Goal: Task Accomplishment & Management: Complete application form

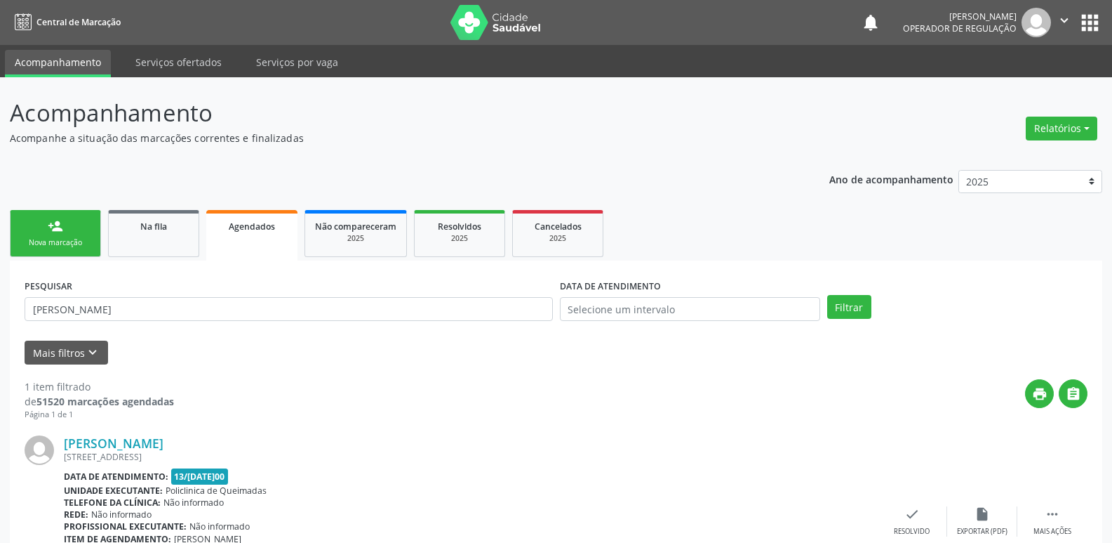
click at [56, 210] on link "person_add Nova marcação" at bounding box center [55, 233] width 91 height 47
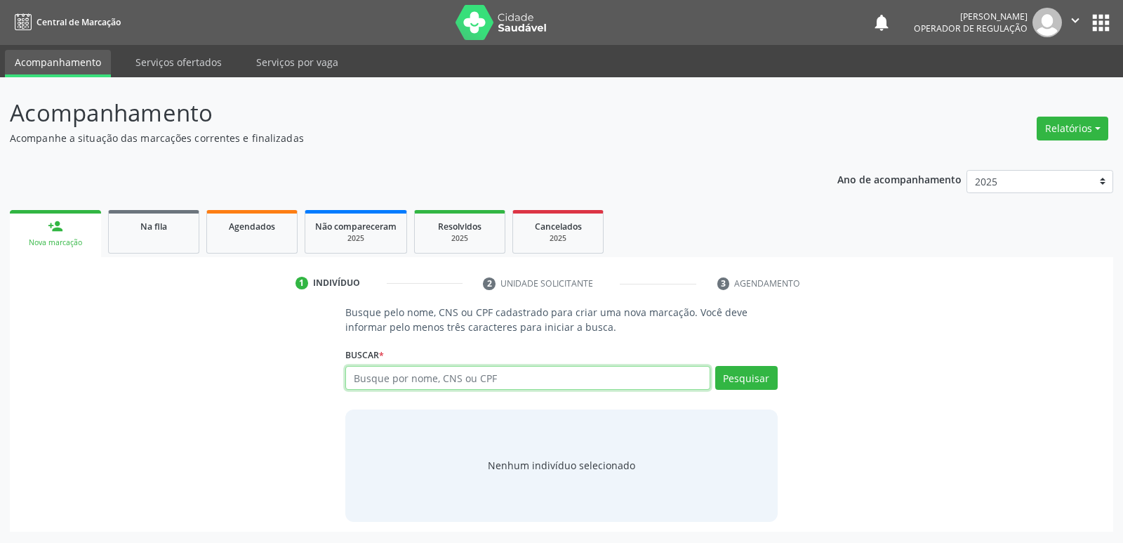
click at [397, 379] on input "text" at bounding box center [527, 378] width 364 height 24
type input "[PERSON_NAME]"
click at [764, 379] on button "Pesquisar" at bounding box center [746, 378] width 62 height 24
type input "[PERSON_NAME]"
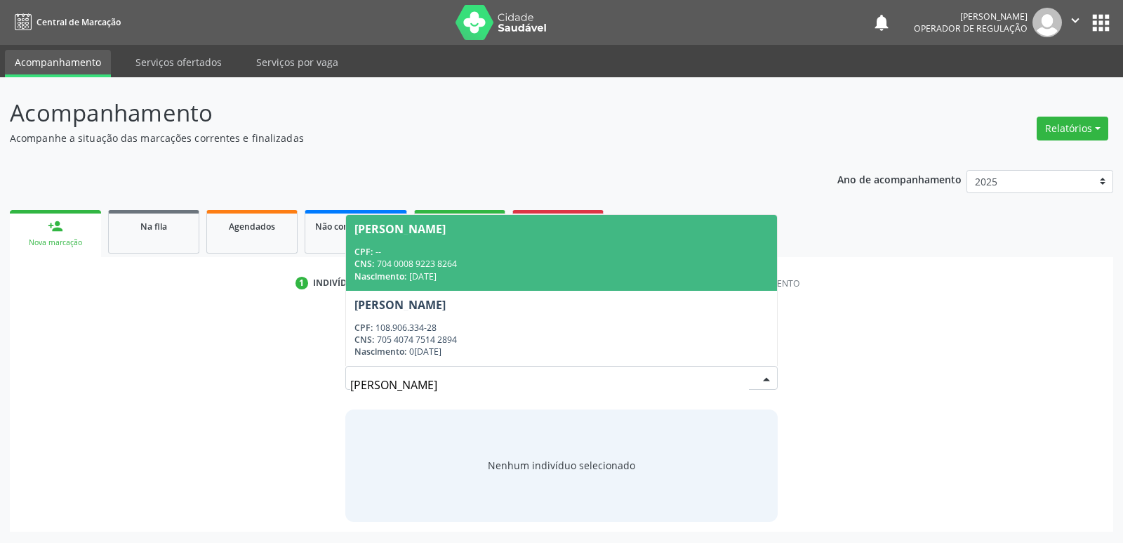
click at [536, 252] on div "CPF: --" at bounding box center [560, 252] width 413 height 12
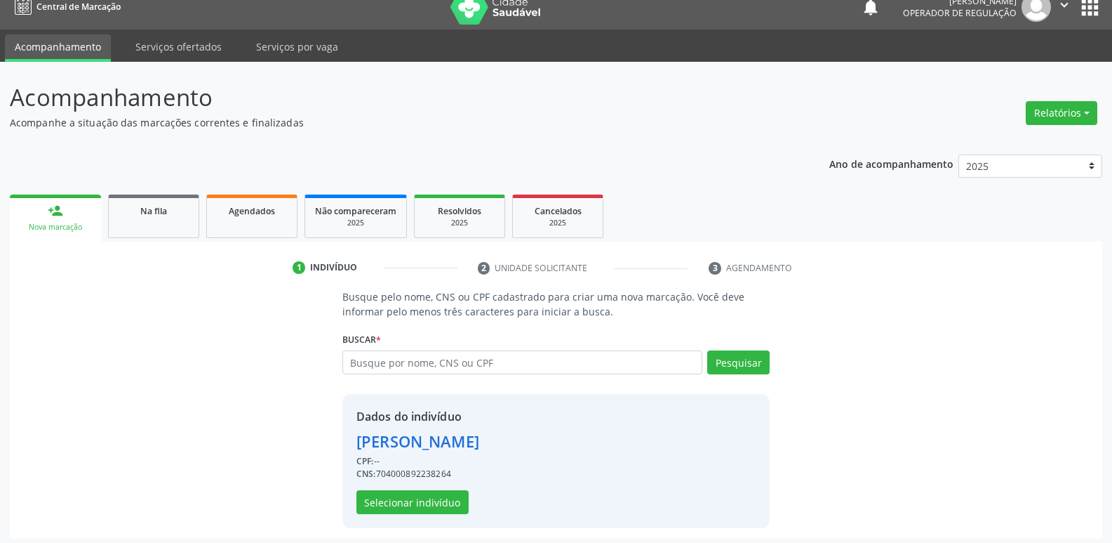
scroll to position [20, 0]
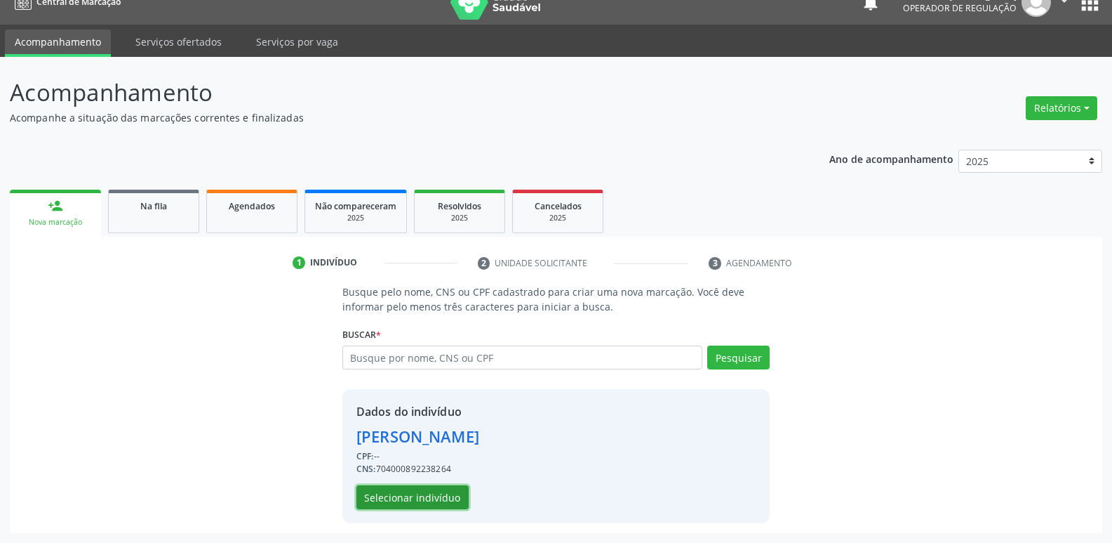
click at [427, 498] on button "Selecionar indivíduo" at bounding box center [413, 497] width 112 height 24
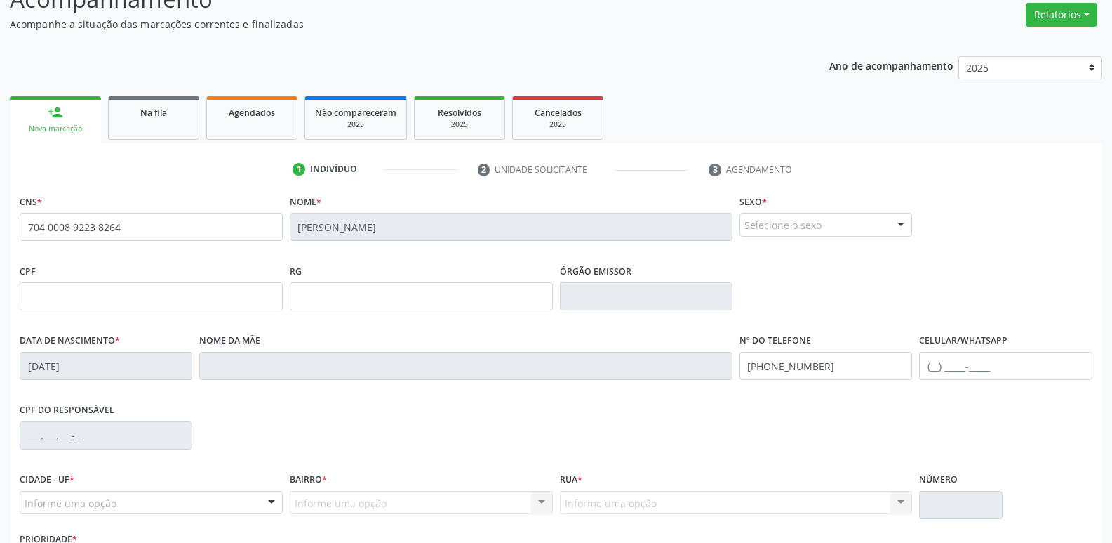
scroll to position [218, 0]
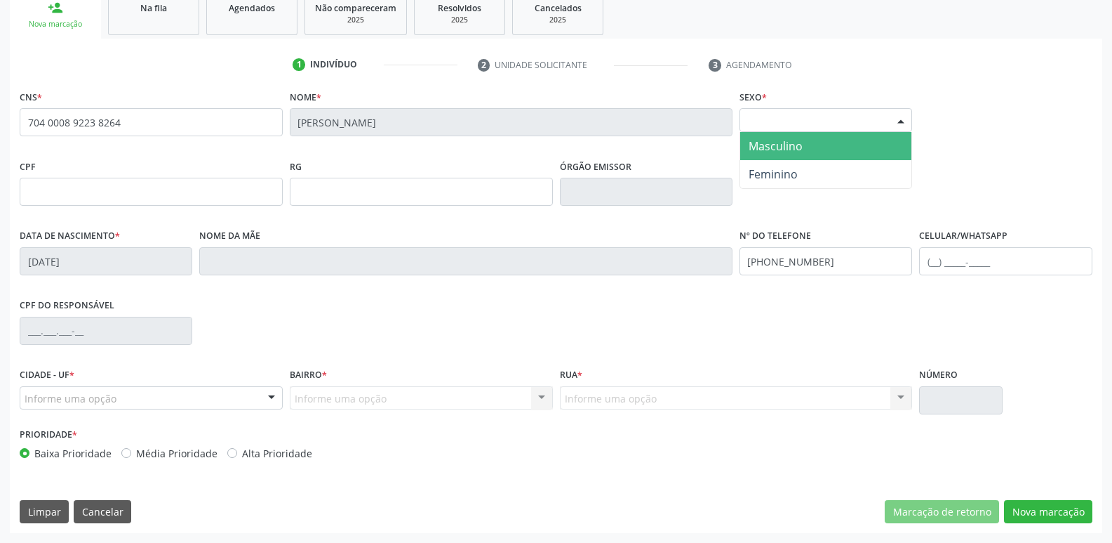
click at [861, 116] on div "Selecione o sexo" at bounding box center [826, 120] width 173 height 24
click at [822, 149] on span "Masculino" at bounding box center [825, 146] width 171 height 28
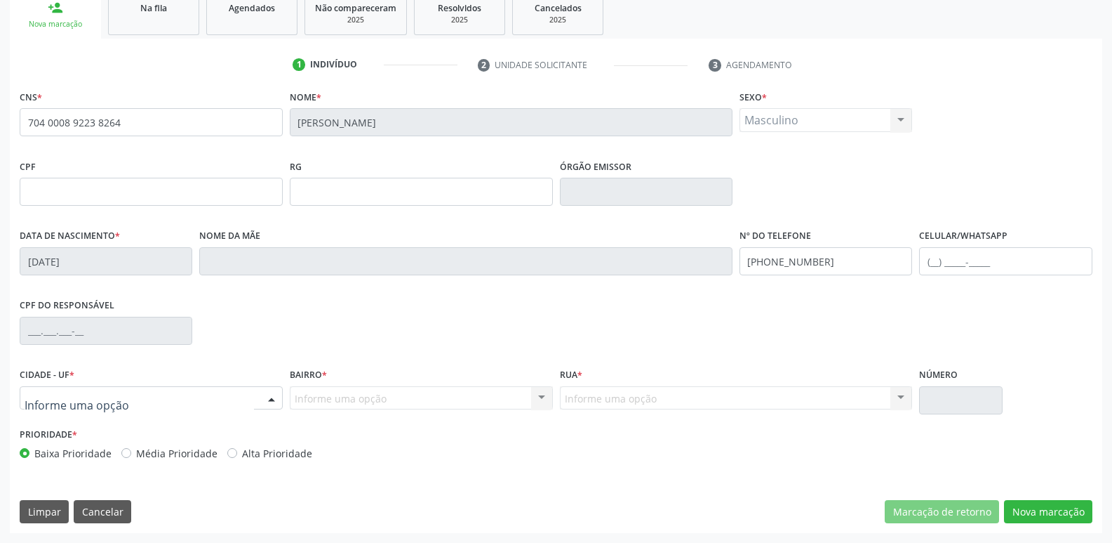
drag, startPoint x: 218, startPoint y: 399, endPoint x: 228, endPoint y: 361, distance: 38.7
click at [218, 397] on div at bounding box center [151, 398] width 263 height 24
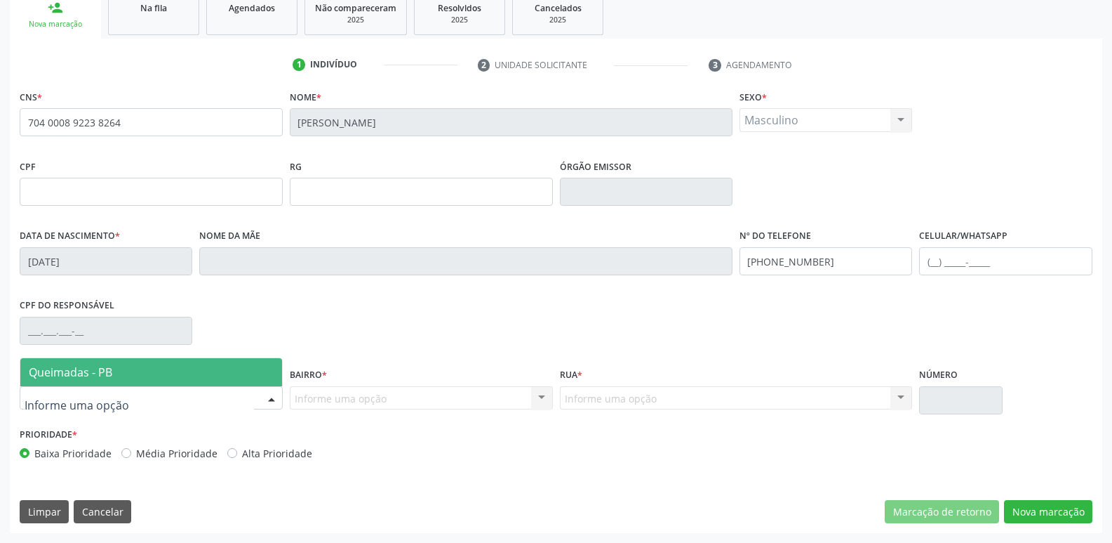
click at [228, 361] on span "Queimadas - PB" at bounding box center [151, 372] width 262 height 28
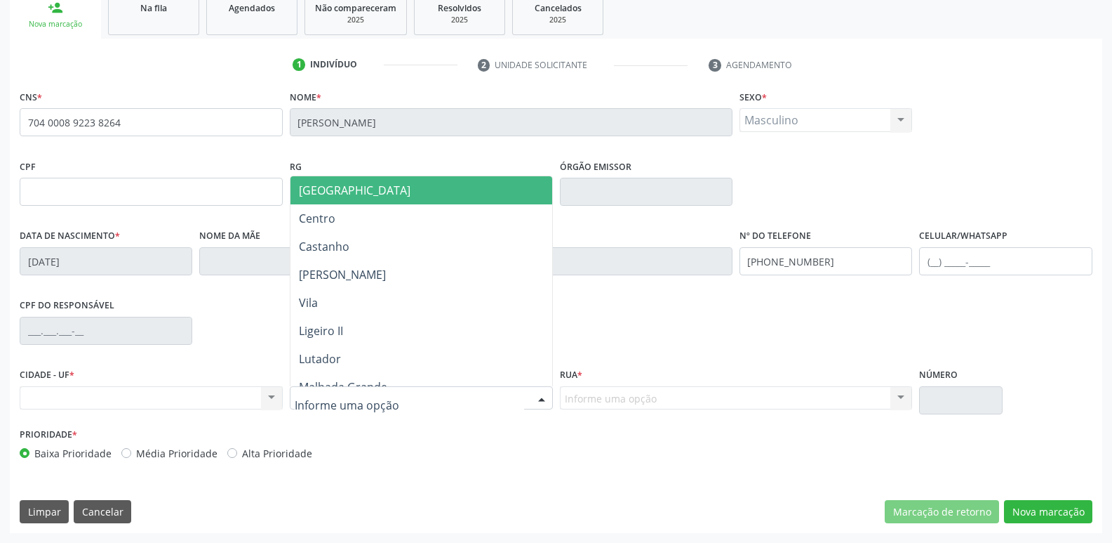
click at [505, 398] on div at bounding box center [421, 398] width 263 height 24
type input "CA"
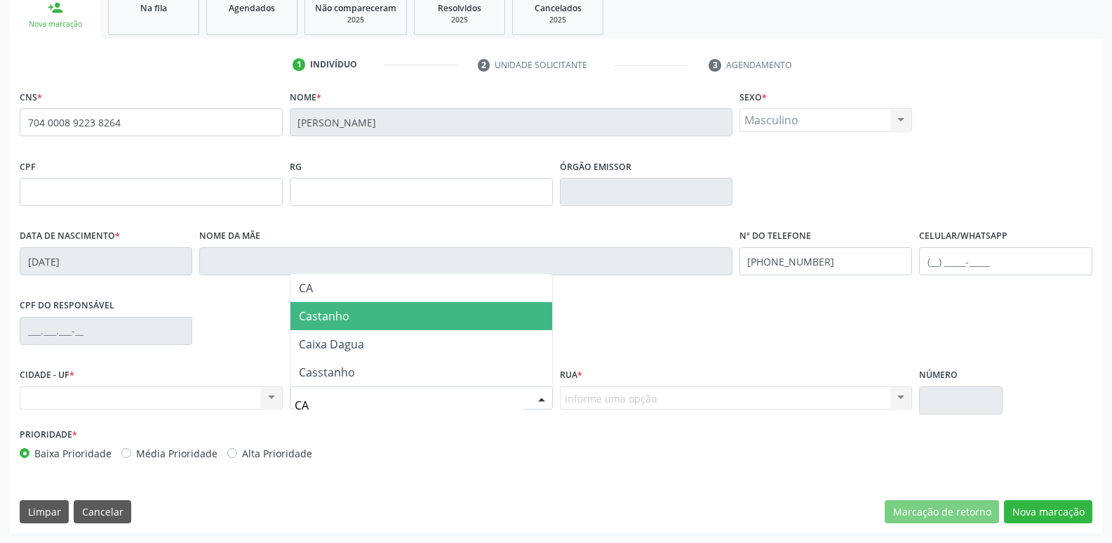
click at [399, 321] on span "Castanho" at bounding box center [422, 316] width 262 height 28
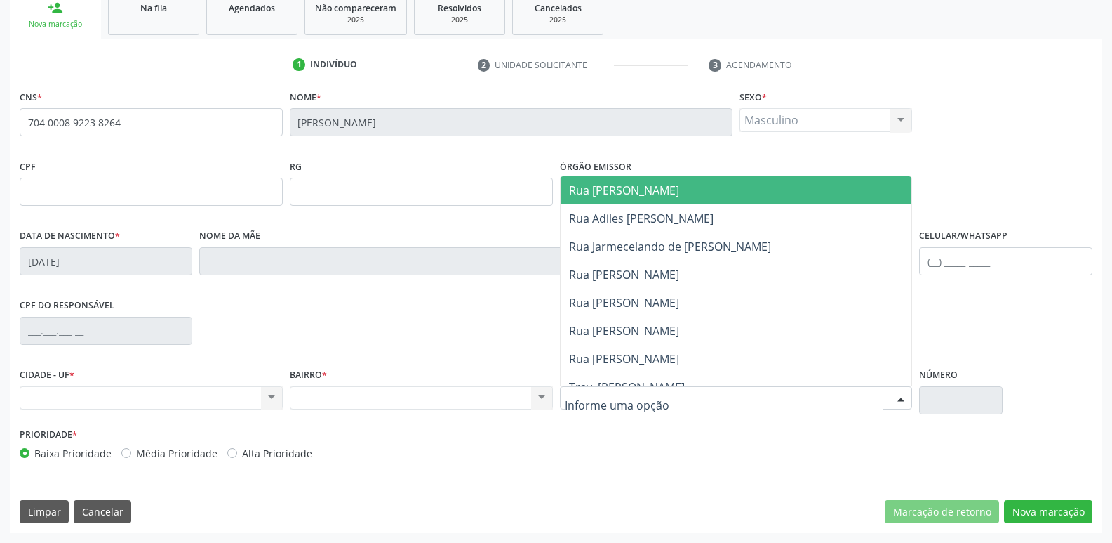
click at [660, 189] on span "Rua Joao Miranda" at bounding box center [624, 189] width 110 height 15
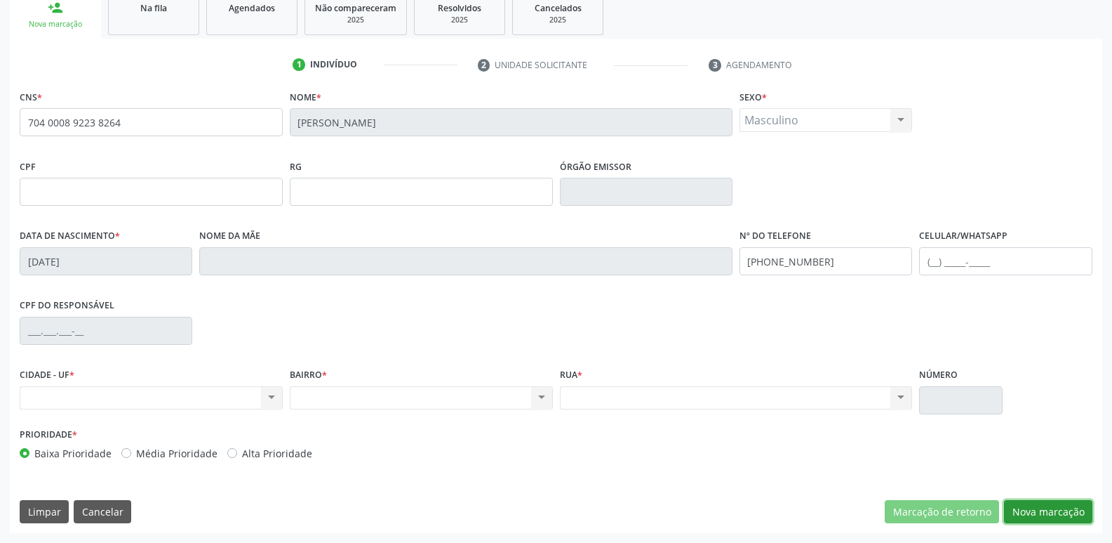
click at [1026, 514] on button "Nova marcação" at bounding box center [1048, 512] width 88 height 24
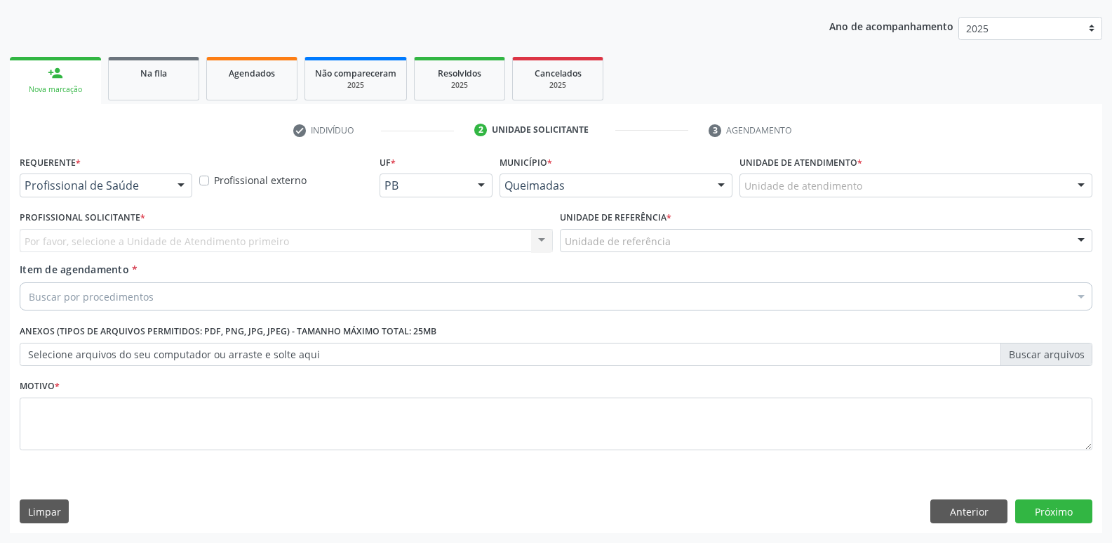
scroll to position [153, 0]
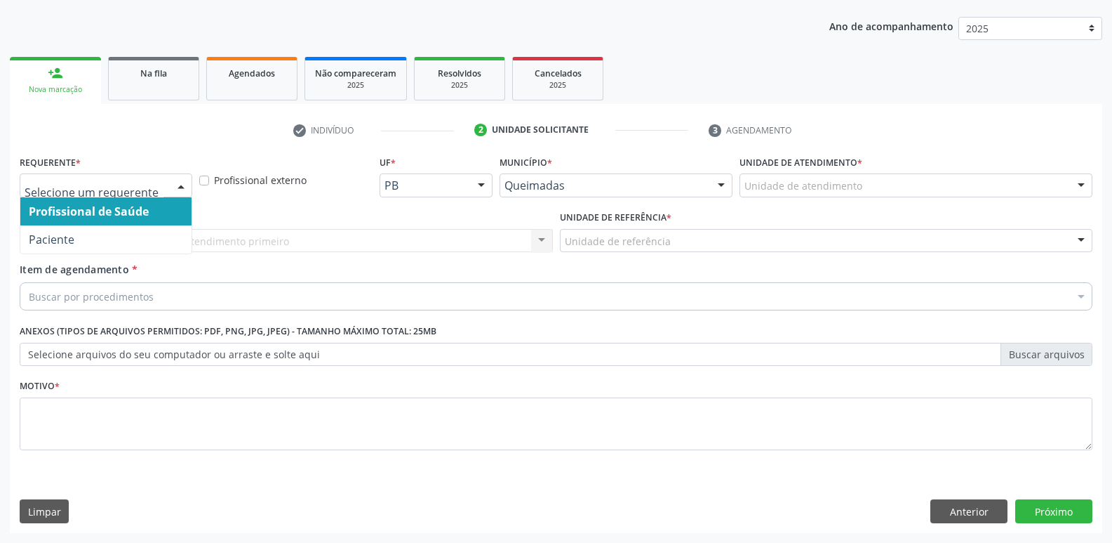
drag, startPoint x: 108, startPoint y: 190, endPoint x: 81, endPoint y: 254, distance: 69.2
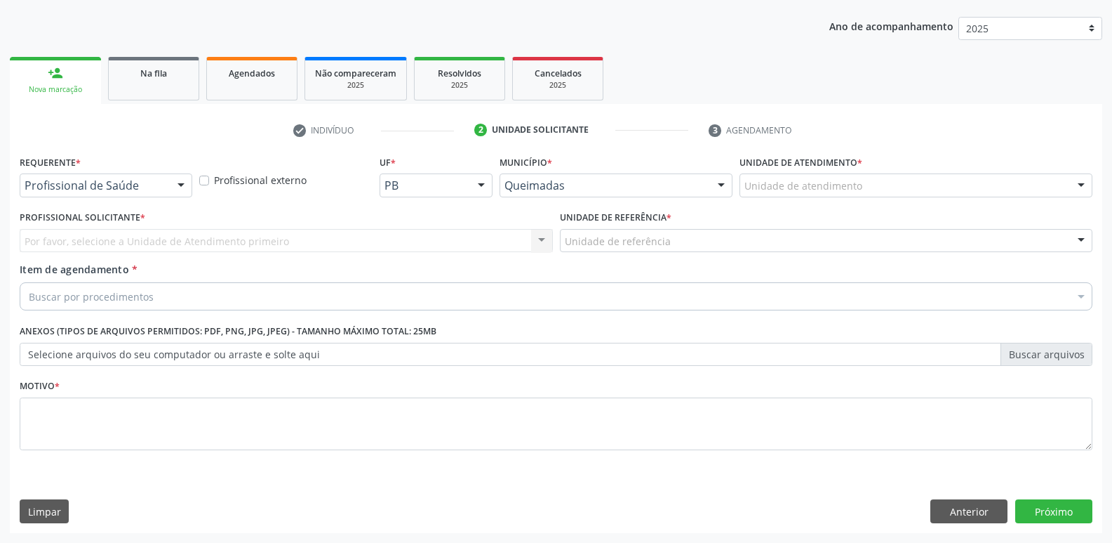
click at [81, 256] on div "Profissional Solicitante * Por favor, selecione a Unidade de Atendimento primei…" at bounding box center [286, 234] width 540 height 55
drag, startPoint x: 135, startPoint y: 181, endPoint x: 120, endPoint y: 248, distance: 68.4
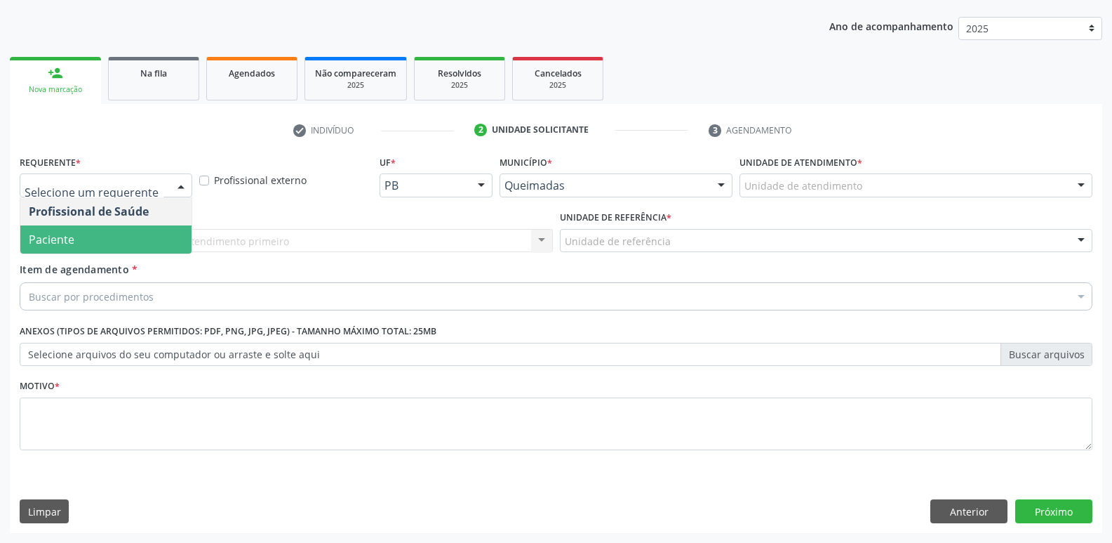
drag, startPoint x: 120, startPoint y: 249, endPoint x: 132, endPoint y: 237, distance: 16.9
click at [119, 245] on span "Paciente" at bounding box center [105, 239] width 171 height 28
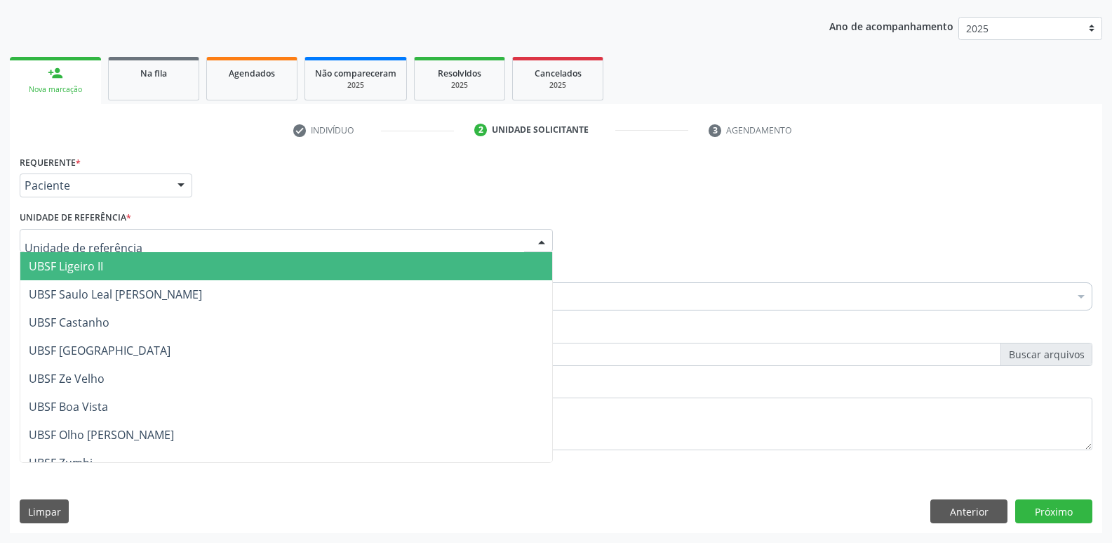
click at [145, 232] on div at bounding box center [286, 241] width 533 height 24
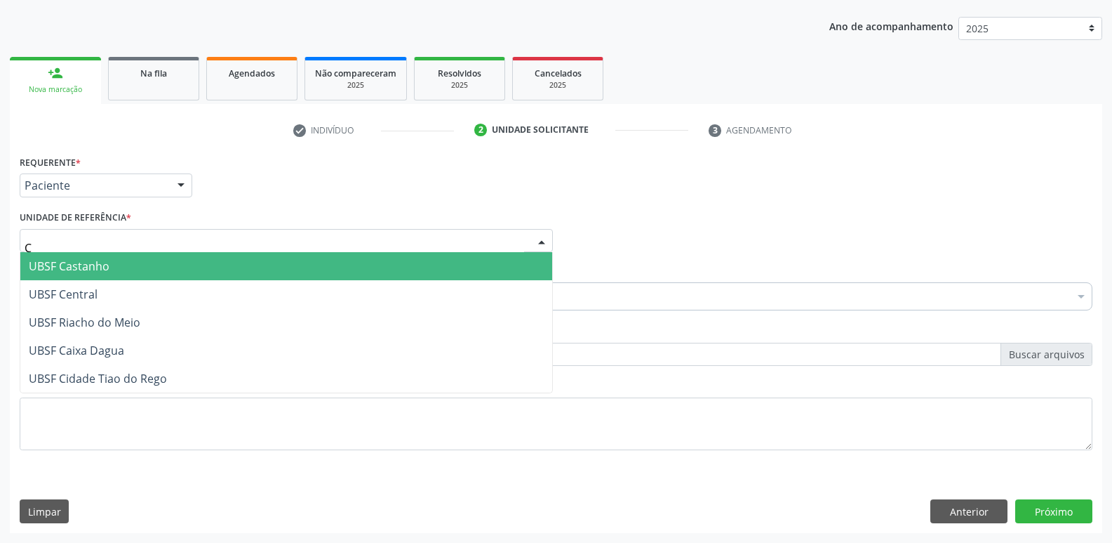
type input "CA"
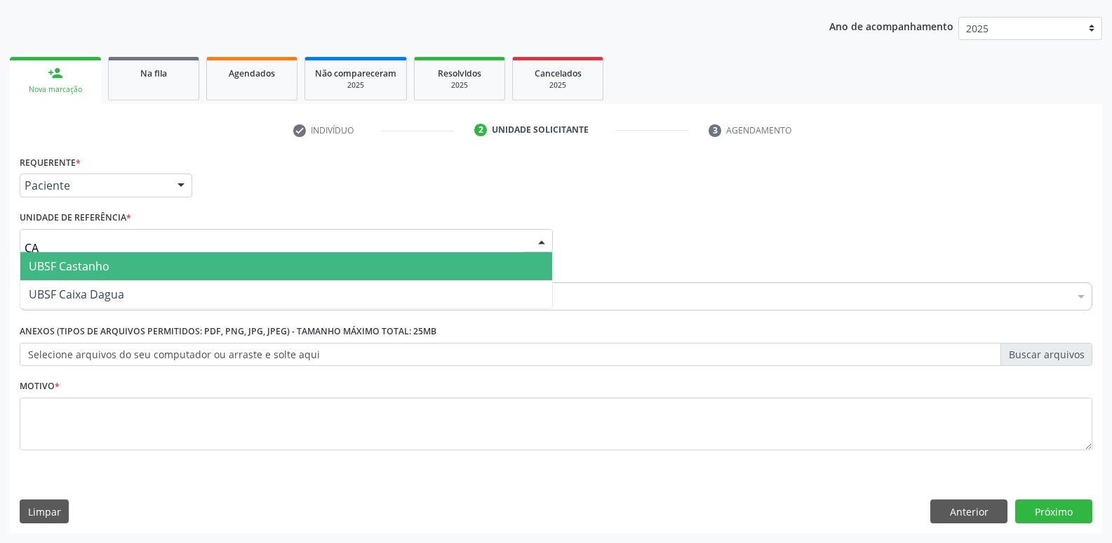
click at [121, 269] on span "UBSF Castanho" at bounding box center [286, 266] width 532 height 28
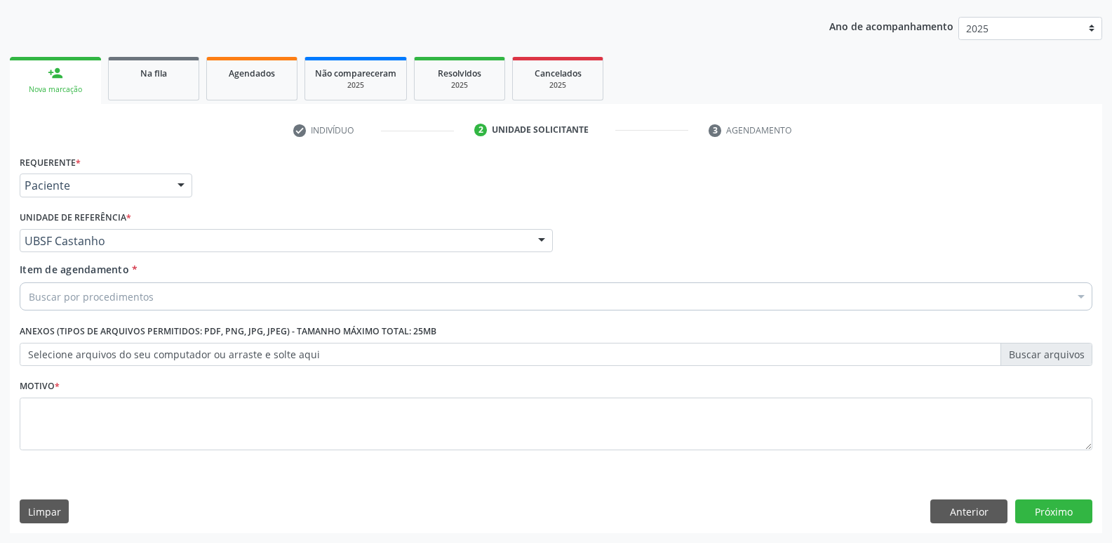
click at [117, 287] on div "Buscar por procedimentos" at bounding box center [556, 296] width 1073 height 28
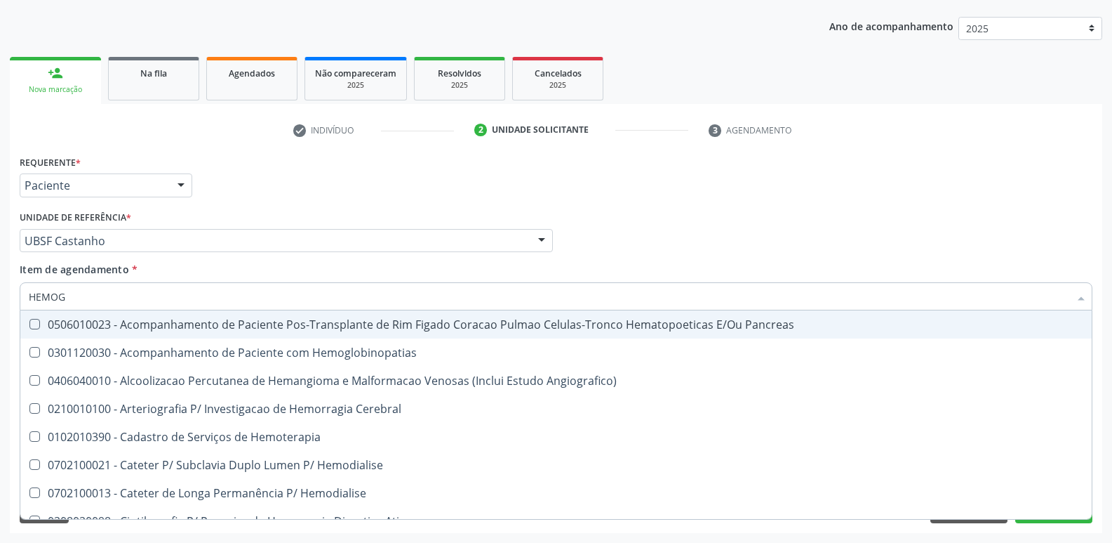
type input "HEMOGR"
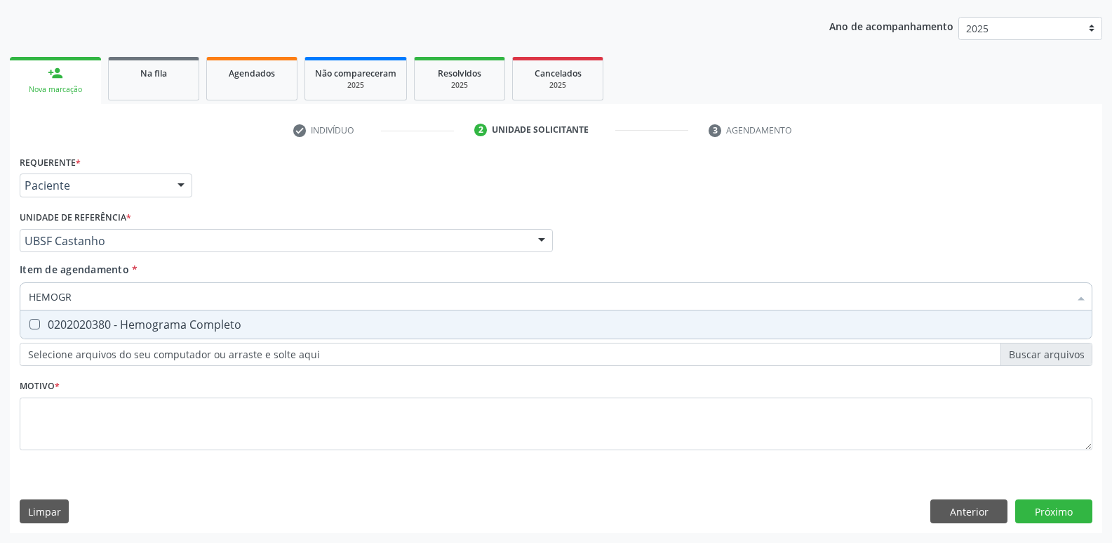
click at [95, 330] on div "0202020380 - Hemograma Completo" at bounding box center [556, 324] width 1055 height 11
checkbox Completo "true"
type input "HEMOG"
checkbox Completo "false"
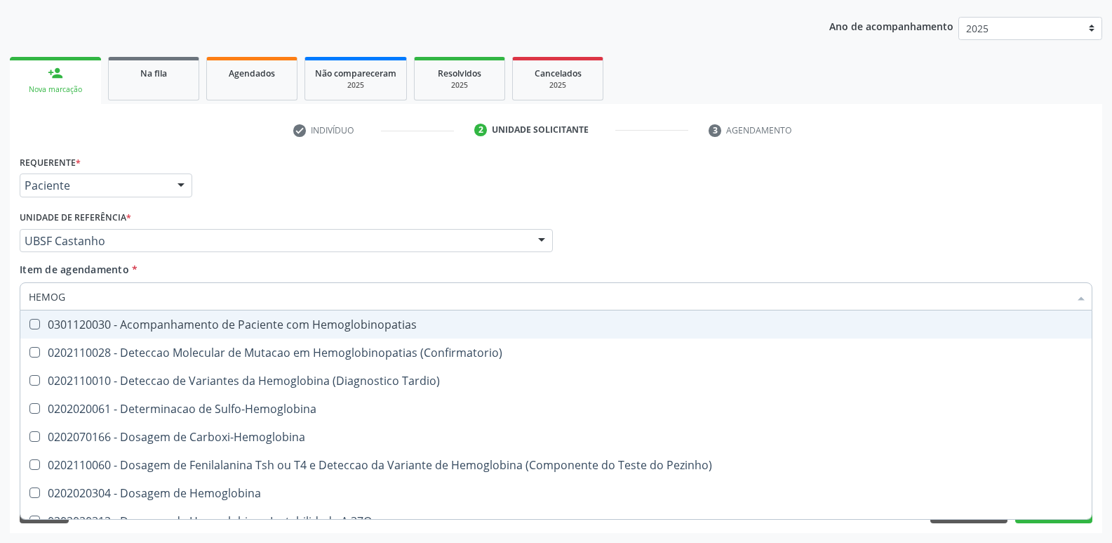
type input "HEMO"
checkbox Completo "false"
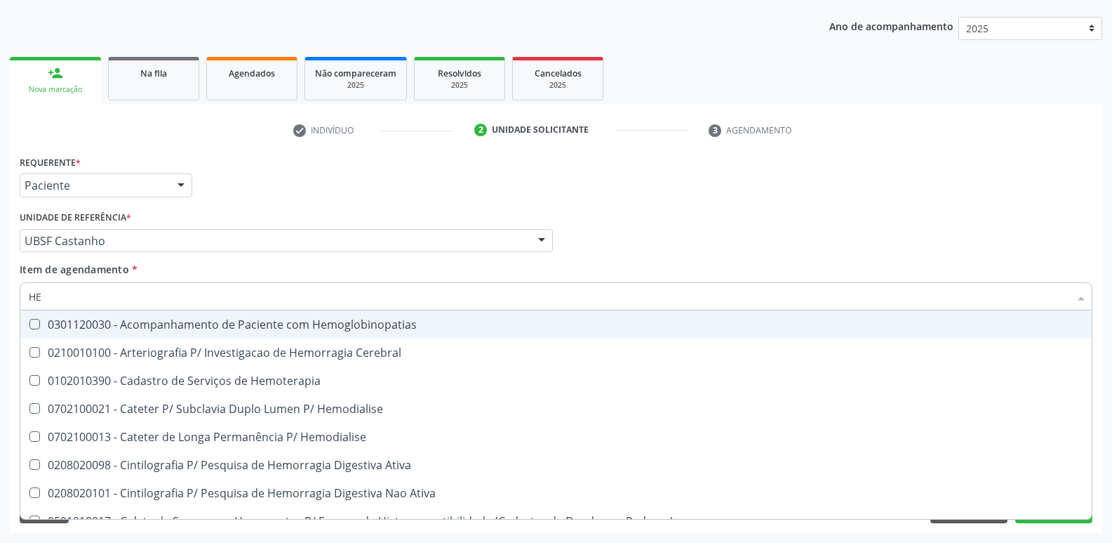
type input "H"
checkbox Completo "false"
checkbox Elastica "false"
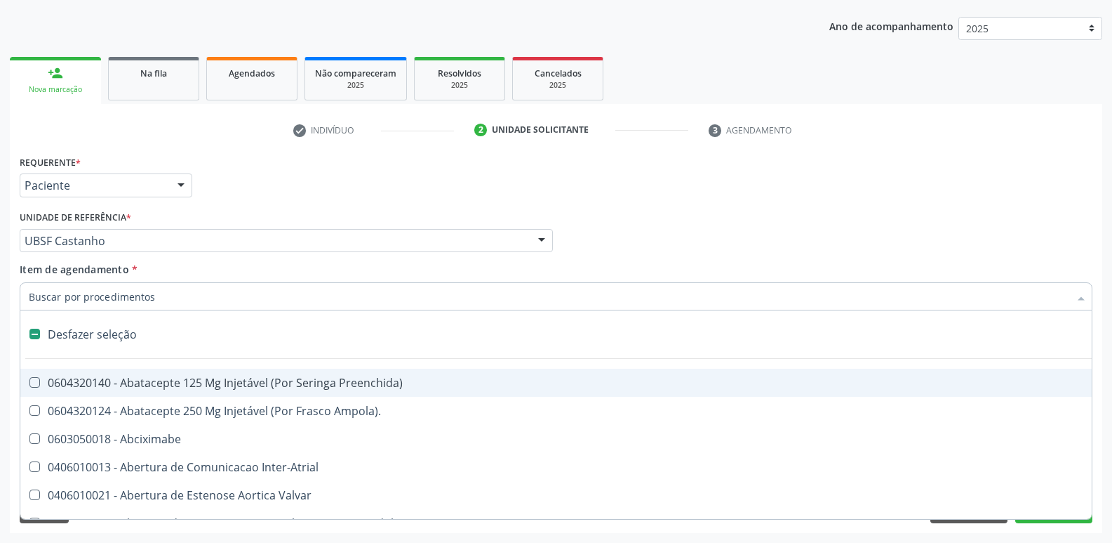
type input "G"
checkbox Persistente "true"
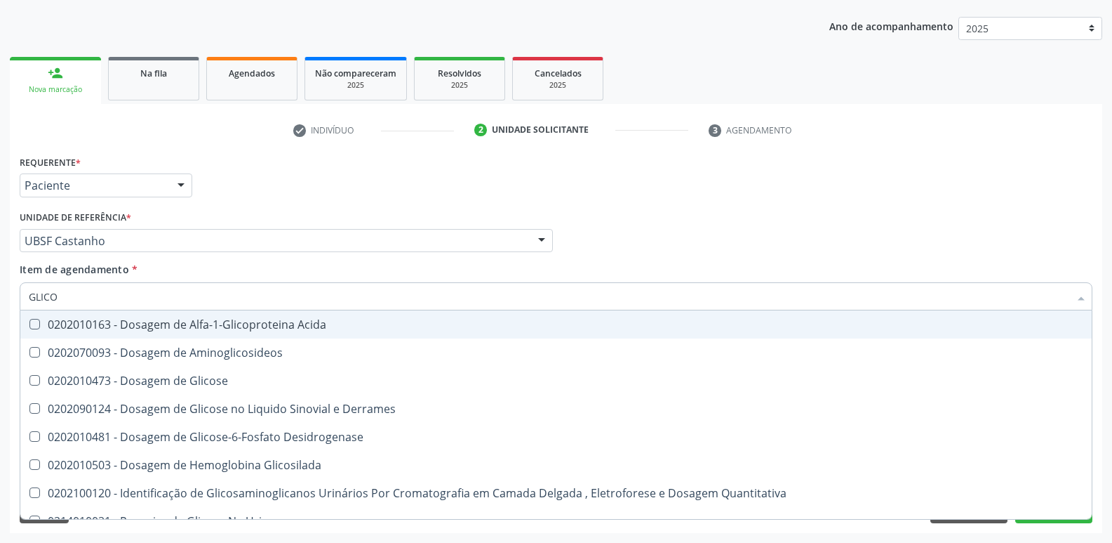
type input "GLICOS"
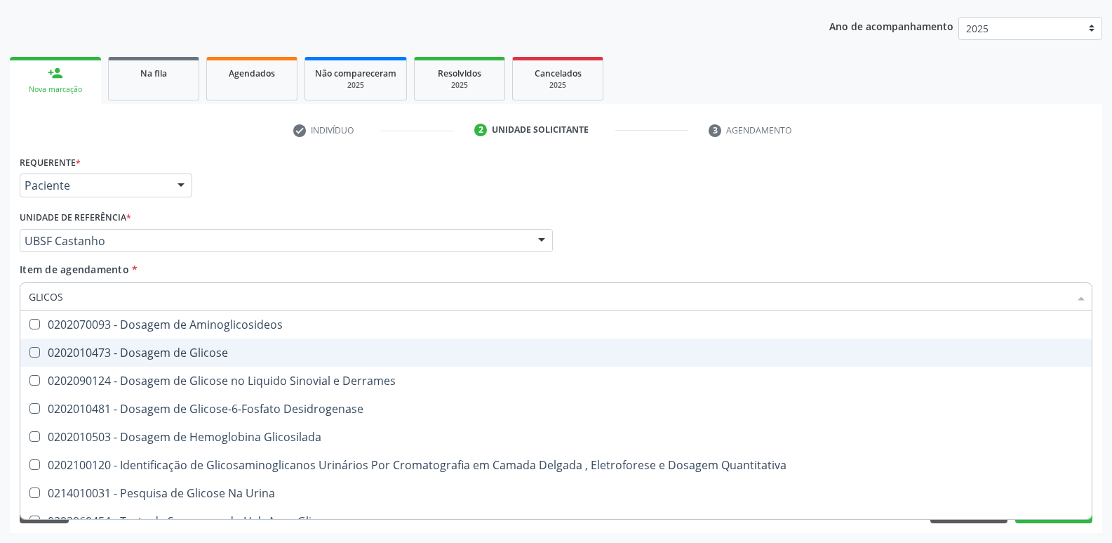
click at [152, 358] on div "0202010473 - Dosagem de Glicose" at bounding box center [556, 352] width 1055 height 11
checkbox Glicose "true"
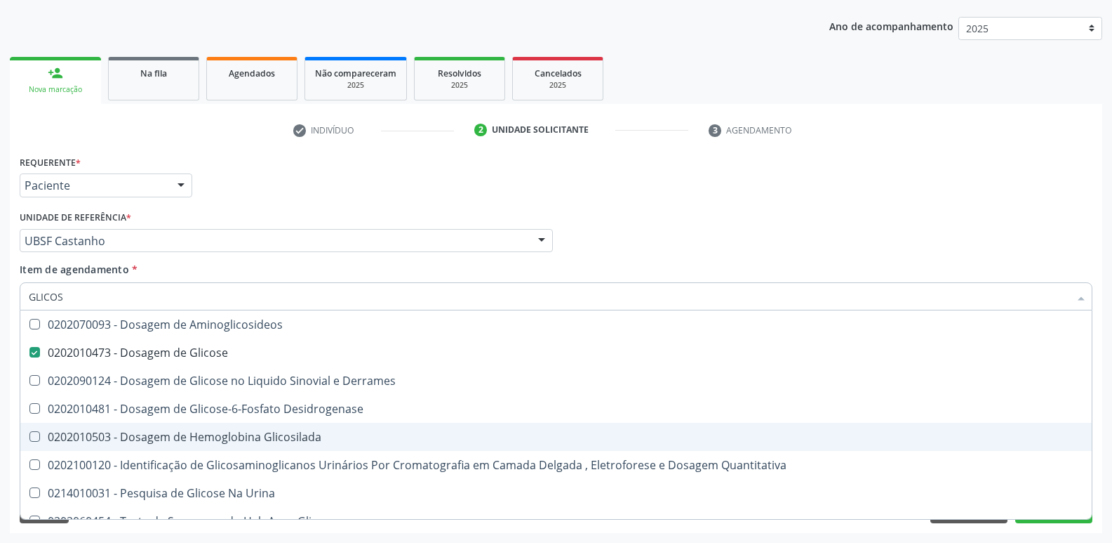
click at [227, 439] on div "0202010503 - Dosagem de Hemoglobina Glicosilada" at bounding box center [556, 436] width 1055 height 11
checkbox Glicosilada "true"
type input "GLICO"
checkbox Glicose "false"
checkbox Derrames "true"
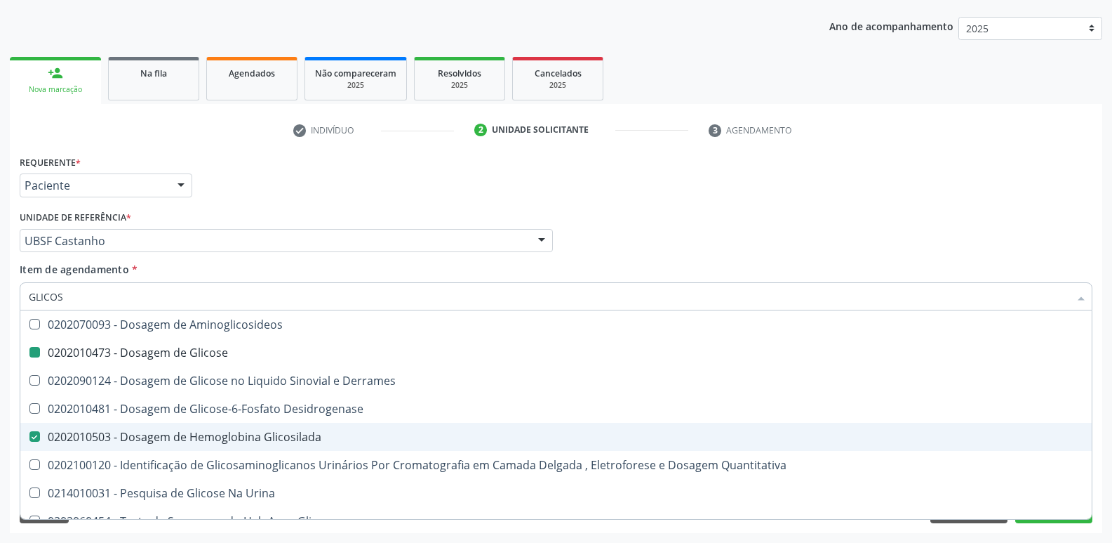
checkbox Glicosilada "false"
checkbox Quantitativa "true"
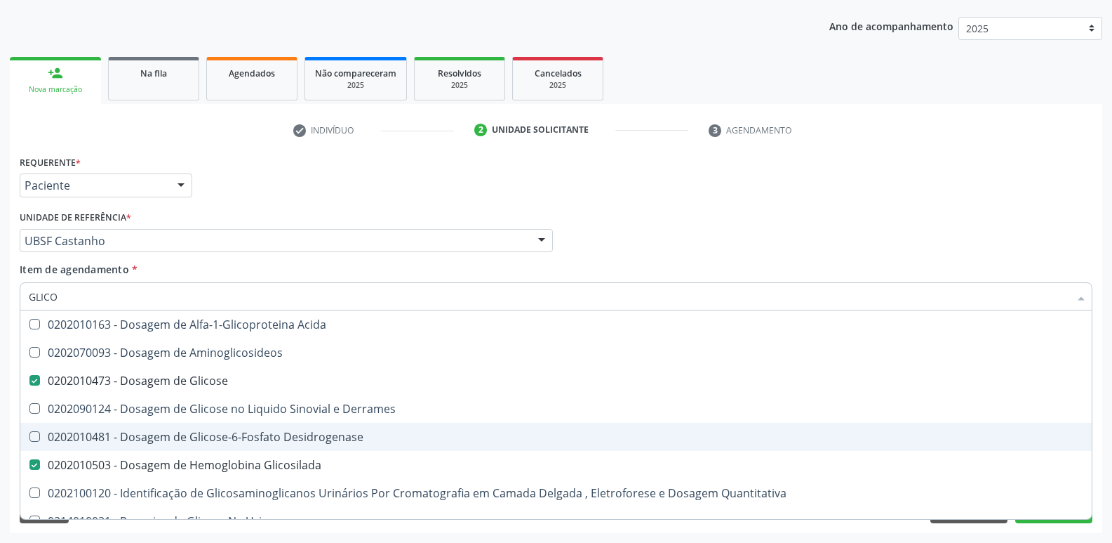
type input "GLIC"
checkbox Glicose "false"
checkbox Glicosilada "false"
type input "G"
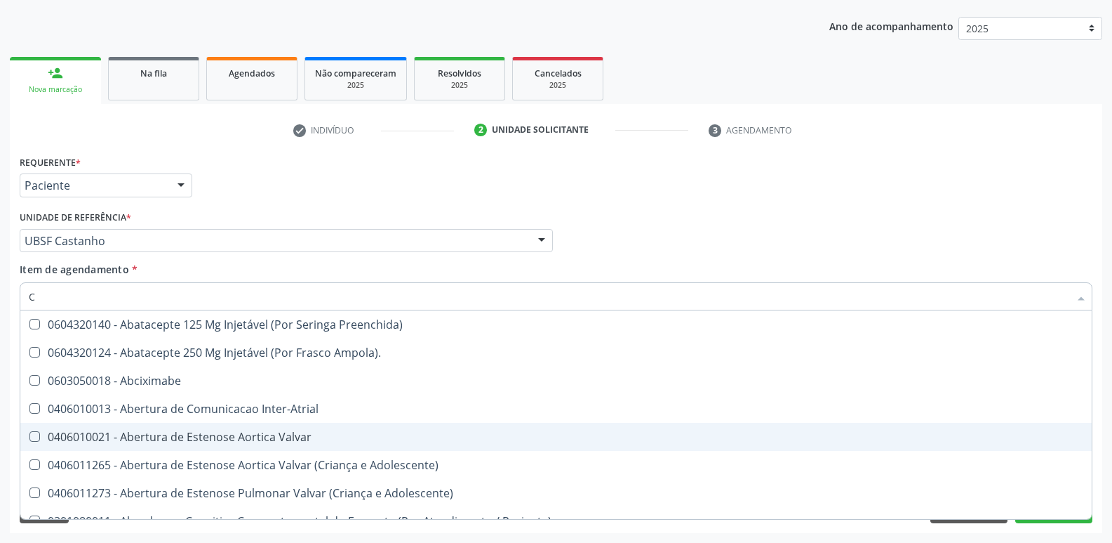
type input "CO"
checkbox Comprimido\) "true"
checkbox Transcutanea "true"
checkbox Osseo "true"
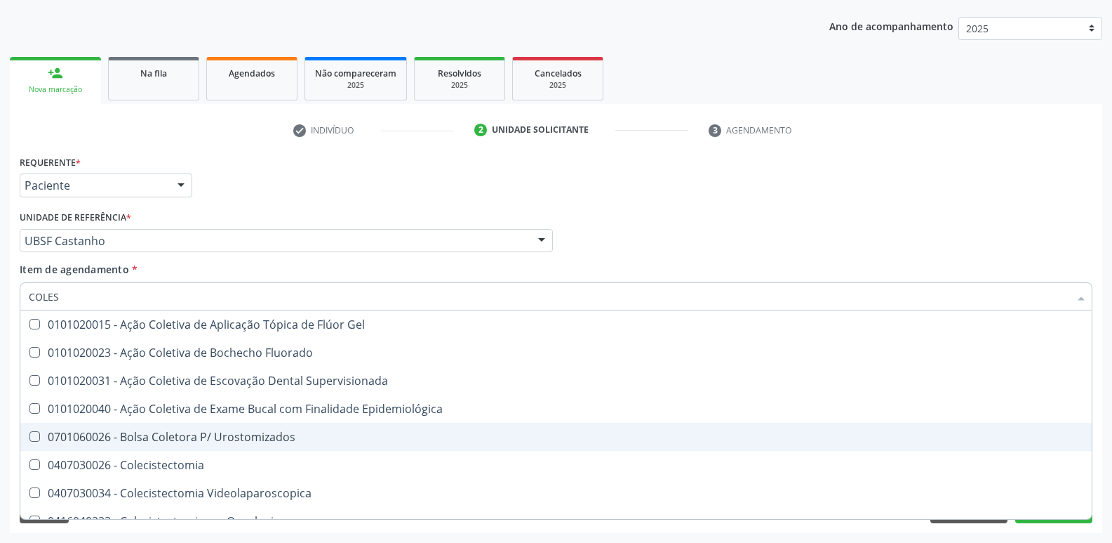
type input "COLEST"
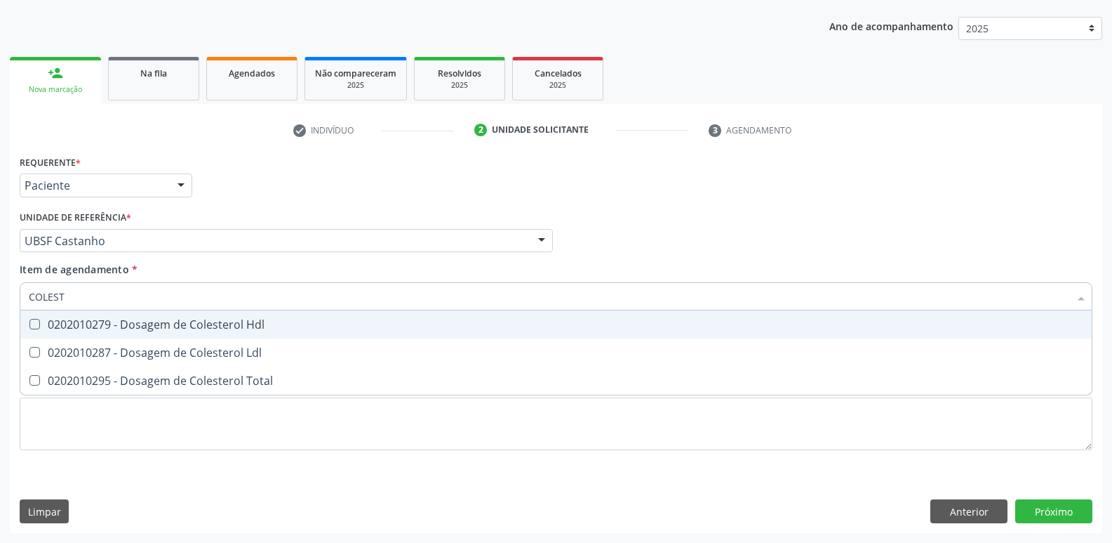
click at [171, 330] on div "0202010279 - Dosagem de Colesterol Hdl" at bounding box center [556, 324] width 1055 height 11
checkbox Hdl "true"
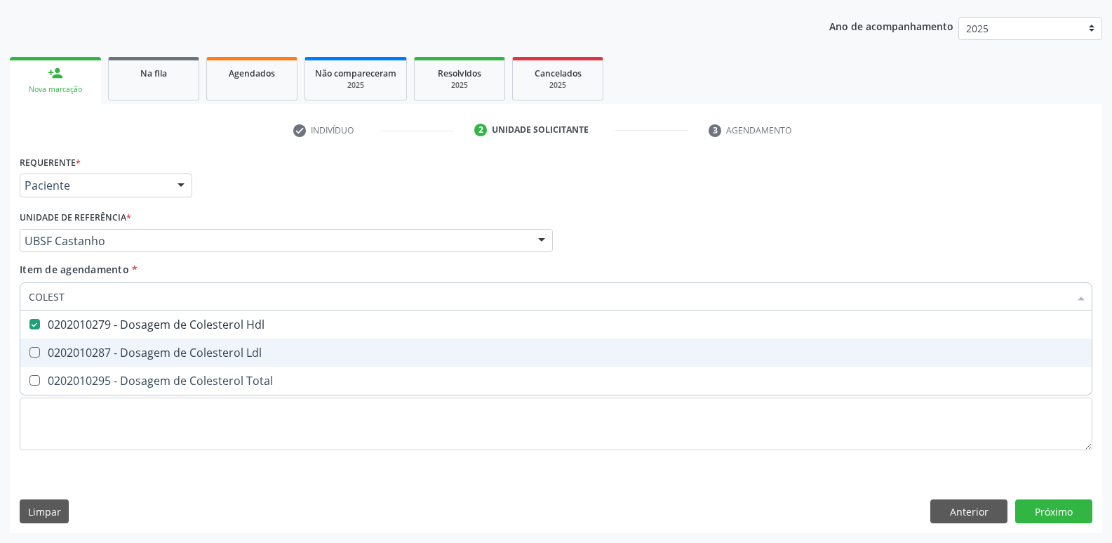
click at [174, 343] on span "0202010287 - Dosagem de Colesterol Ldl" at bounding box center [556, 352] width 1072 height 28
checkbox Ldl "true"
type input "C"
type input "VI"
checkbox Hdl "false"
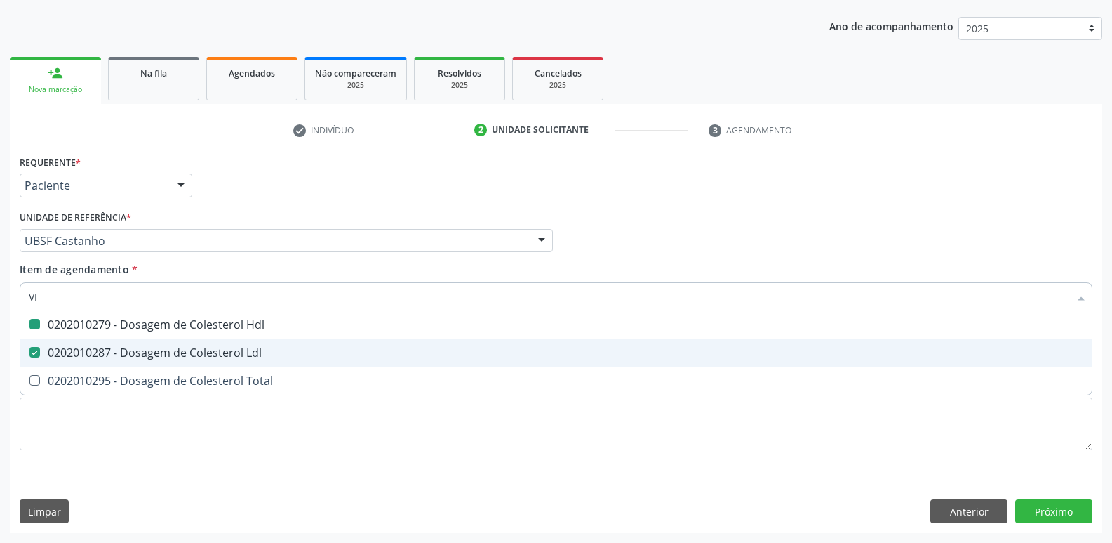
checkbox Ldl "false"
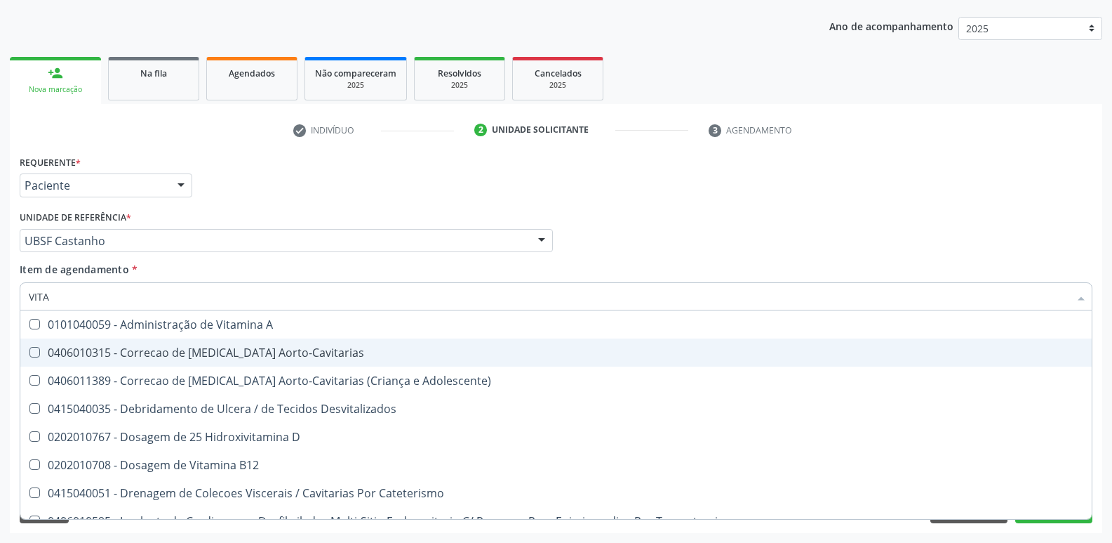
type input "VITAM"
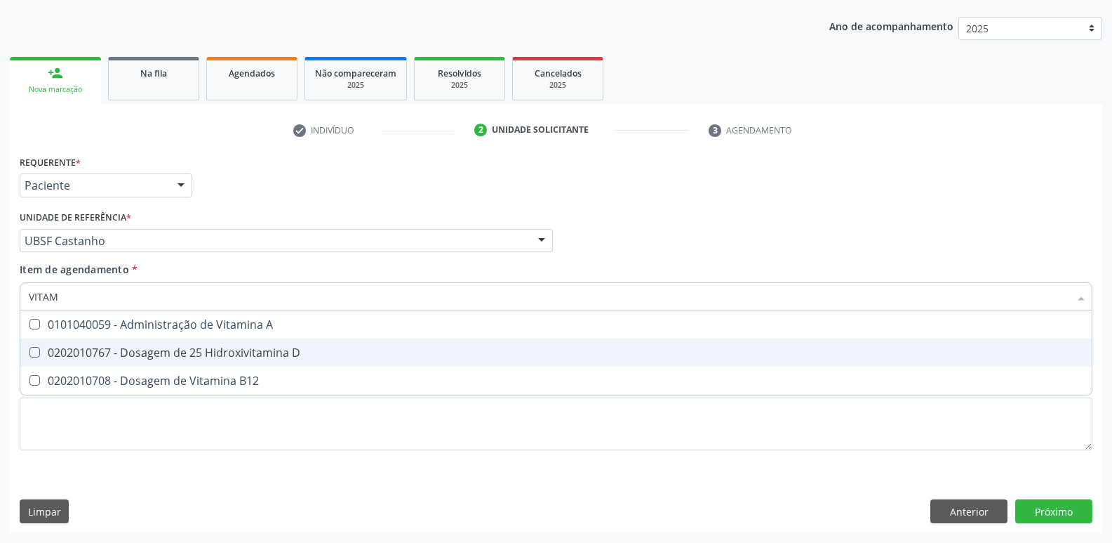
drag, startPoint x: 174, startPoint y: 343, endPoint x: 182, endPoint y: 354, distance: 13.5
click at [175, 344] on span "0202010767 - Dosagem de 25 Hidroxivitamina D" at bounding box center [556, 352] width 1072 height 28
checkbox D "true"
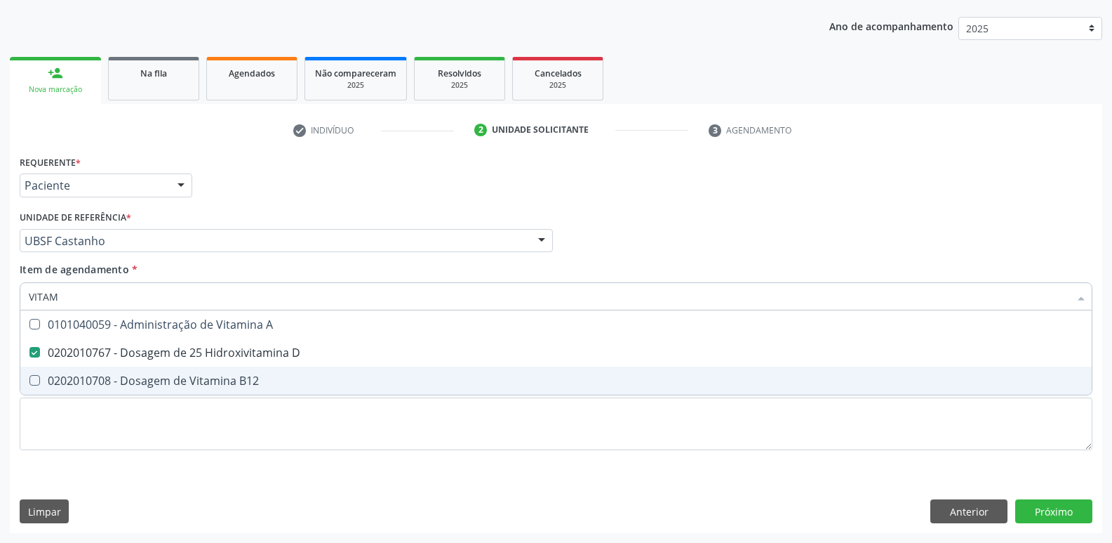
click at [205, 377] on div "0202010708 - Dosagem de Vitamina B12" at bounding box center [556, 380] width 1055 height 11
checkbox B12 "true"
type input "VITA"
checkbox D "false"
checkbox B12 "false"
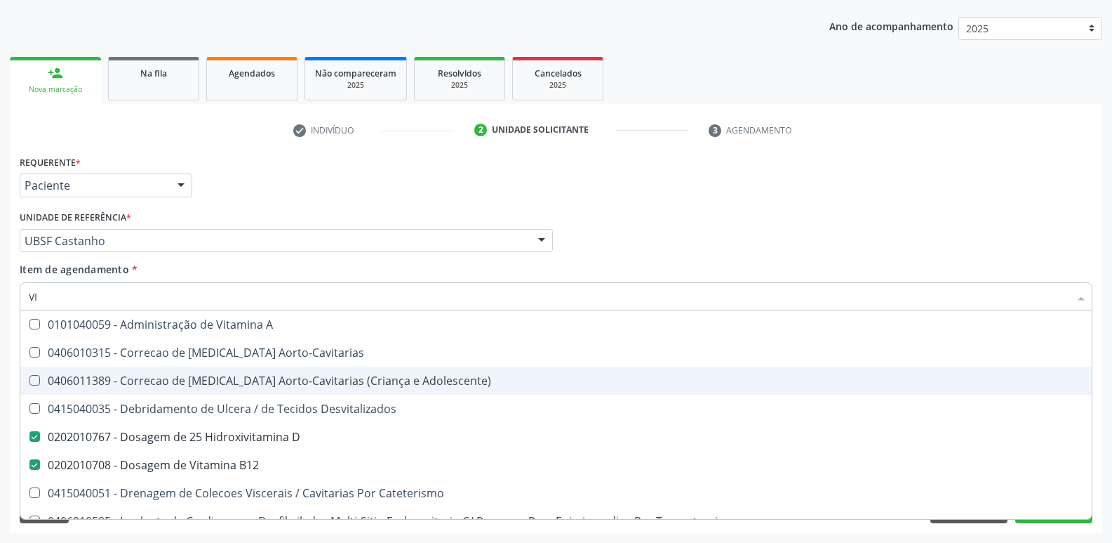
type input "V"
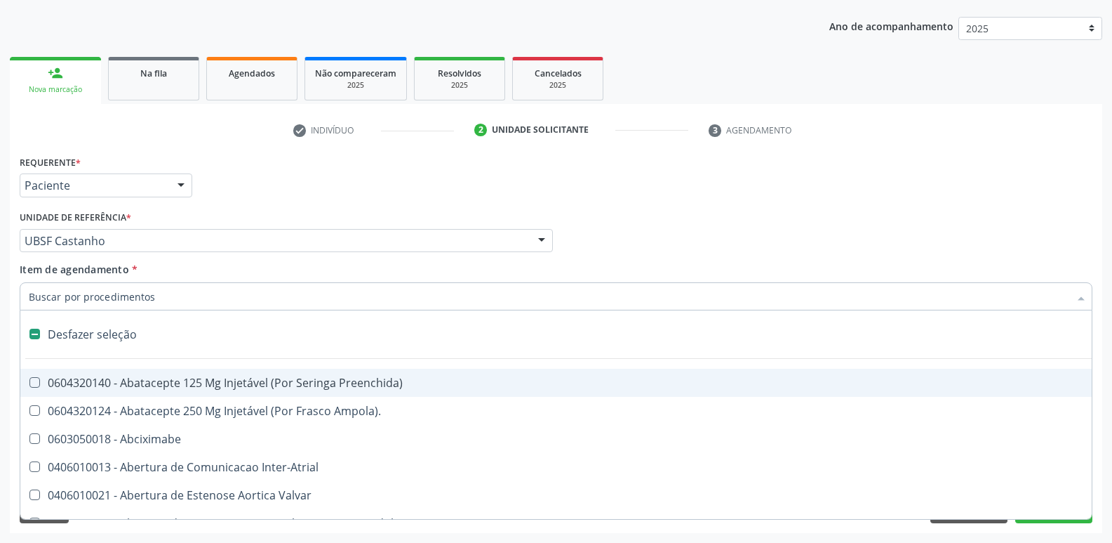
checkbox Valvar "false"
checkbox Adolescente\) "false"
checkbox Valvar "false"
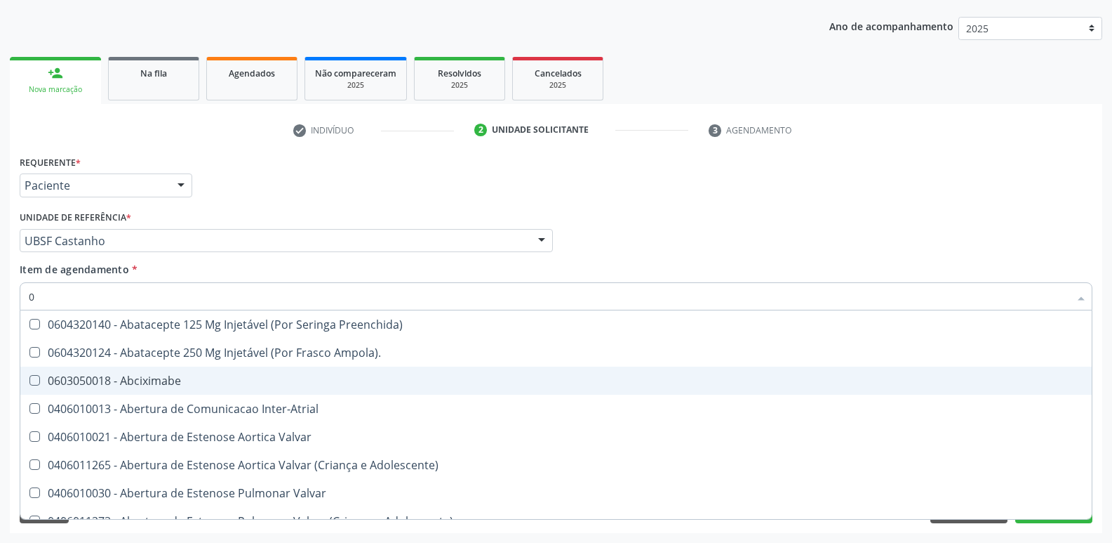
type input "02"
checkbox \(Frasco\) "true"
checkbox Pancreas "true"
checkbox Paratireoides "true"
checkbox Comprimido\) "true"
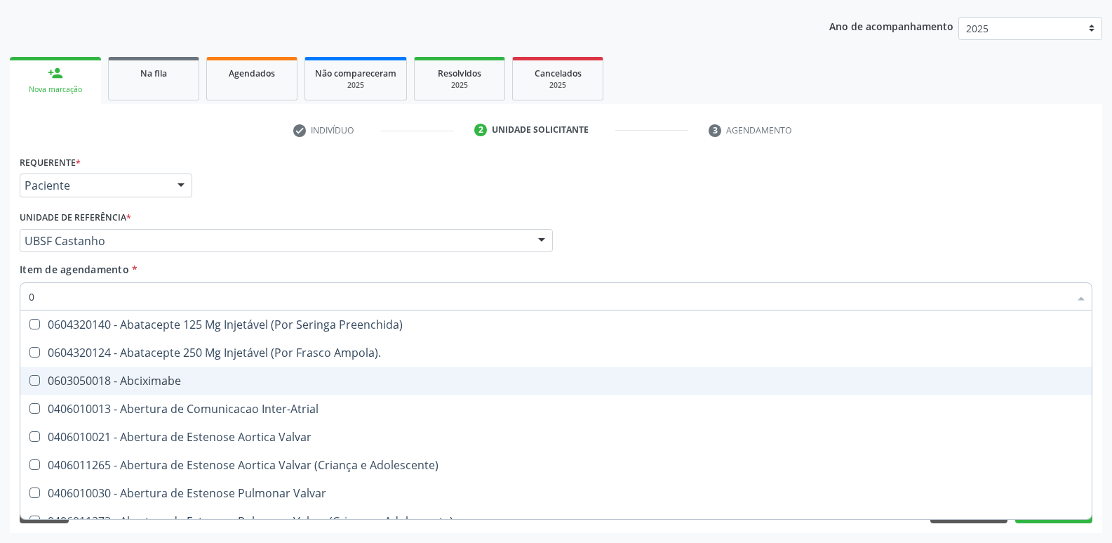
checkbox Ml\) "true"
checkbox Revisao "true"
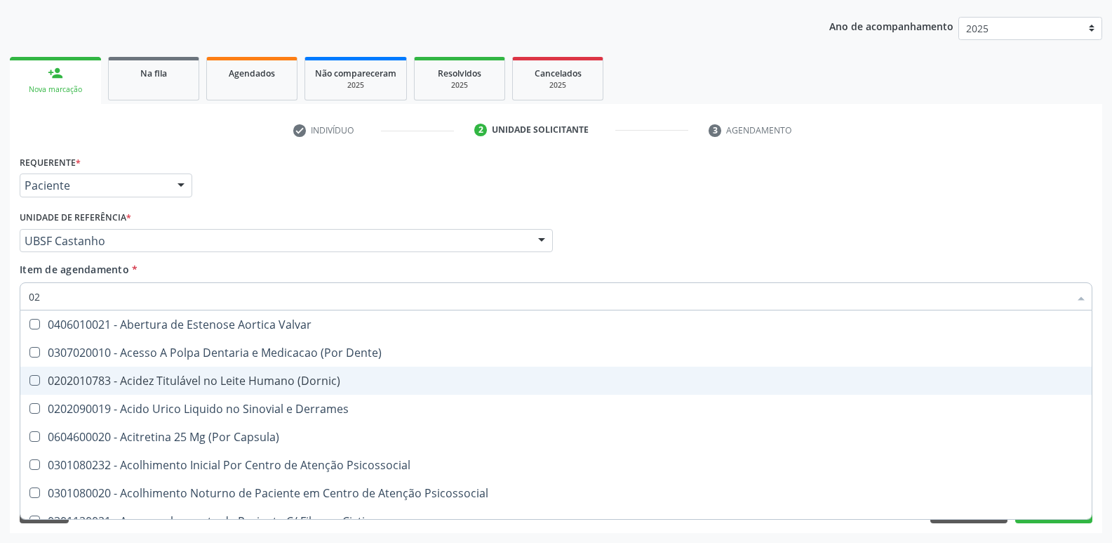
type input "020"
checkbox Cerebral "true"
checkbox \(Pos-Pasteurização\) "true"
checkbox Debridamento "true"
checkbox Osmolaridade "true"
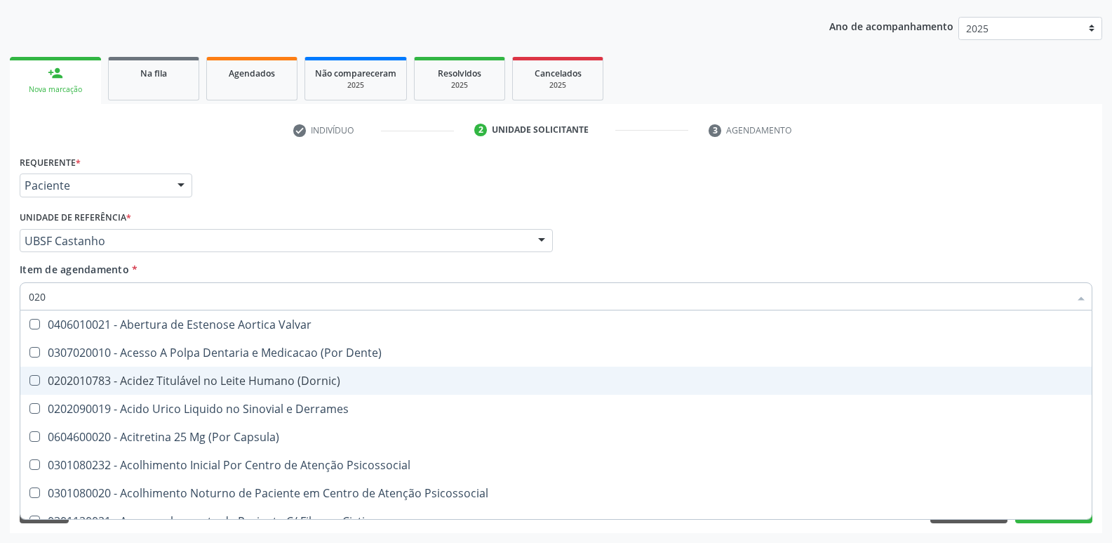
checkbox Ivy "true"
checkbox D "false"
checkbox Urico "true"
checkbox Hdl "false"
checkbox Ldl "false"
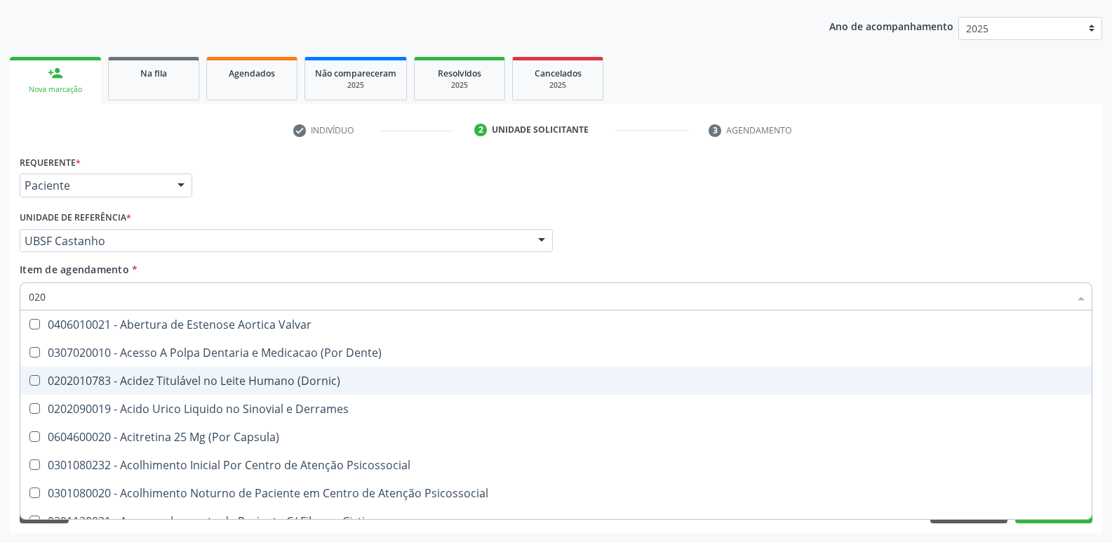
checkbox Glicose "false"
checkbox Glicosilada "false"
checkbox B12 "false"
checkbox Eletro-Oculografia "true"
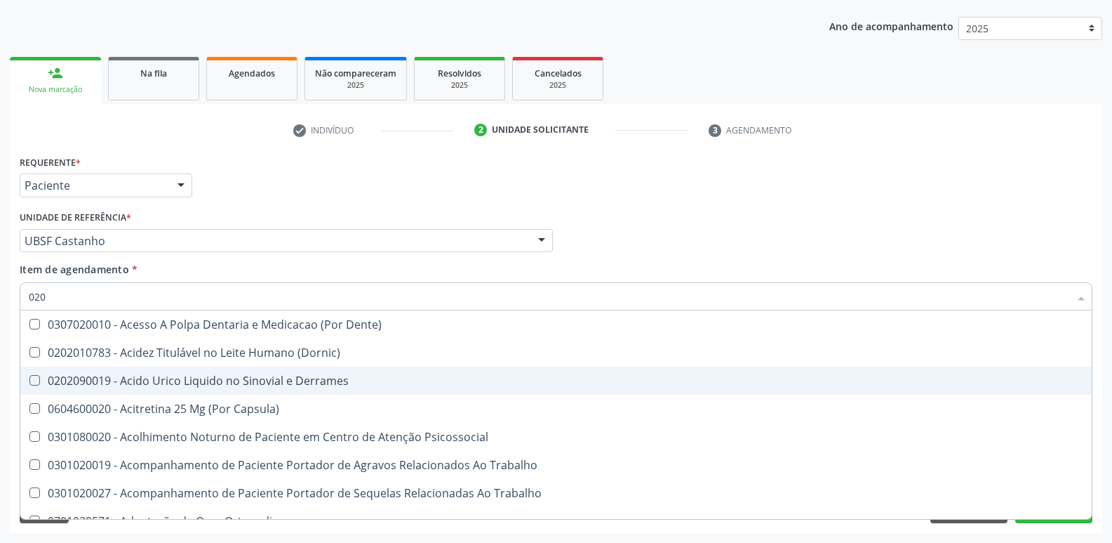
type input "0202"
checkbox Esqueléticas "true"
checkbox Ocular "true"
checkbox Aberto\) "true"
checkbox Cortante "true"
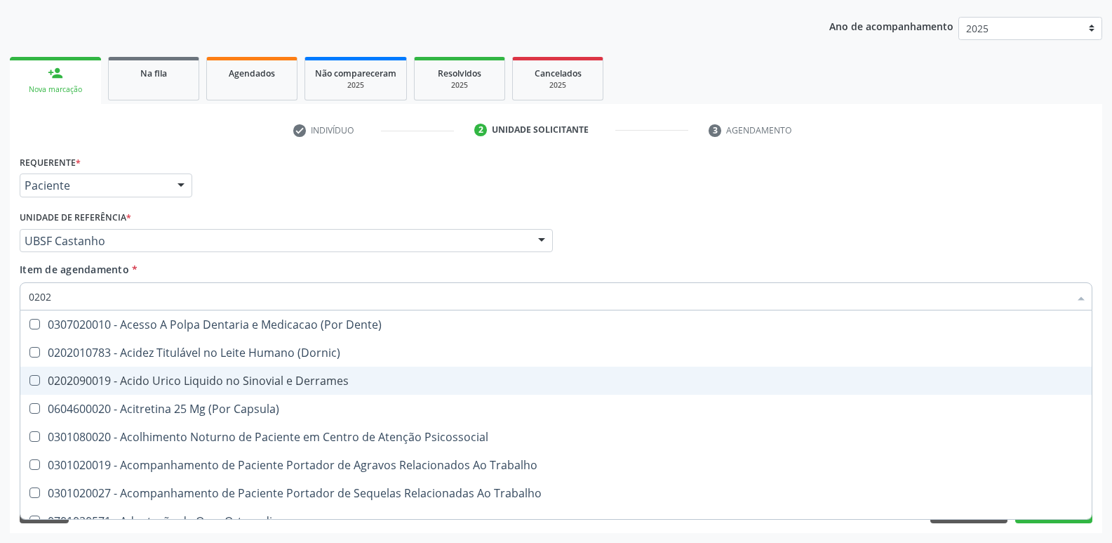
checkbox Drogas "true"
checkbox \(Cantoplastia\) "true"
checkbox Revisao "true"
checkbox D "false"
checkbox Hdl "false"
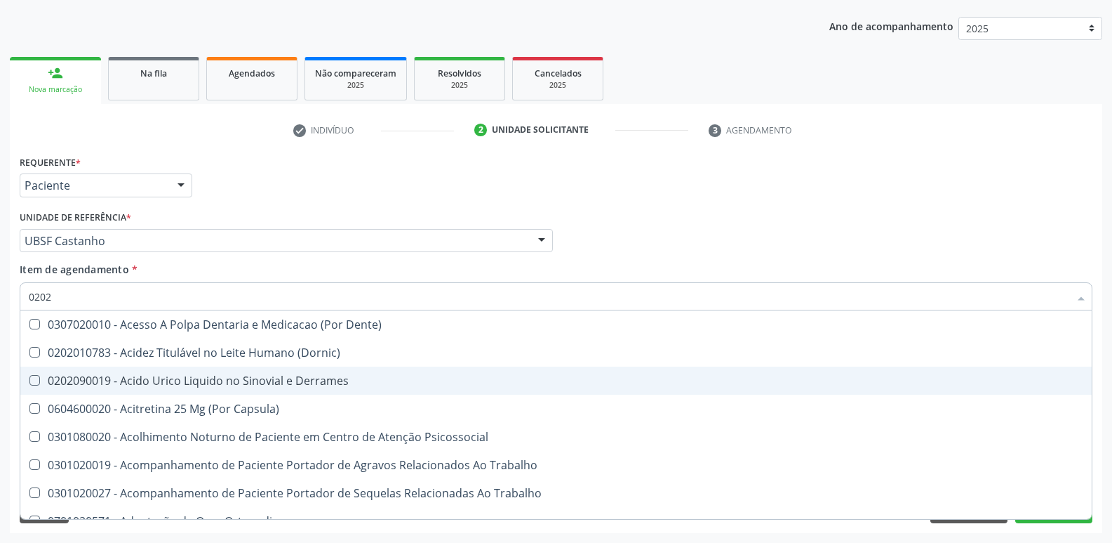
checkbox Ldl "false"
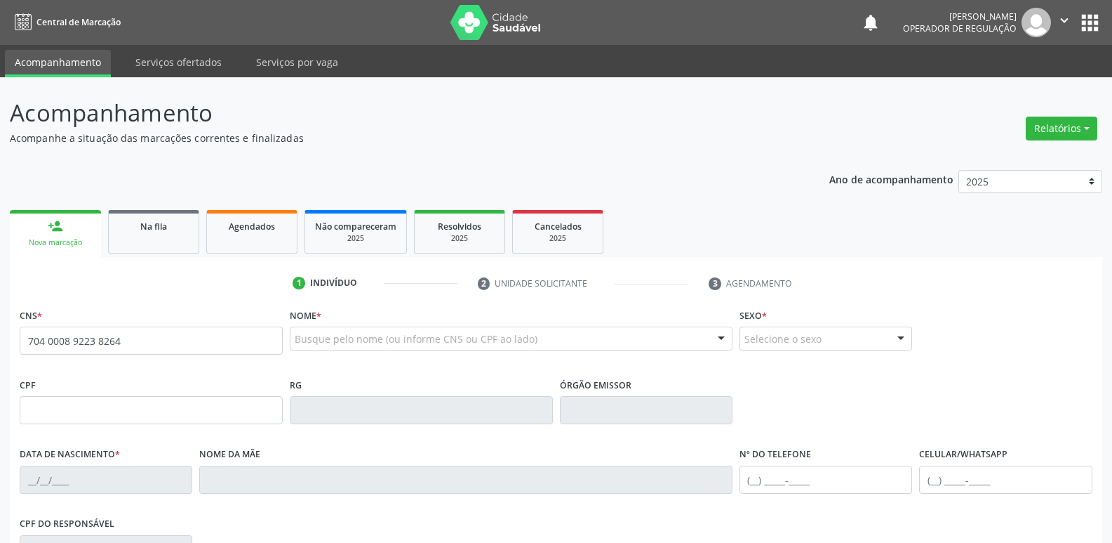
type input "704 0008 9223 8264"
type input "2[DATE]"
type input "[PERSON_NAME]"
type input "[PHONE_NUMBER]"
type input "133.077.544-91"
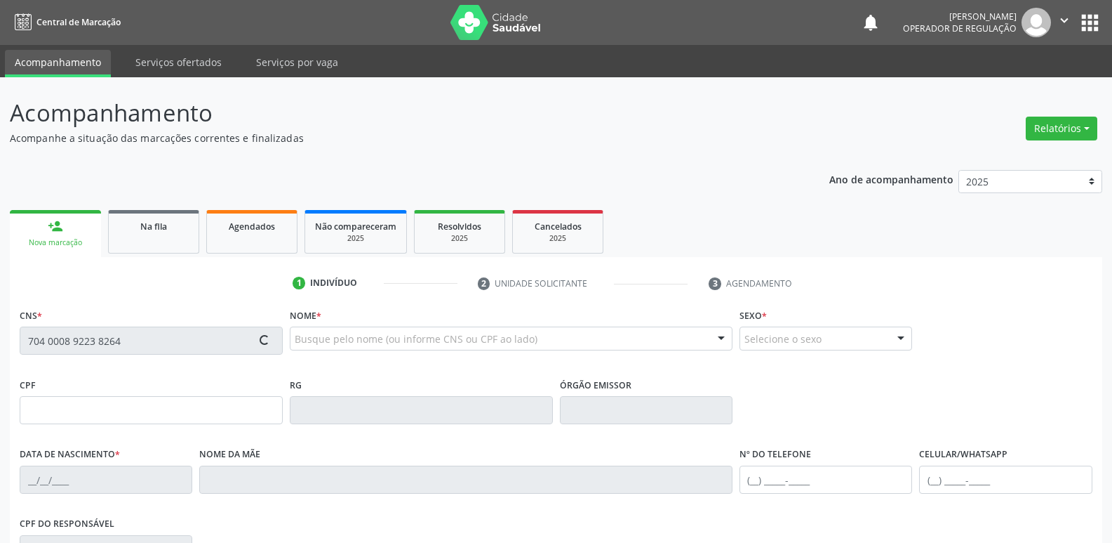
type input "12"
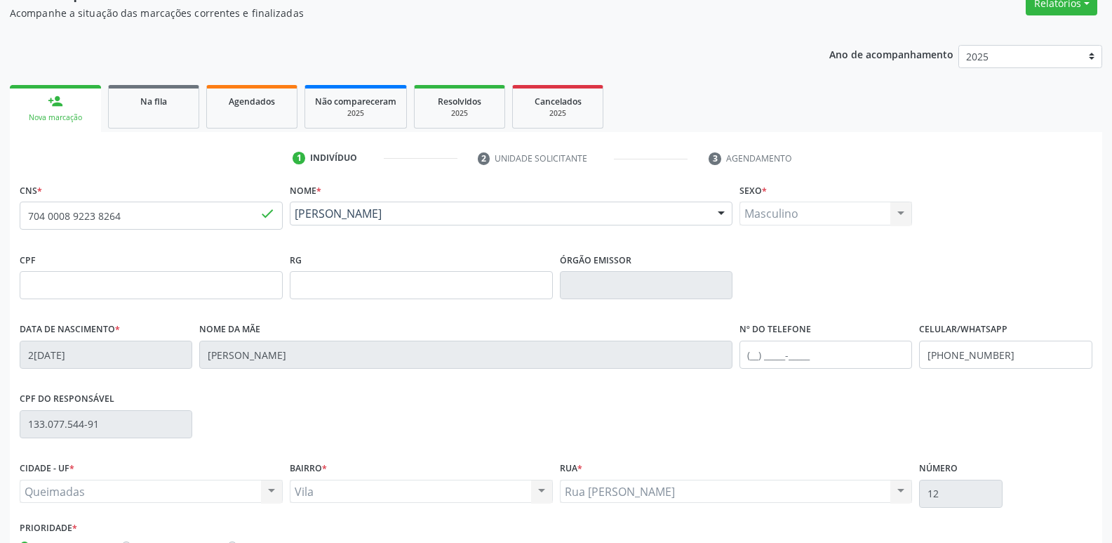
scroll to position [218, 0]
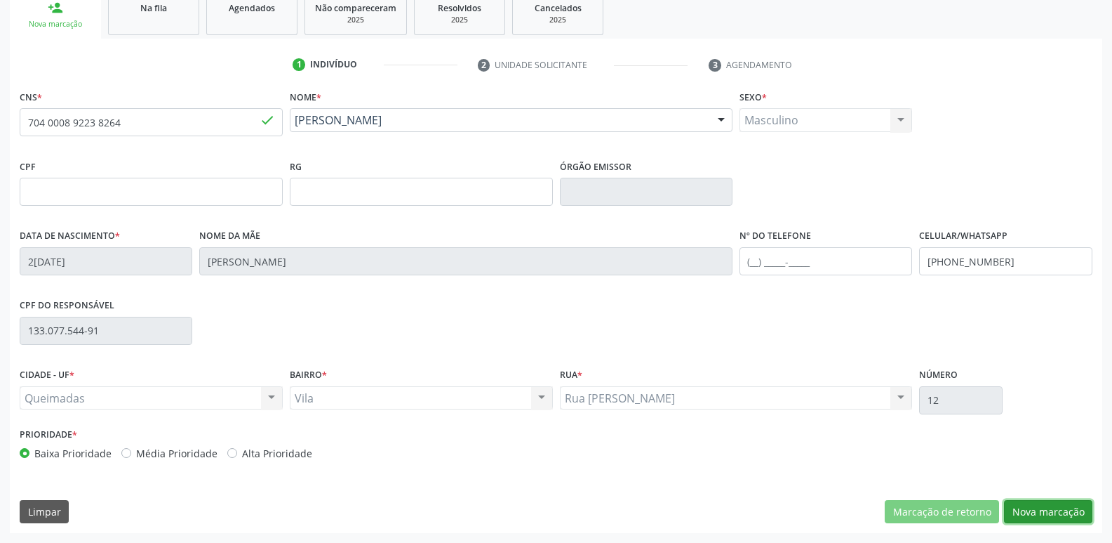
drag, startPoint x: 1042, startPoint y: 506, endPoint x: 1013, endPoint y: 515, distance: 30.9
click at [1037, 506] on button "Nova marcação" at bounding box center [1048, 512] width 88 height 24
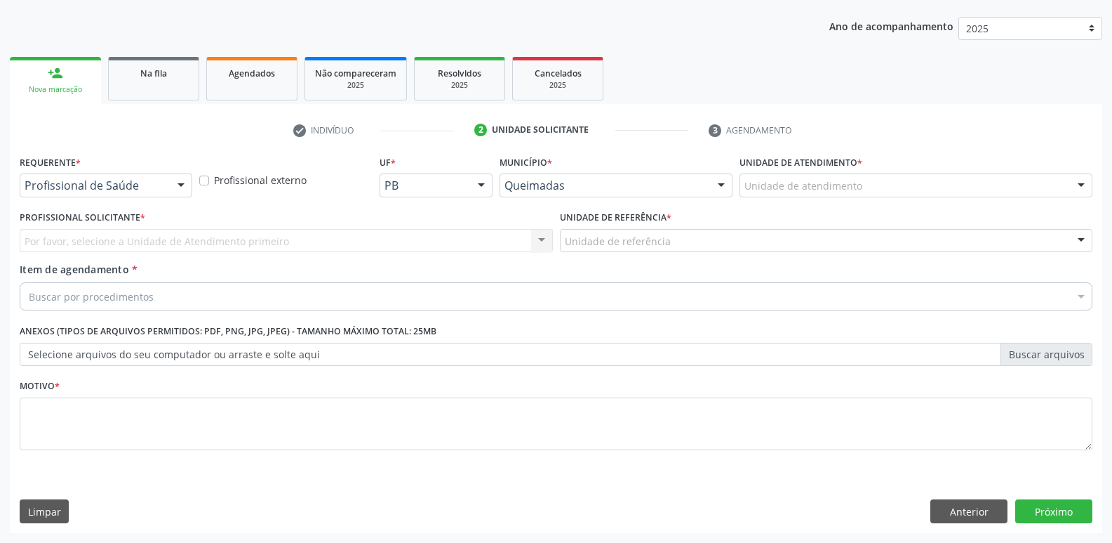
click at [60, 175] on div "Profissional de Saúde" at bounding box center [106, 185] width 173 height 24
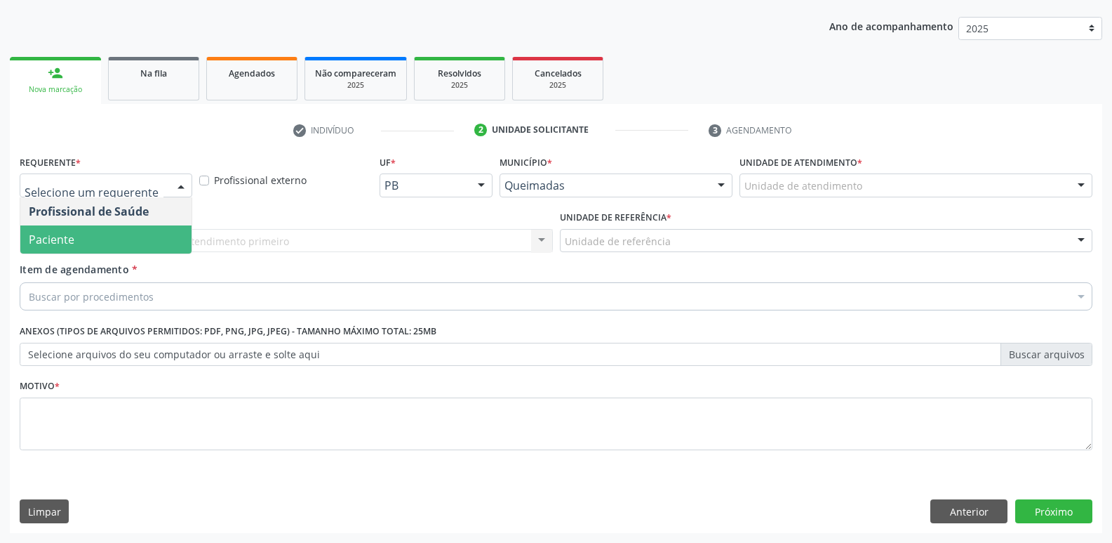
click at [87, 234] on span "Paciente" at bounding box center [105, 239] width 171 height 28
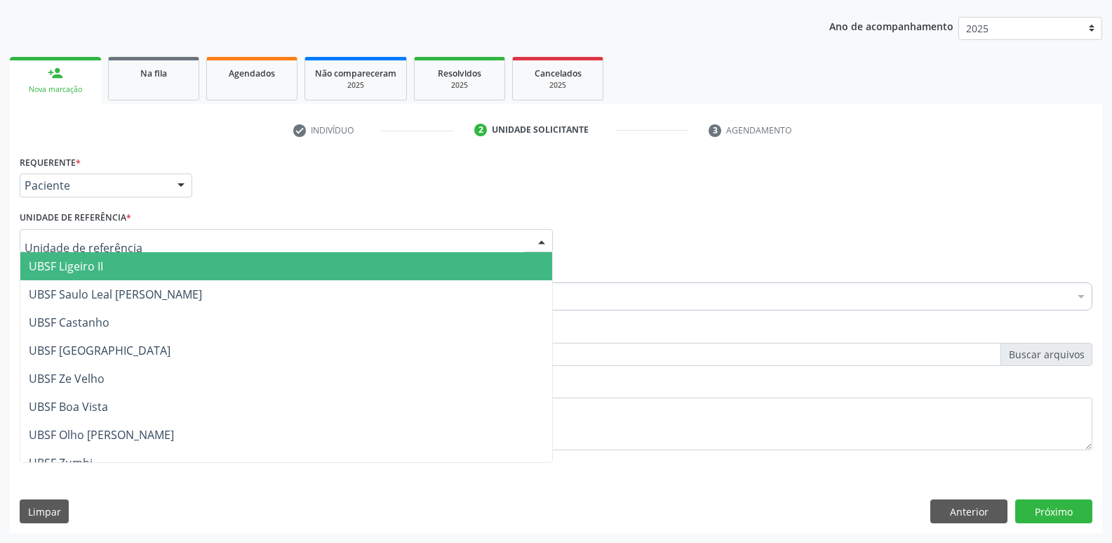
type input "V"
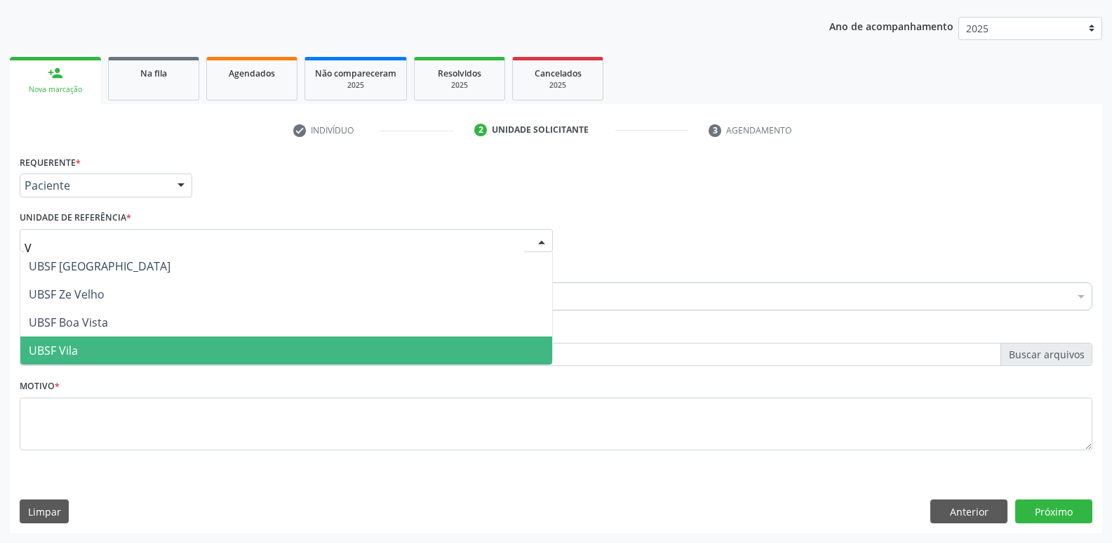
click at [111, 340] on span "UBSF Vila" at bounding box center [286, 350] width 532 height 28
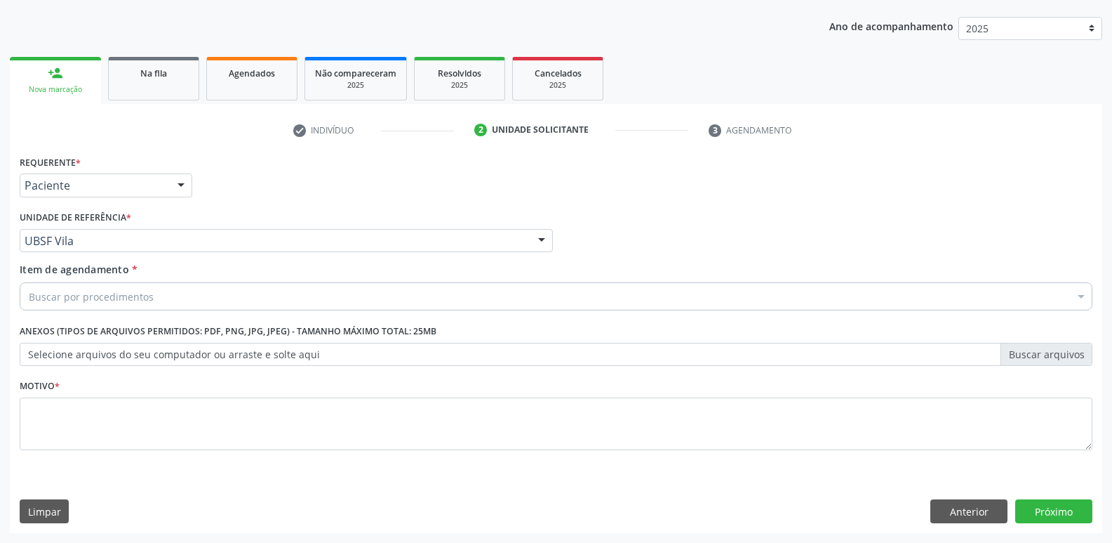
click at [147, 321] on label "Anexos (Tipos de arquivos permitidos: PDF, PNG, JPG, JPEG) - Tamanho máximo tot…" at bounding box center [228, 332] width 417 height 22
click at [166, 291] on div "Buscar por procedimentos" at bounding box center [556, 296] width 1073 height 28
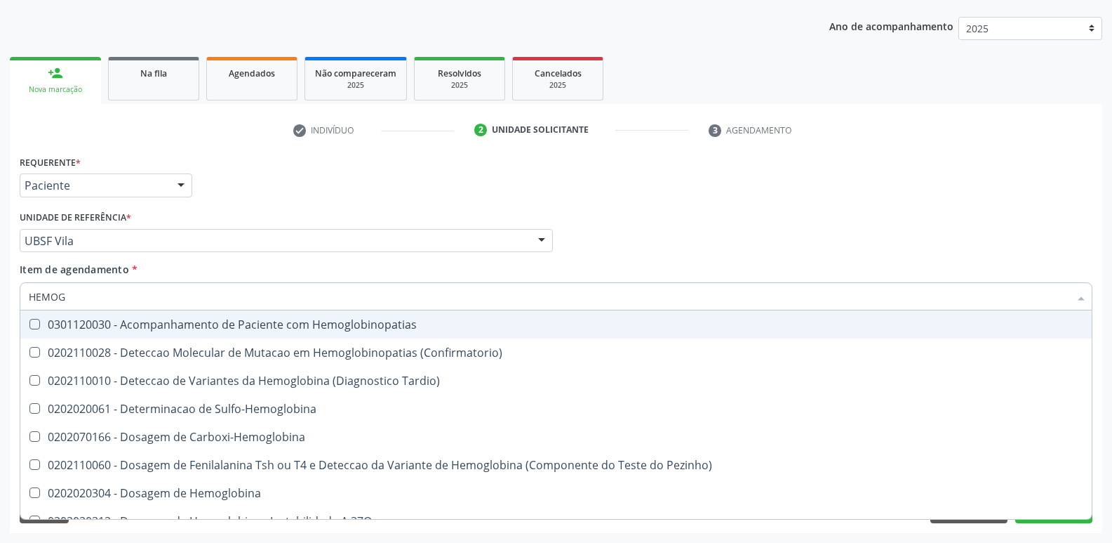
type input "HEMOGR"
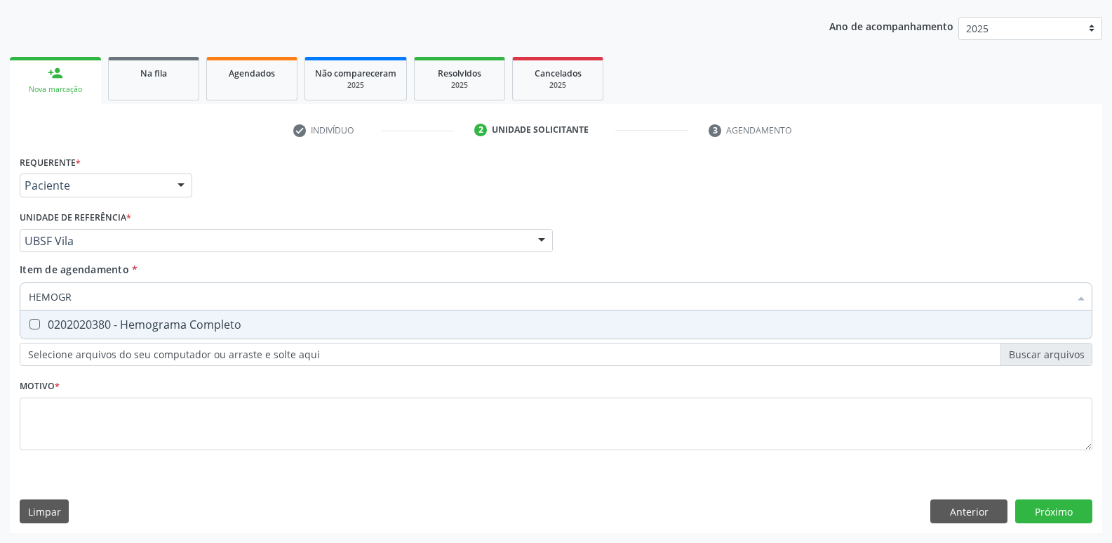
click at [157, 324] on div "0202020380 - Hemograma Completo" at bounding box center [556, 324] width 1055 height 11
checkbox Completo "true"
type input "HEMOG"
checkbox Completo "false"
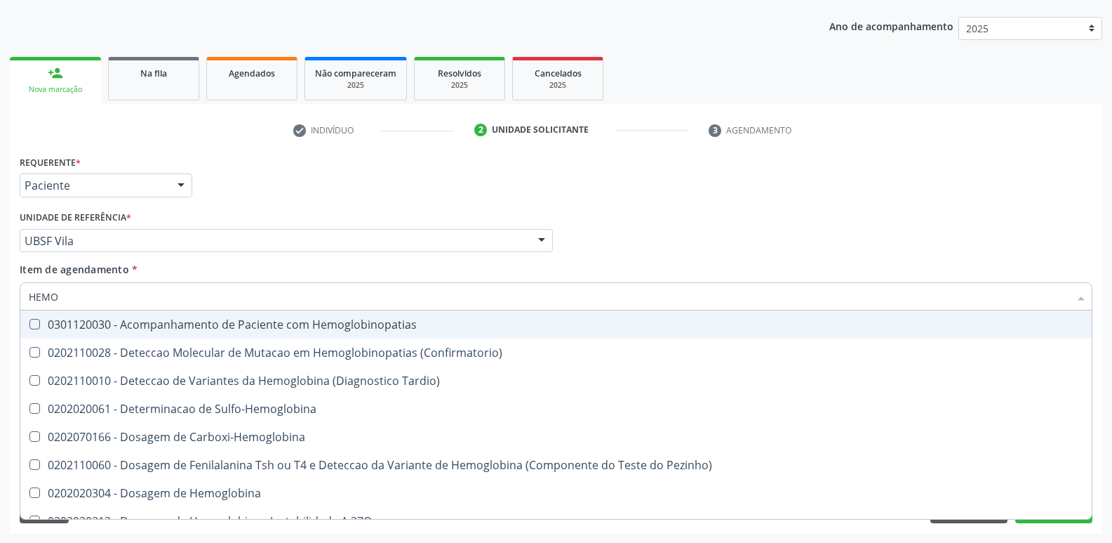
type input "HEM"
checkbox Completo "false"
type input "H"
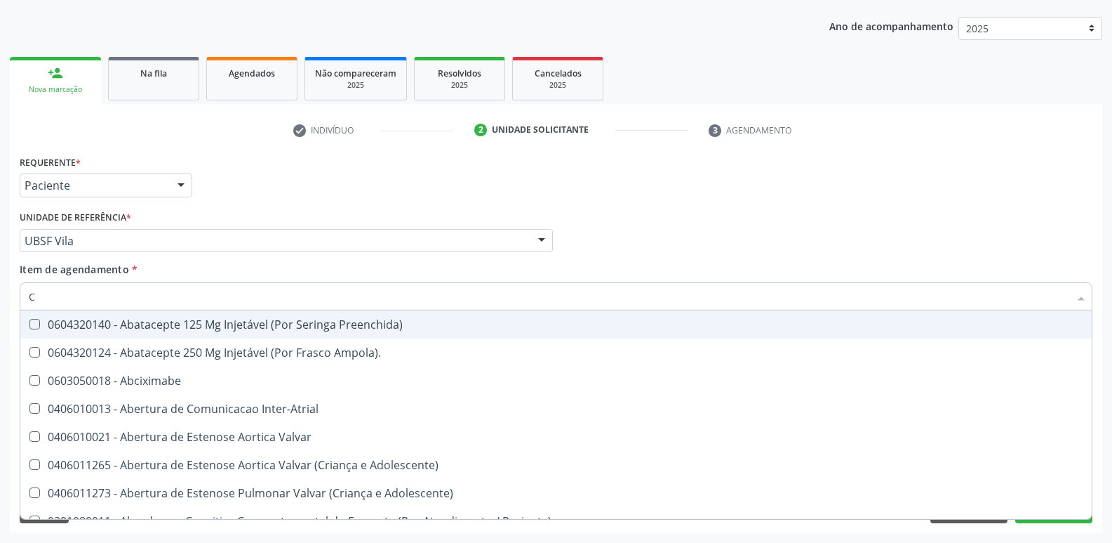
type input "CO"
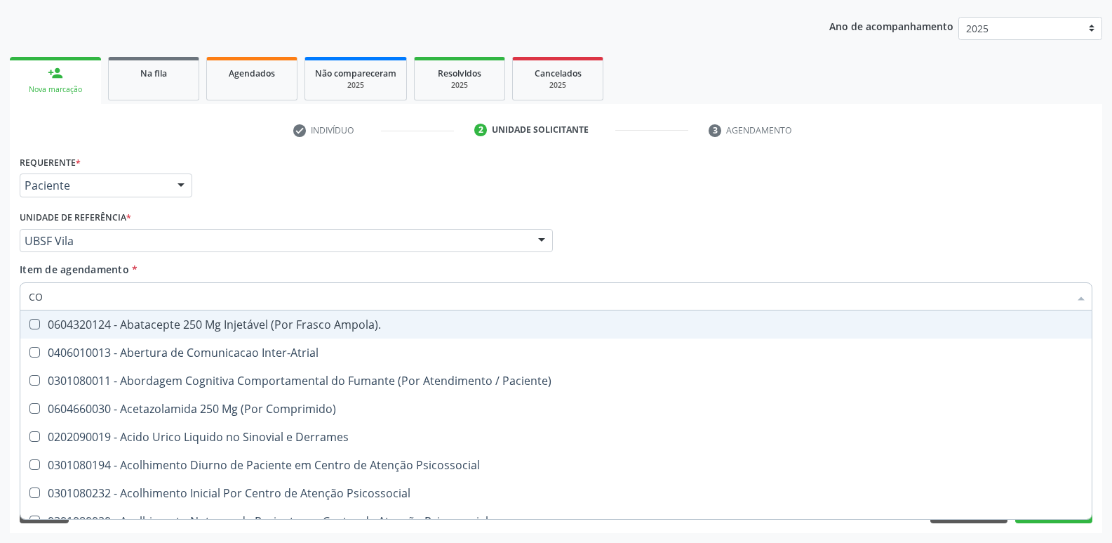
checkbox Completo "true"
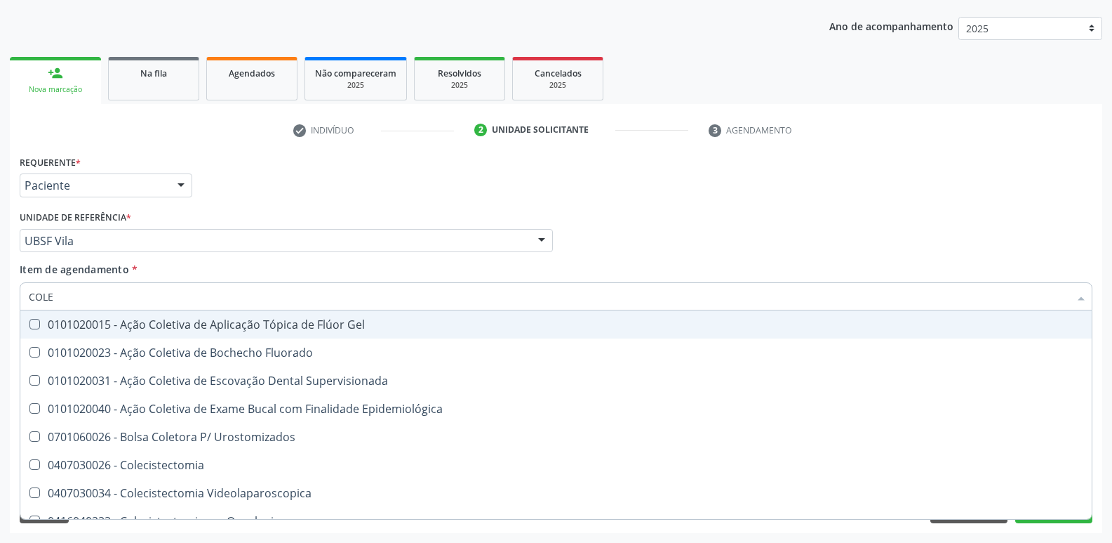
type input "COLES"
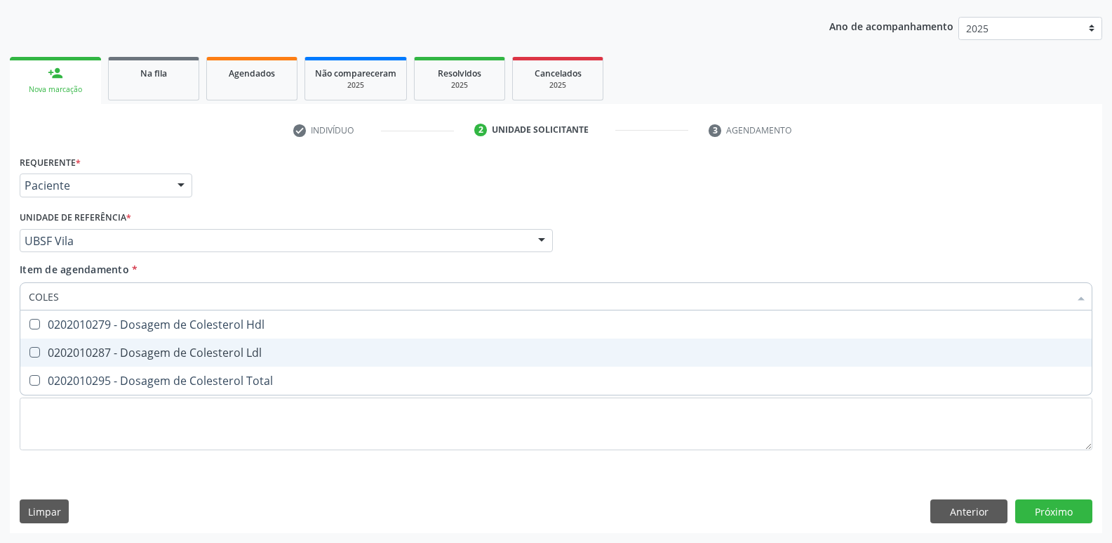
click at [160, 349] on div "0202010287 - Dosagem de Colesterol Ldl" at bounding box center [556, 352] width 1055 height 11
checkbox Ldl "true"
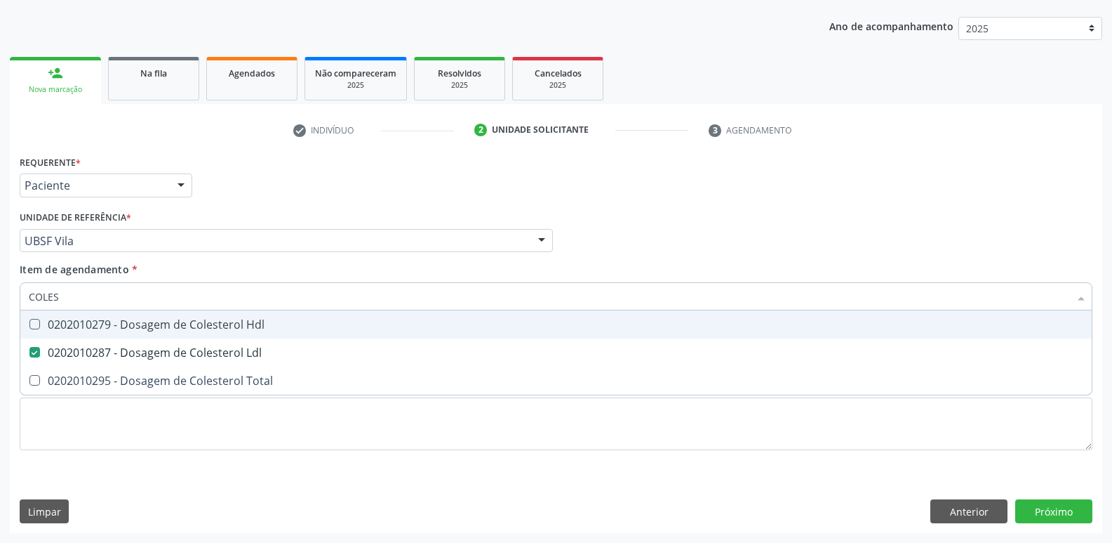
click at [183, 328] on div "0202010279 - Dosagem de Colesterol Hdl" at bounding box center [556, 324] width 1055 height 11
checkbox Hdl "true"
type input "COLE"
checkbox Hdl "false"
checkbox Ldl "false"
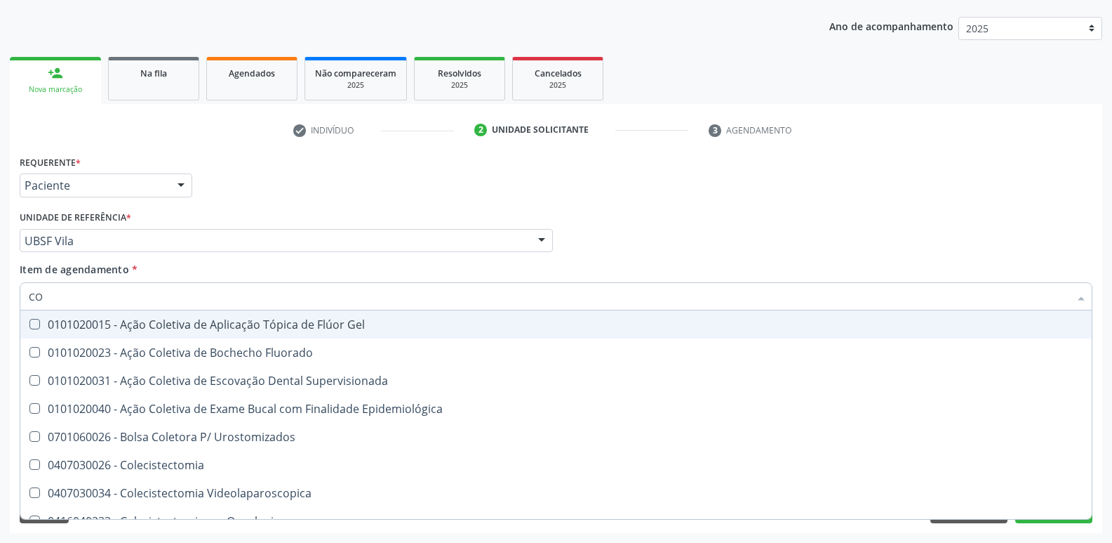
type input "C"
checkbox Hdl "false"
checkbox Ldl "false"
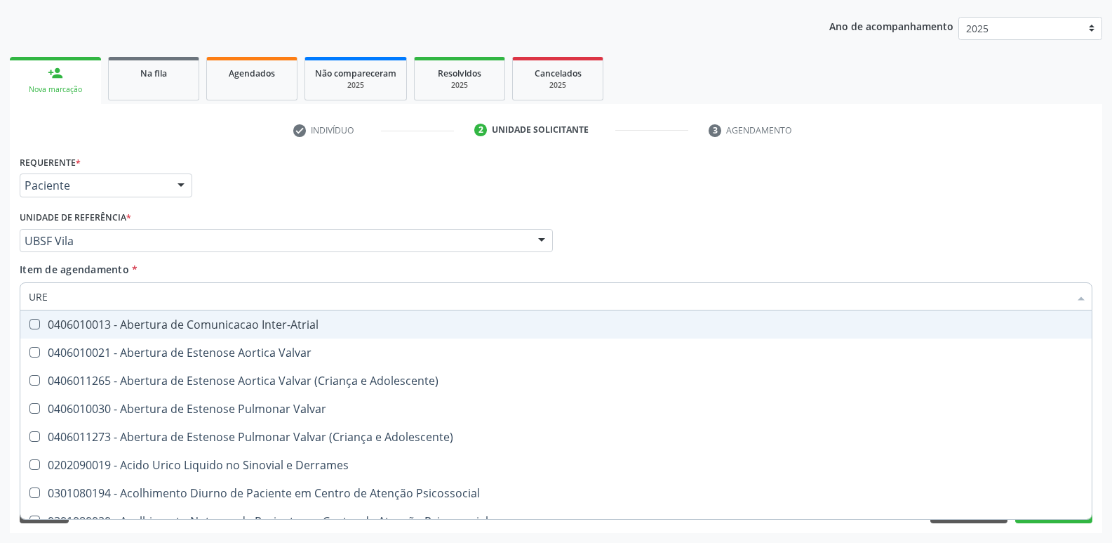
type input "UREI"
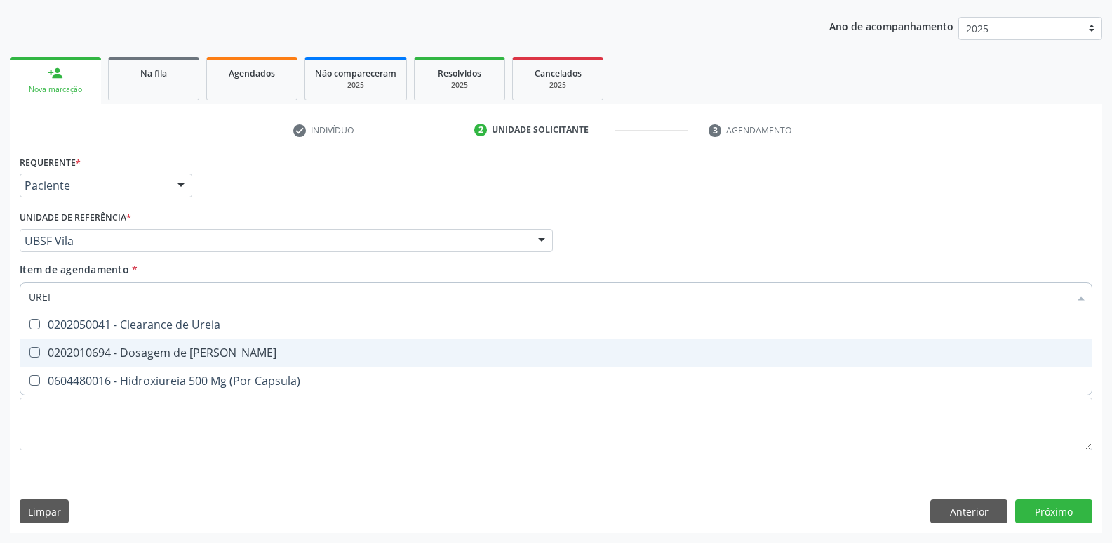
click at [209, 347] on div "0202010694 - Dosagem de [PERSON_NAME]" at bounding box center [556, 352] width 1055 height 11
checkbox Ureia "true"
type input "URE"
checkbox Ureia "false"
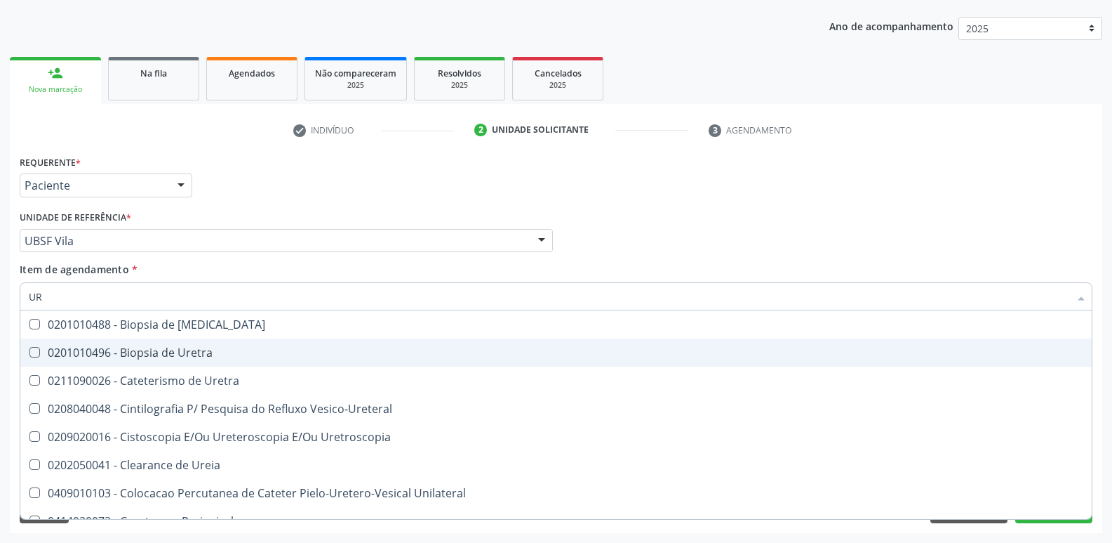
type input "U"
type input "C"
checkbox Ureia "false"
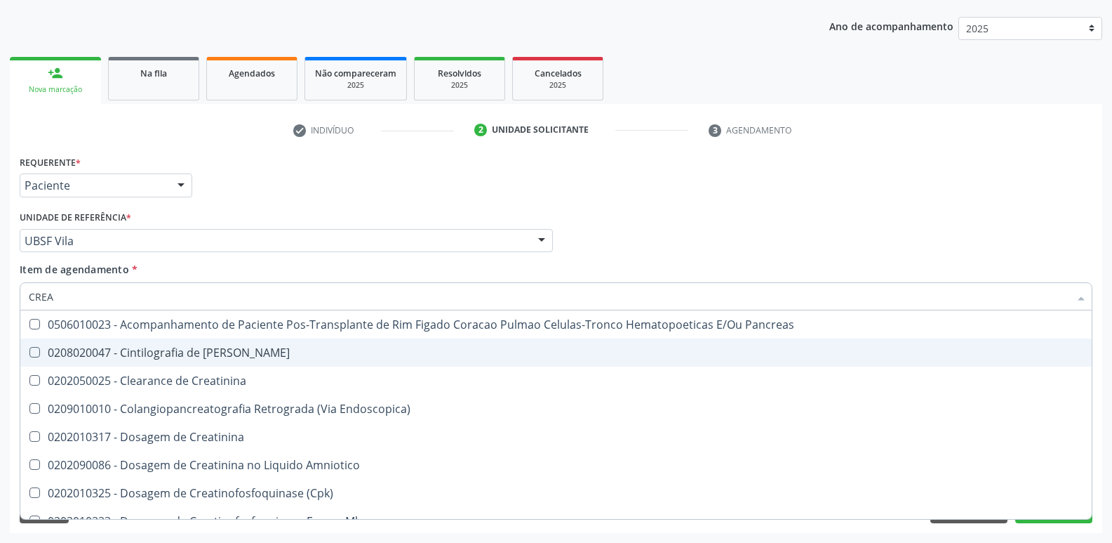
type input "CREAT"
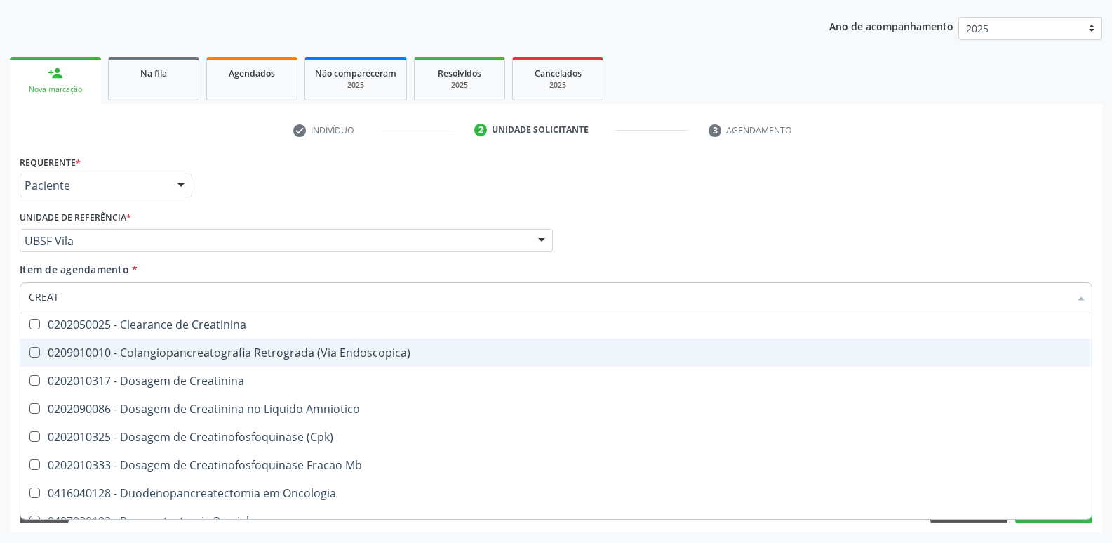
click at [222, 364] on span "0209010010 - Colangiopancreatografia Retrograda (Via Endoscopica)" at bounding box center [556, 352] width 1072 height 28
checkbox Endoscopica\) "true"
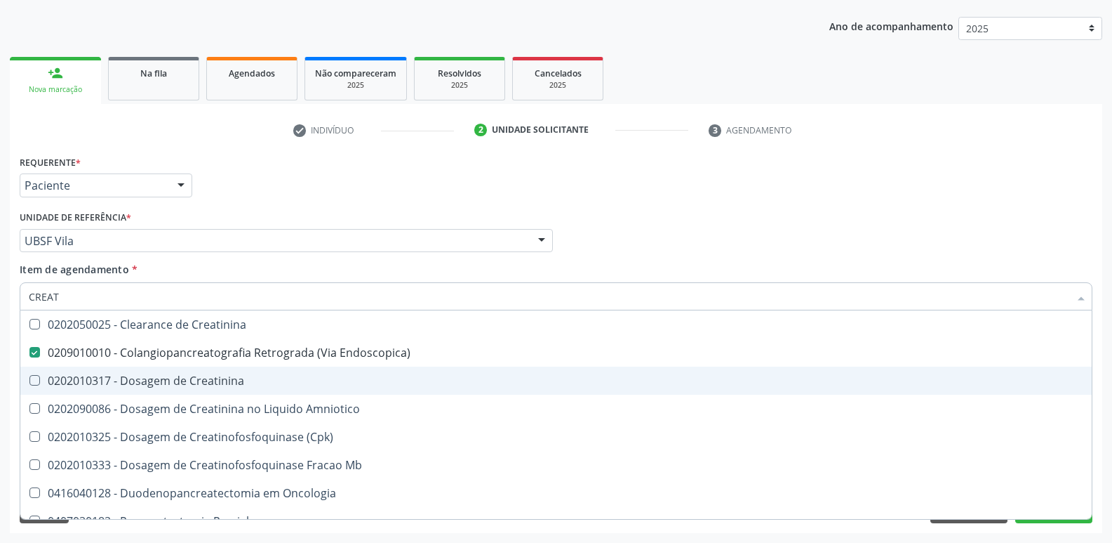
click at [229, 369] on span "0202010317 - Dosagem de Creatinina" at bounding box center [556, 380] width 1072 height 28
checkbox Creatinina "true"
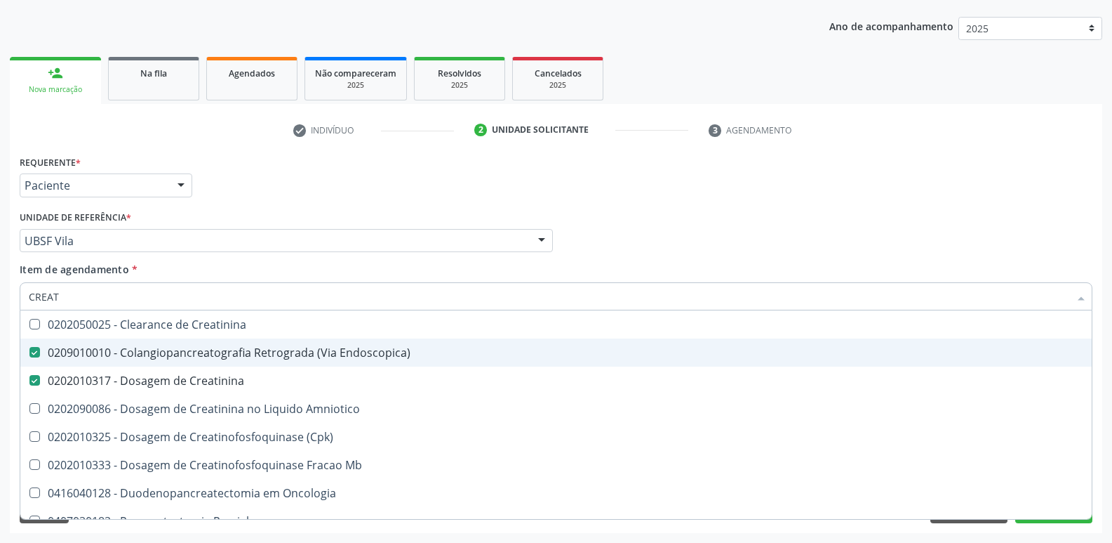
click at [237, 357] on div "0209010010 - Colangiopancreatografia Retrograda (Via Endoscopica)" at bounding box center [556, 352] width 1055 height 11
checkbox Endoscopica\) "false"
type input "CREA"
checkbox Creatinina "false"
checkbox \(Cpk\) "true"
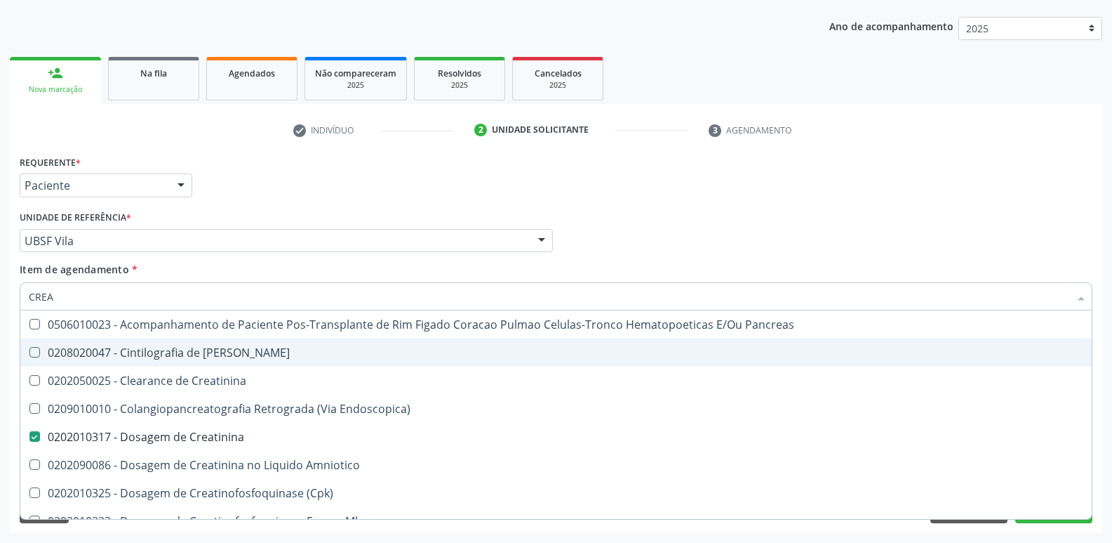
type input "CRE"
checkbox Creatinina "false"
checkbox Oncologia "true"
type input "C"
checkbox Oncologia "false"
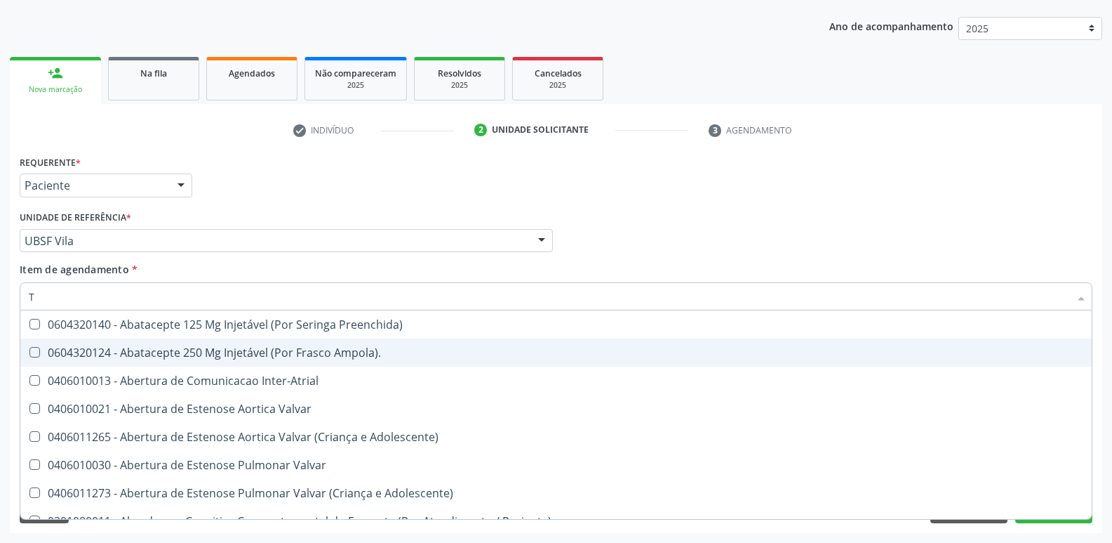
type input "TG"
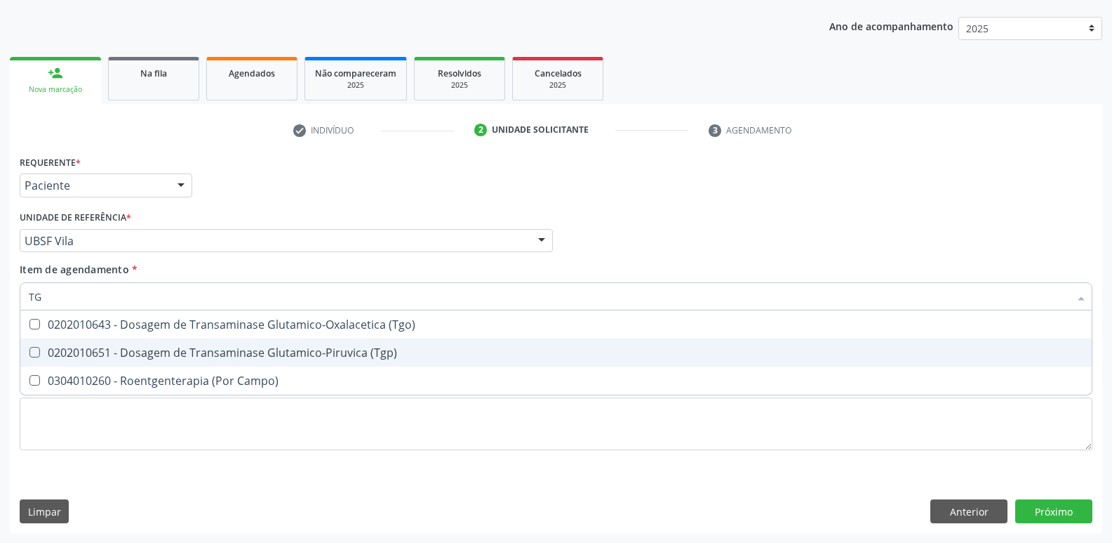
drag, startPoint x: 262, startPoint y: 346, endPoint x: 270, endPoint y: 336, distance: 12.1
click at [264, 344] on span "0202010651 - Dosagem de Transaminase Glutamico-Piruvica (Tgp)" at bounding box center [556, 352] width 1072 height 28
checkbox \(Tgp\) "true"
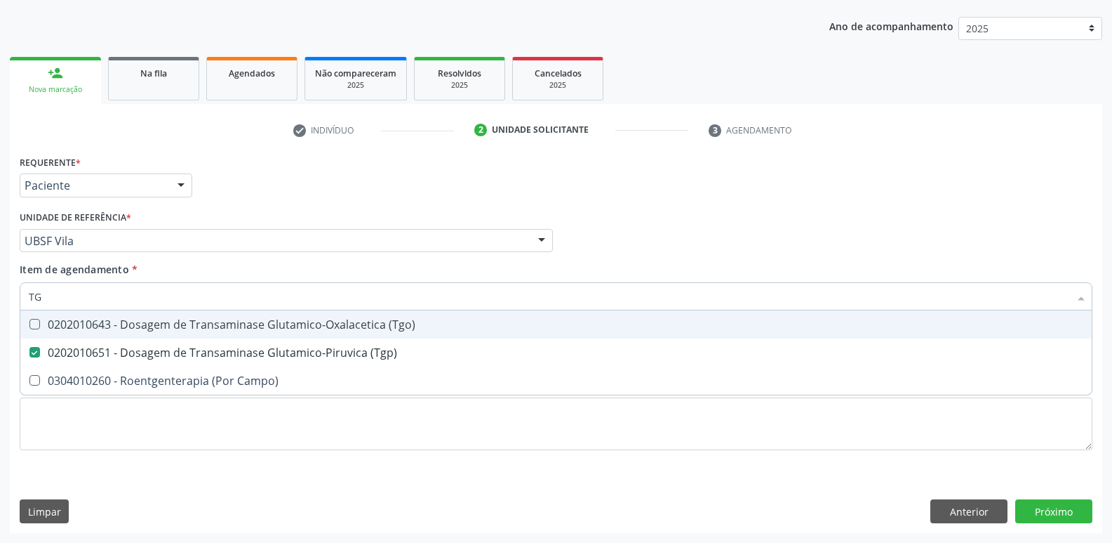
click at [277, 326] on div "0202010643 - Dosagem de Transaminase Glutamico-Oxalacetica (Tgo)" at bounding box center [556, 324] width 1055 height 11
checkbox \(Tgo\) "true"
type input "T"
checkbox \(Tgo\) "false"
checkbox \(Tgp\) "false"
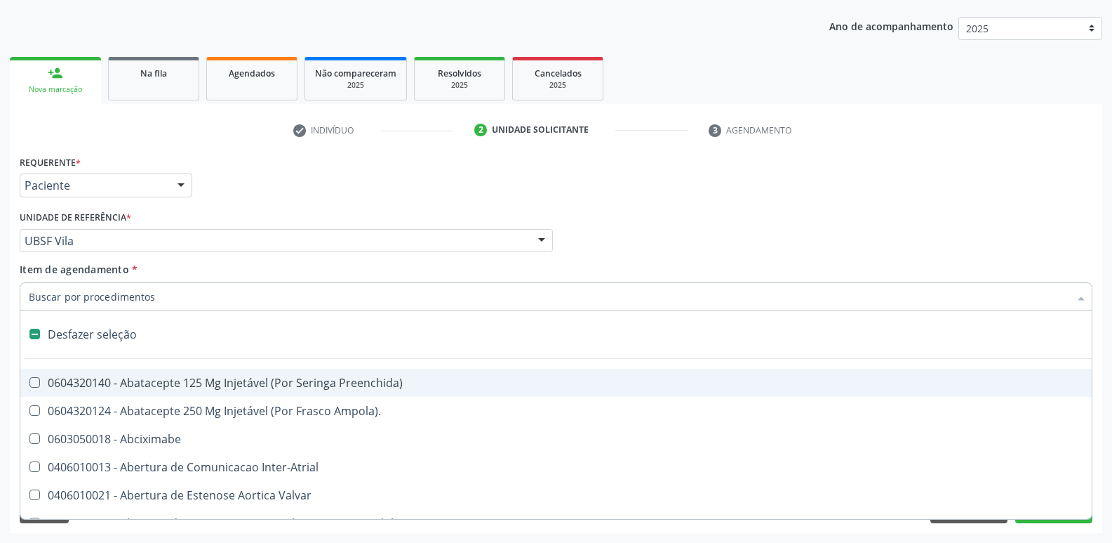
type input "V"
checkbox Cornea "true"
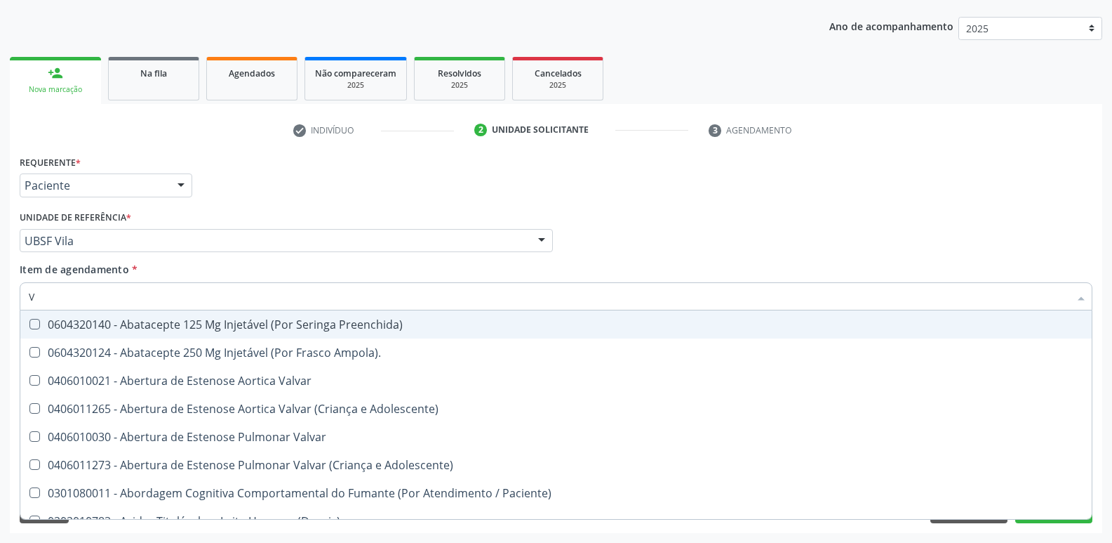
type input "VI"
checkbox Psicoterapia "true"
checkbox \(Tgp\) "false"
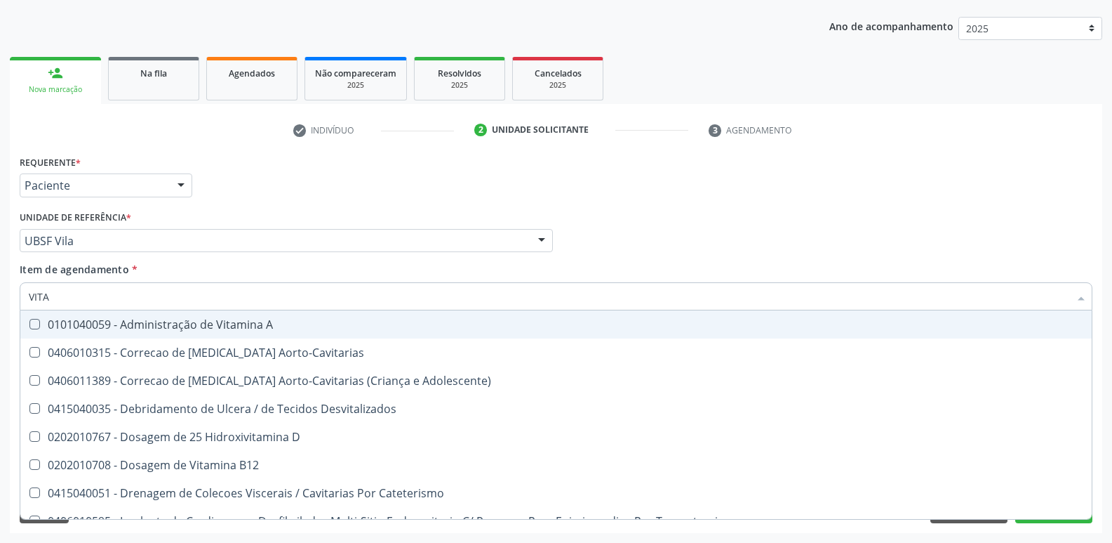
type input "VITAM"
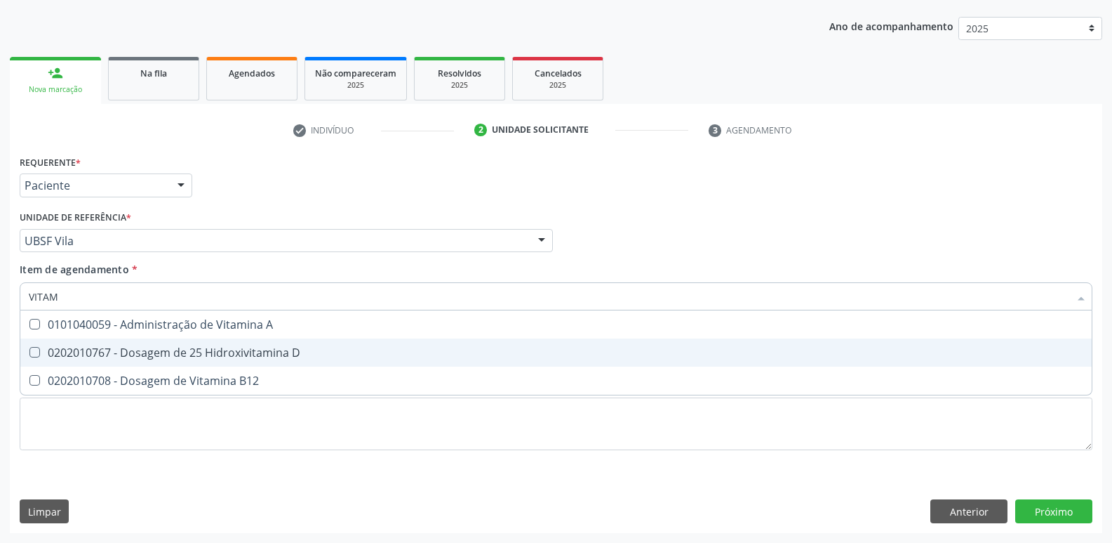
click at [274, 347] on div "0202010767 - Dosagem de 25 Hidroxivitamina D" at bounding box center [556, 352] width 1055 height 11
checkbox D "true"
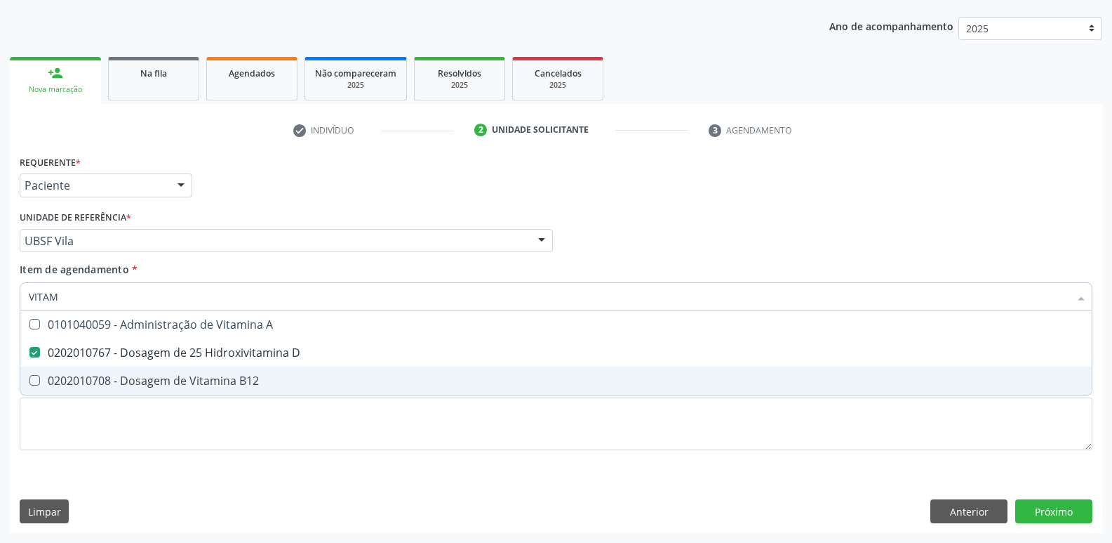
click at [256, 380] on div "0202010708 - Dosagem de Vitamina B12" at bounding box center [556, 380] width 1055 height 11
checkbox B12 "true"
type input "VITA"
checkbox D "false"
checkbox B12 "false"
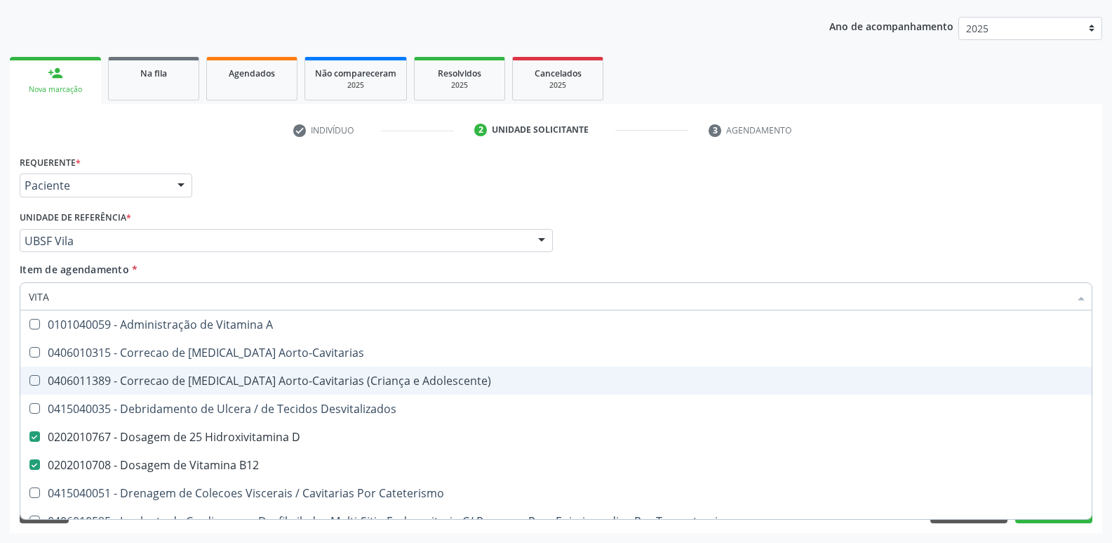
type input "VIT"
checkbox D "false"
checkbox Cateterismo "true"
type input "V"
checkbox B12 "false"
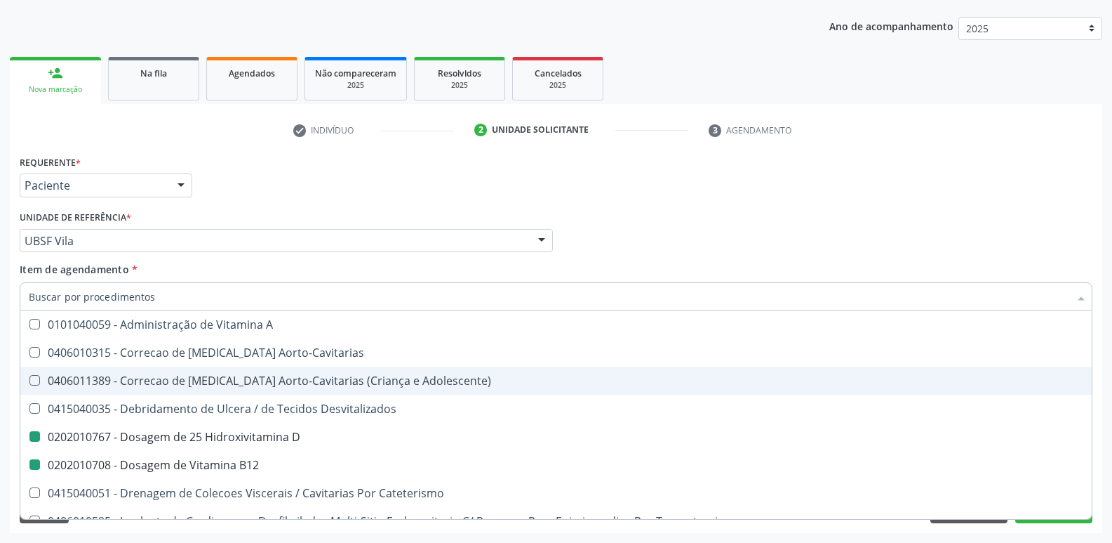
checkbox Cateterismo "false"
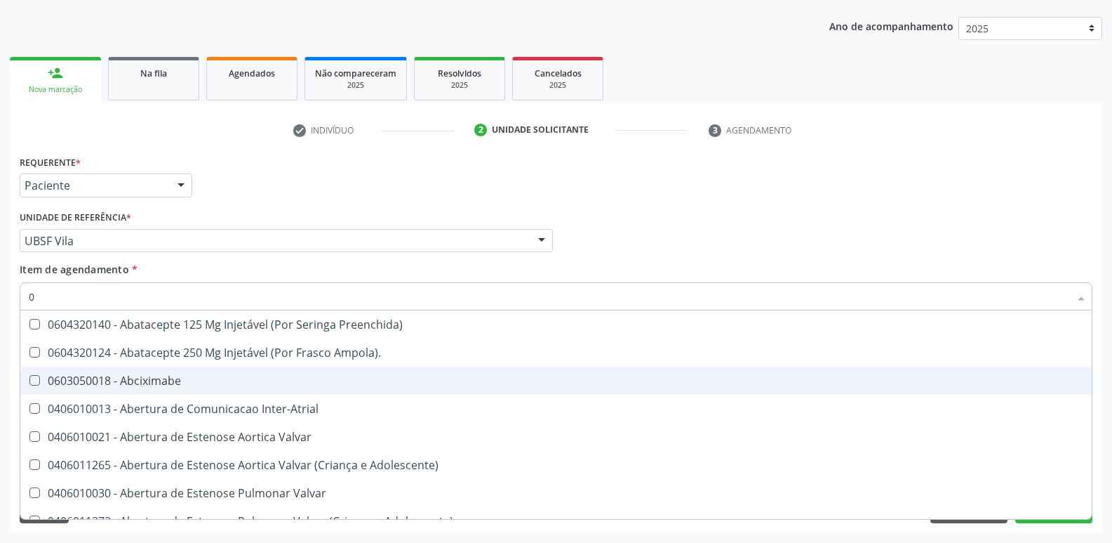
type input "02"
checkbox \(Frasco\) "true"
checkbox Pancreas "true"
checkbox Paratireoides "true"
checkbox 67 "true"
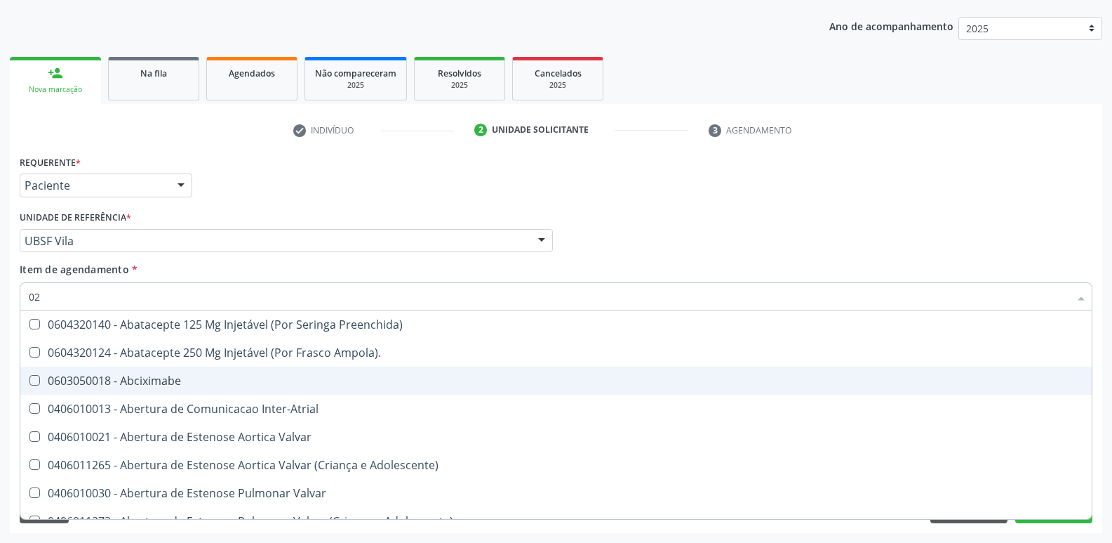
checkbox Colo "true"
checkbox Posterior "true"
checkbox Revisao "true"
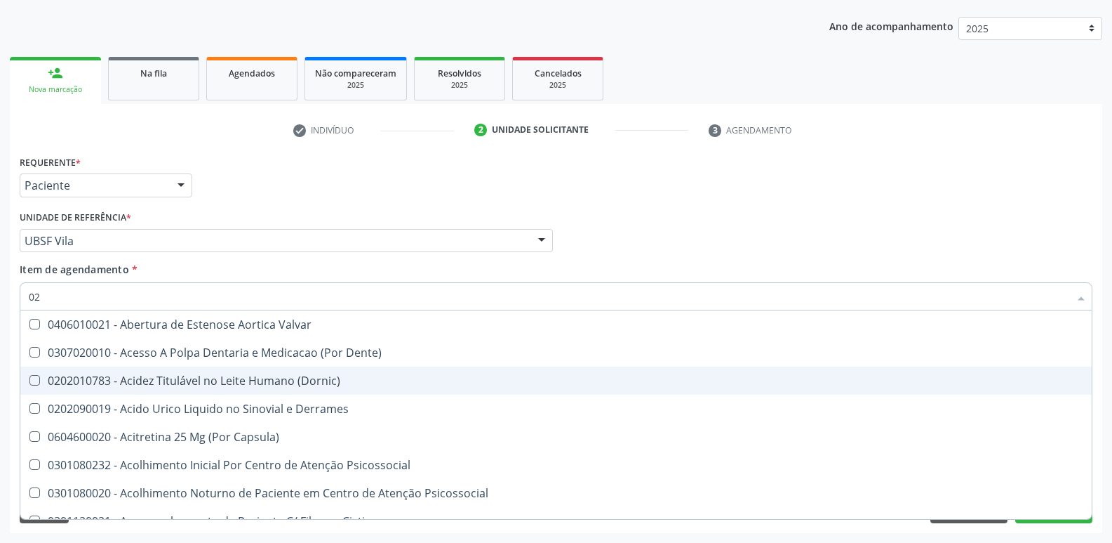
type input "020"
checkbox Cerebral "true"
checkbox \(Pos-Pasteurização\) "true"
checkbox Debridamento "true"
checkbox Dacriocistografia "true"
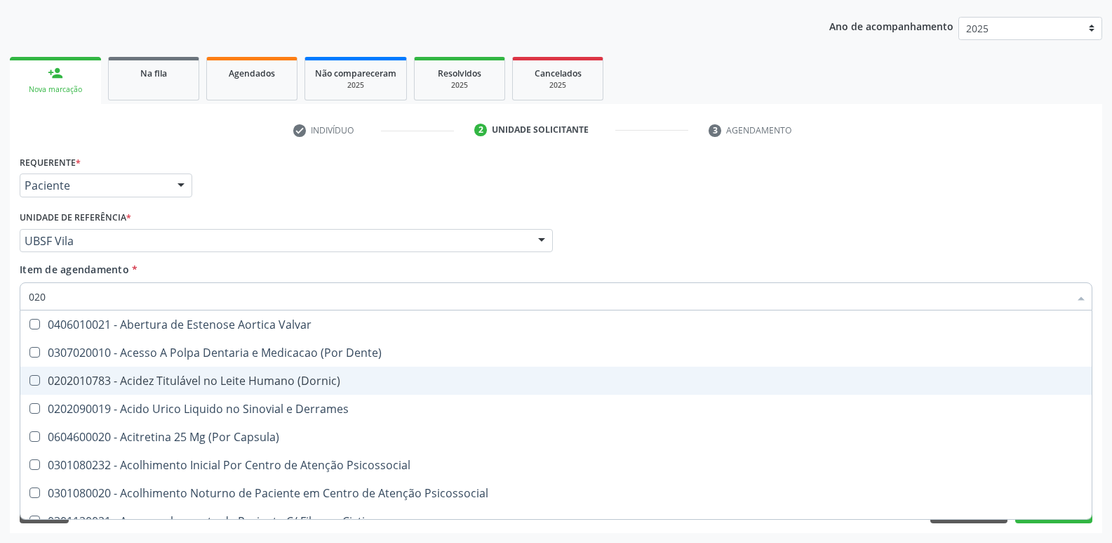
type input "0202"
checkbox Cervico-Toracica "true"
checkbox Sistêmicas "true"
checkbox Oncológica "true"
checkbox Sistêmicas "true"
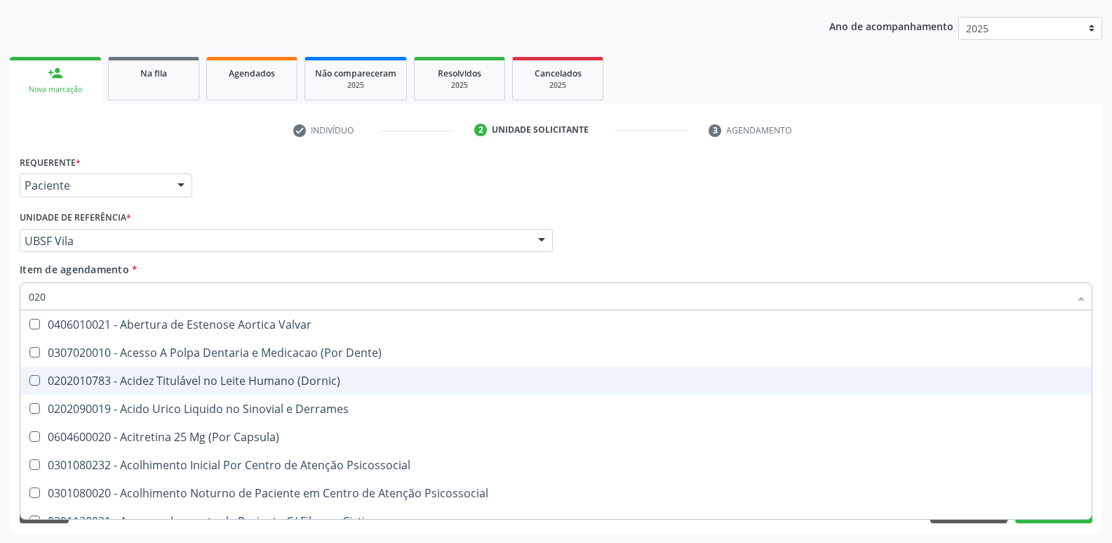
checkbox Uretra "true"
checkbox Uterino "true"
checkbox Urostomizados "true"
checkbox Drenavel "true"
checkbox Septostomia "true"
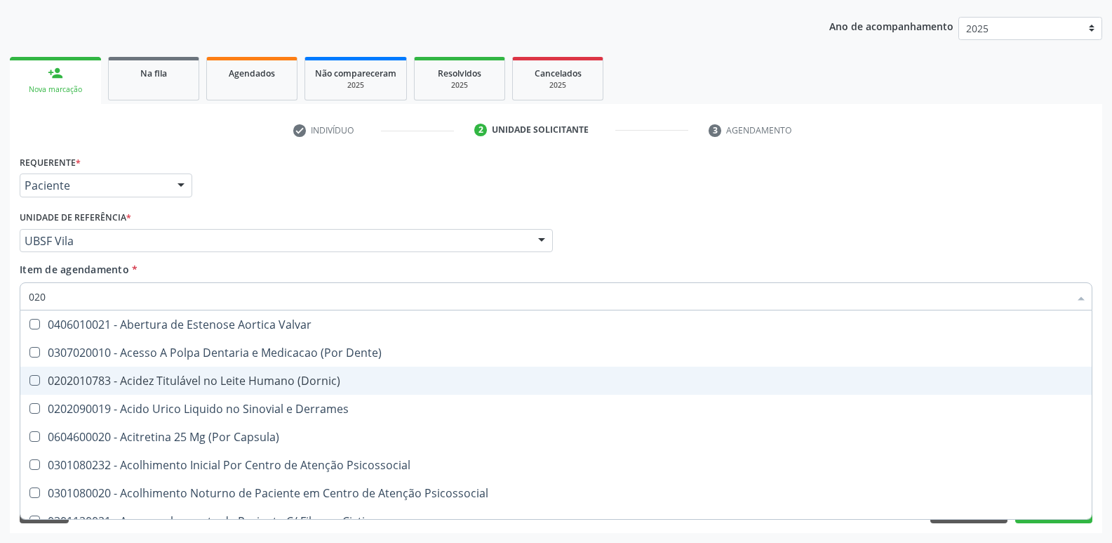
checkbox Cerebral "false"
checkbox \(Pos-Pasteurização\) "false"
checkbox Debridamento "false"
checkbox Dacriocistografia "false"
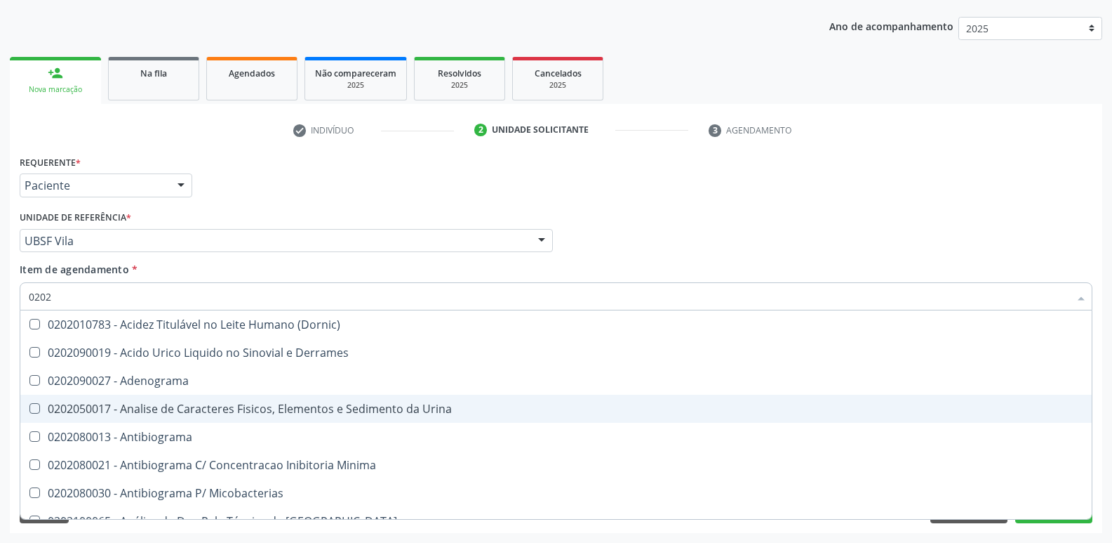
click at [254, 398] on span "0202050017 - Analise de Caracteres Fisicos, Elementos e Sedimento da Urina" at bounding box center [556, 408] width 1072 height 28
checkbox Urina "true"
type input "020"
checkbox Urina "false"
checkbox Liquor "true"
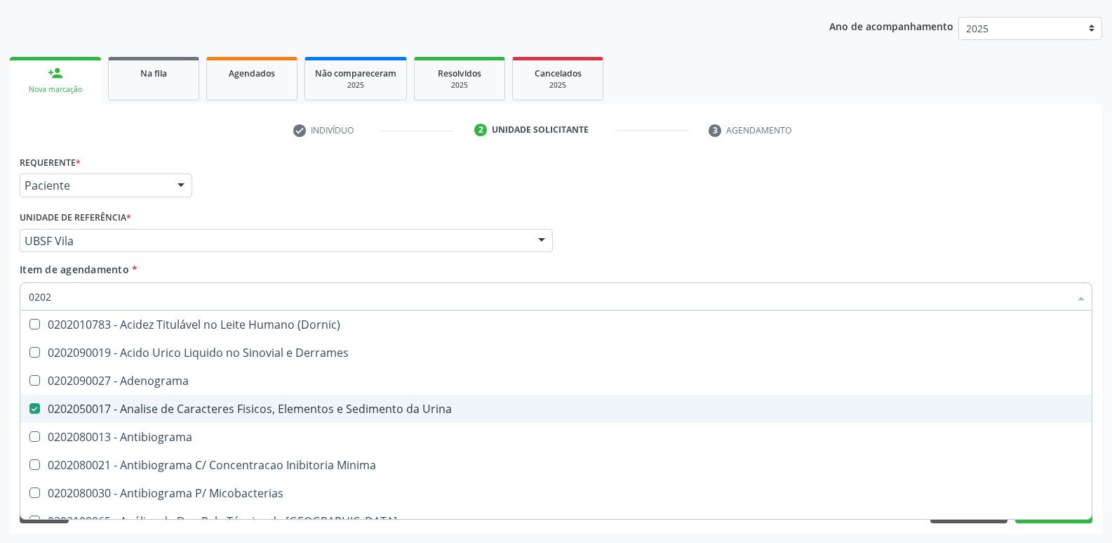
checkbox D "false"
checkbox Hdl "false"
checkbox Ldl "false"
checkbox Creatinina "false"
checkbox \(Tgo\) "false"
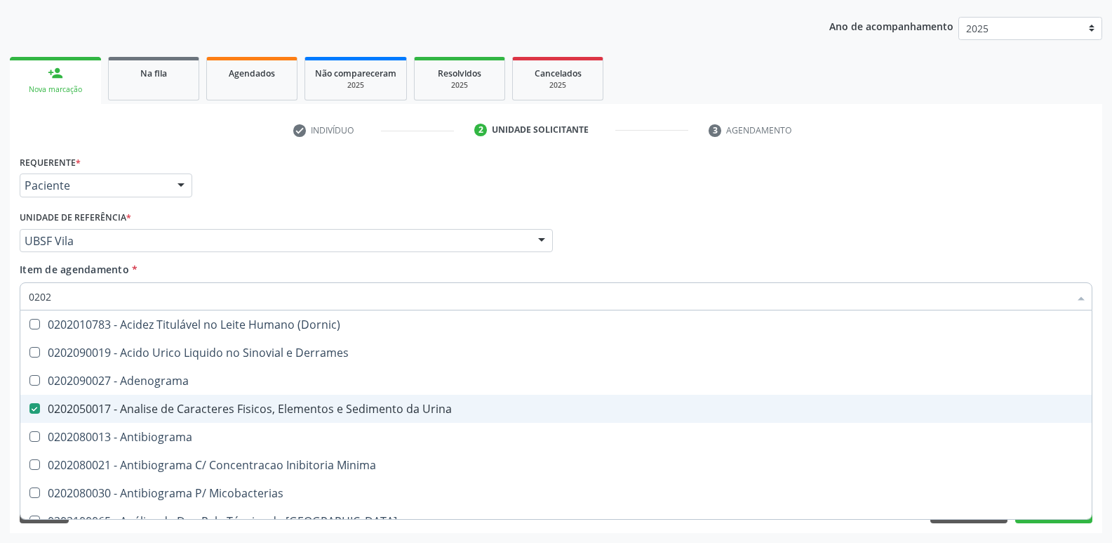
checkbox \(Tgp\) "false"
checkbox Ureia "false"
checkbox B12 "false"
checkbox Completo "false"
checkbox Tripanossoma "true"
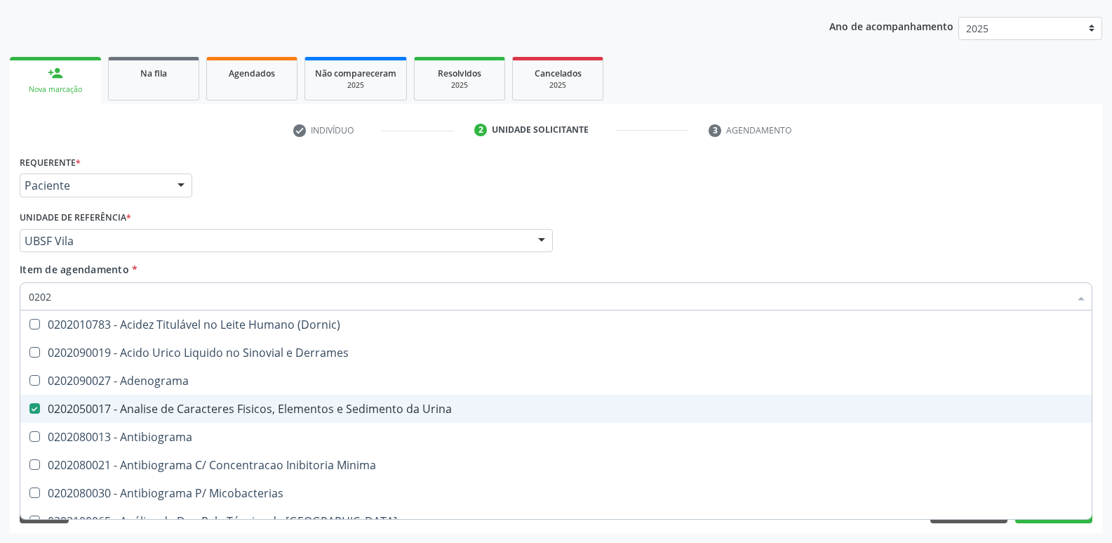
checkbox Bilateral "true"
checkbox Unilateral "true"
checkbox Sifilis "true"
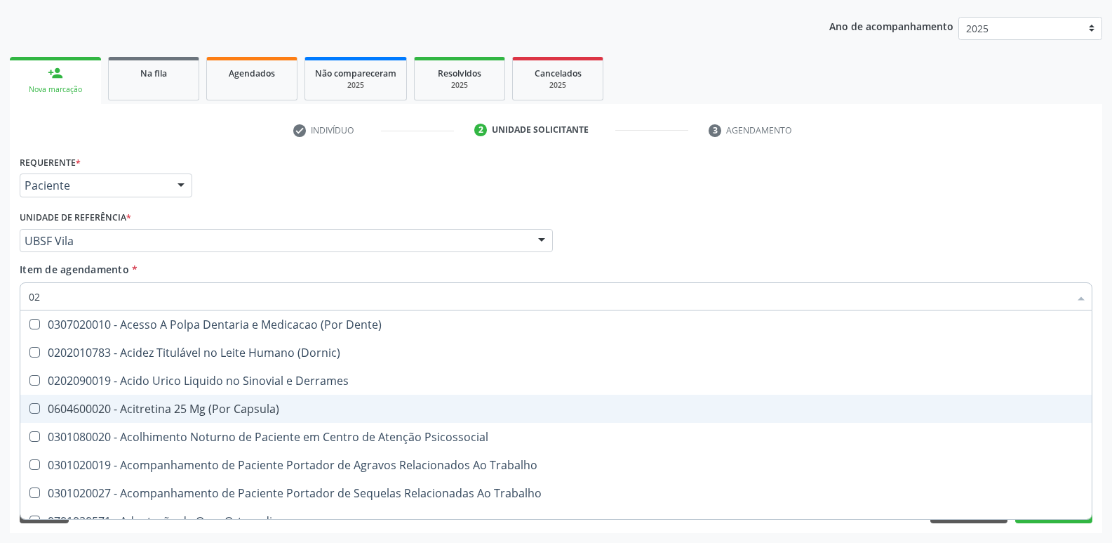
type input "0"
checkbox Urina "false"
checkbox Coagulacao "false"
checkbox Aberto\) "true"
checkbox D "false"
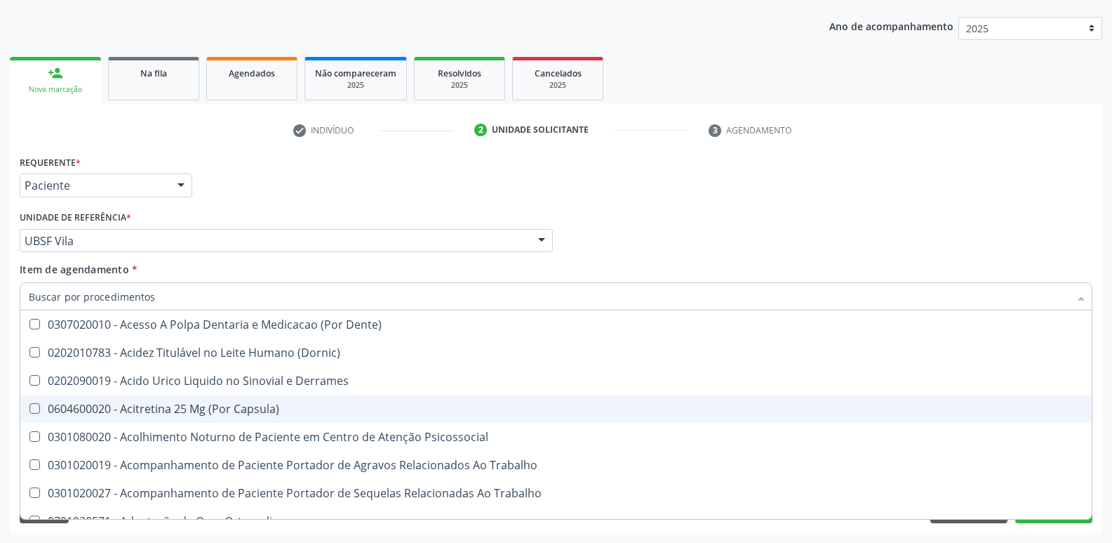
checkbox Hdl "false"
checkbox Ldl "false"
checkbox Creatinina "false"
checkbox \(Tgo\) "false"
checkbox \(Tgp\) "false"
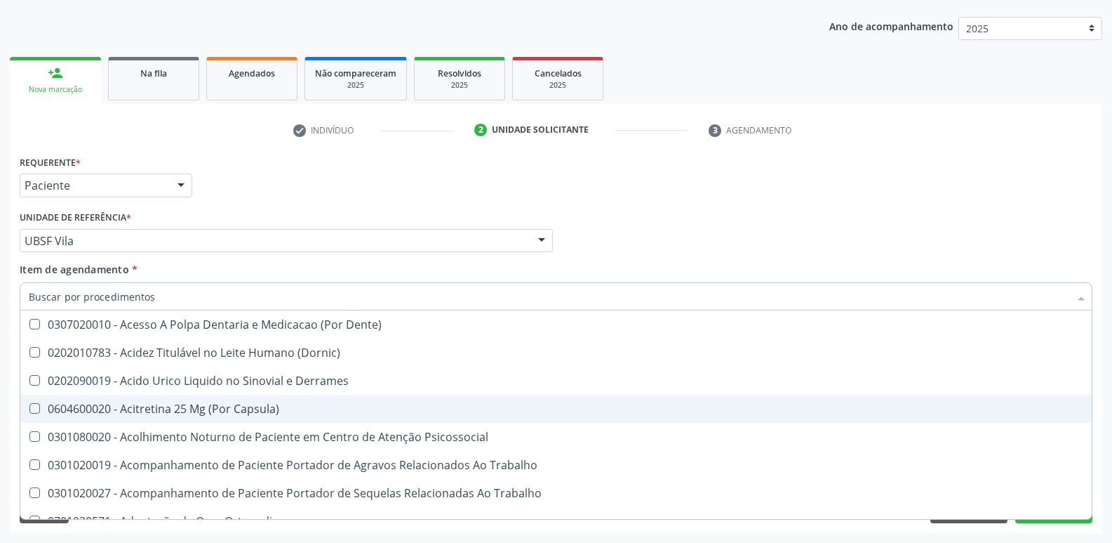
checkbox Ureia "false"
checkbox B12 "false"
checkbox Segmento\) "false"
checkbox Anvisa "false"
checkbox Organico "false"
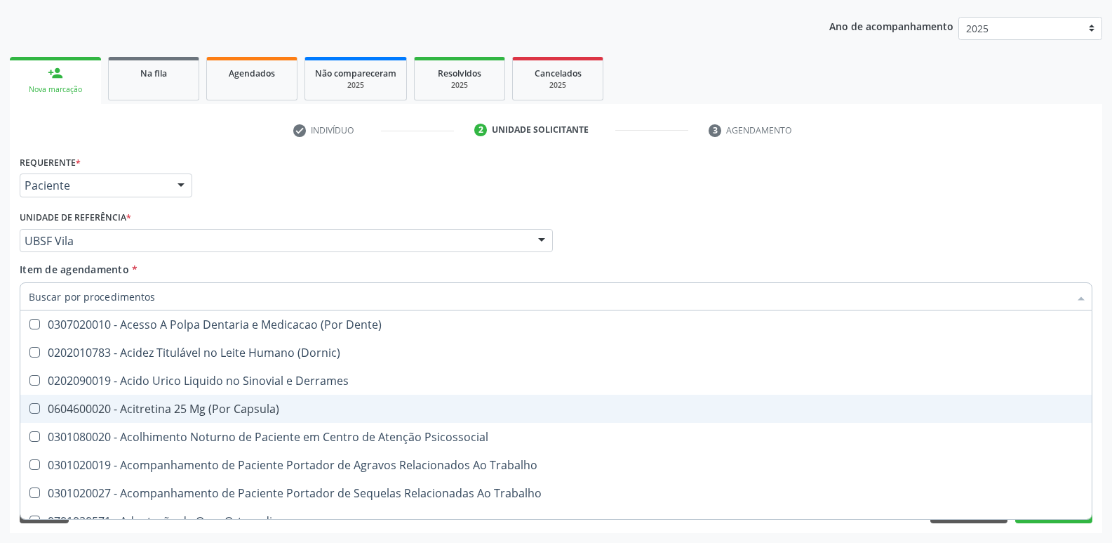
checkbox Intraluminal "false"
checkbox Linear "false"
checkbox Parafusos\) "false"
checkbox Joelho "false"
checkbox Completo "false"
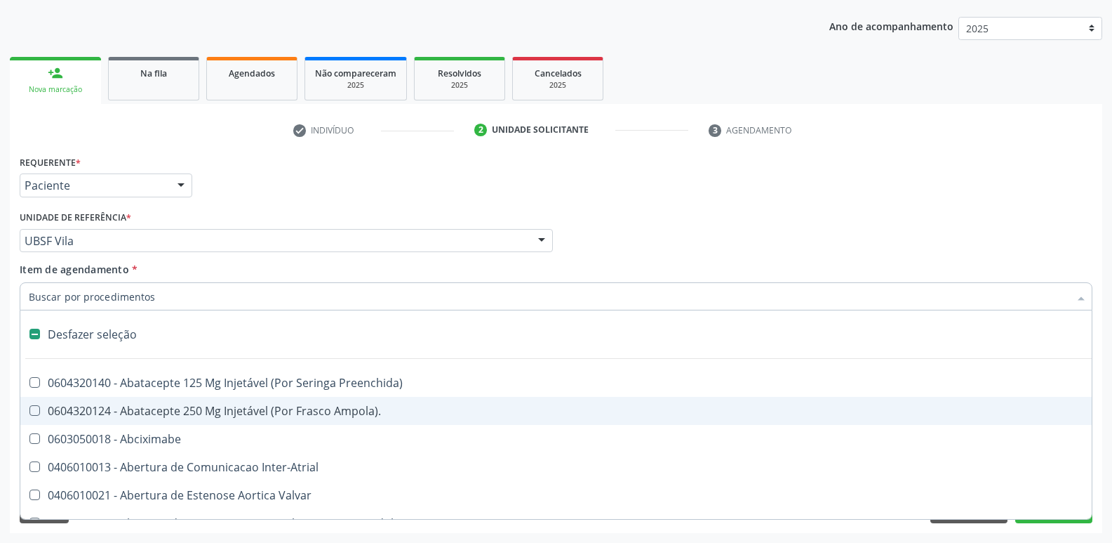
type input "V"
checkbox Urina "false"
checkbox Campo\) "true"
checkbox Cornea "true"
checkbox Miocardio "true"
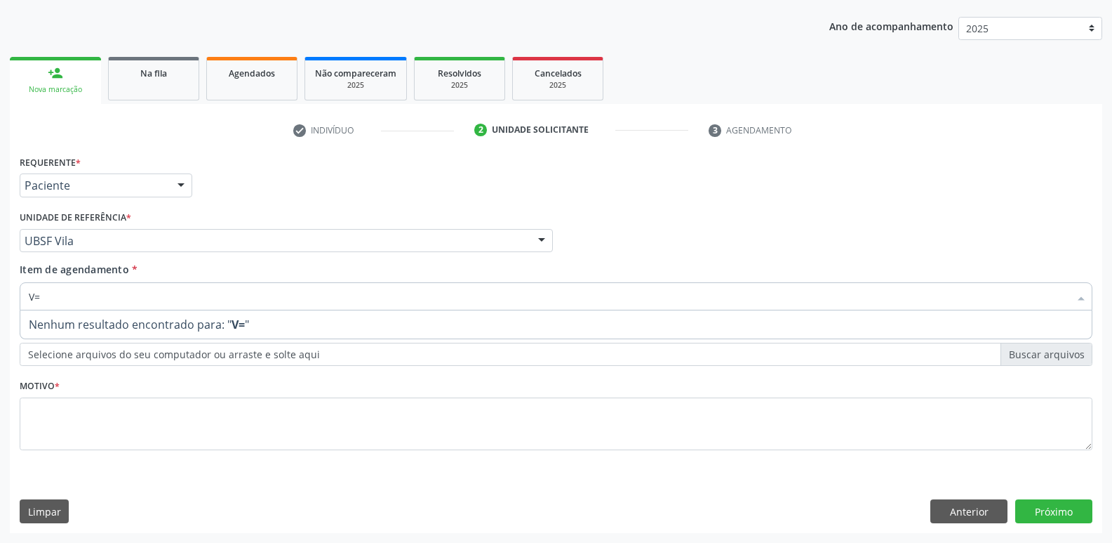
type input "V"
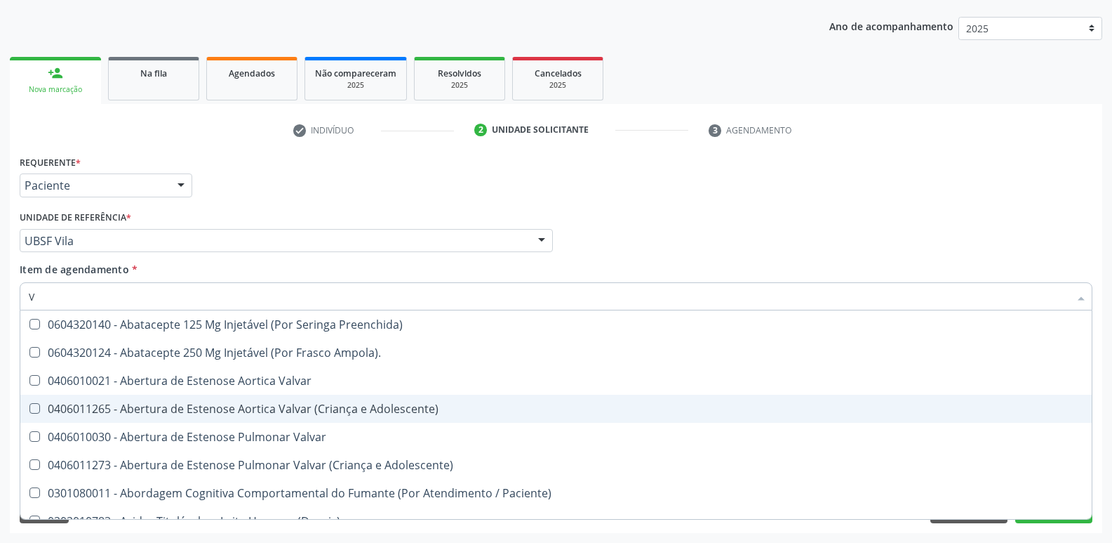
checkbox Não\) "true"
checkbox D "false"
checkbox \(Tgp\) "false"
checkbox B12 "false"
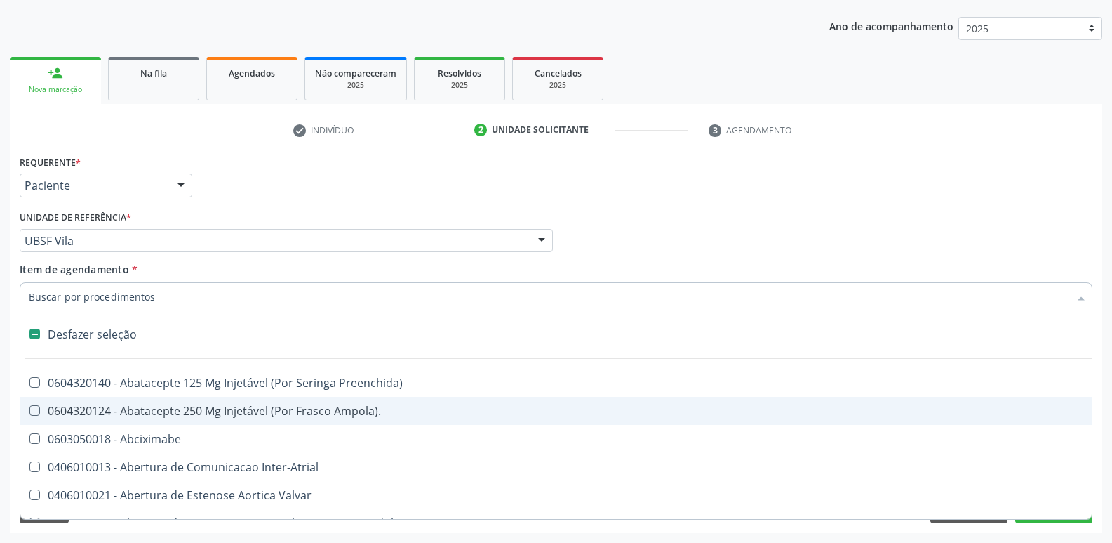
type input "B"
checkbox Urina "false"
checkbox Transplante "true"
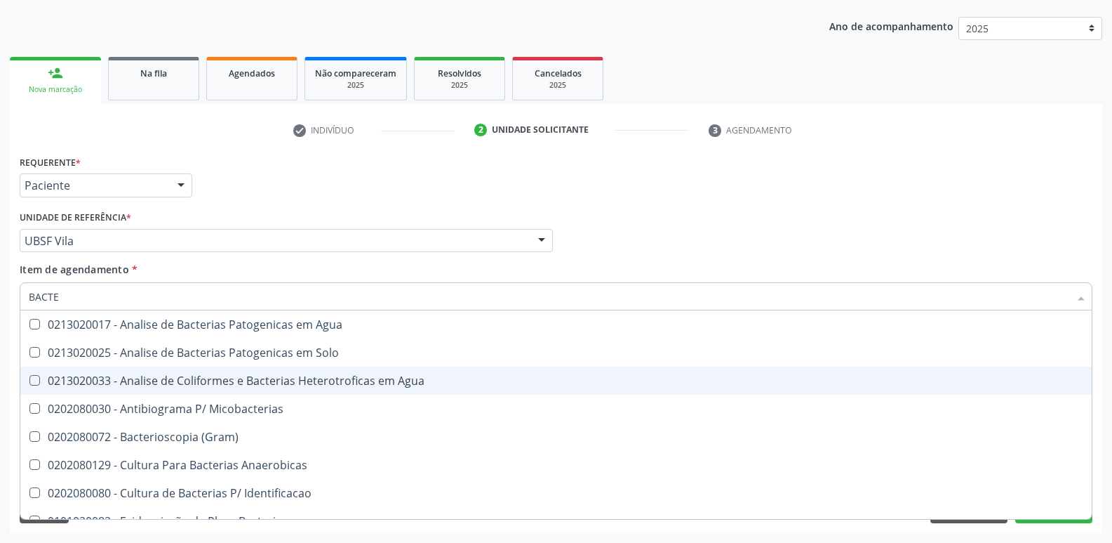
type input "BACTER"
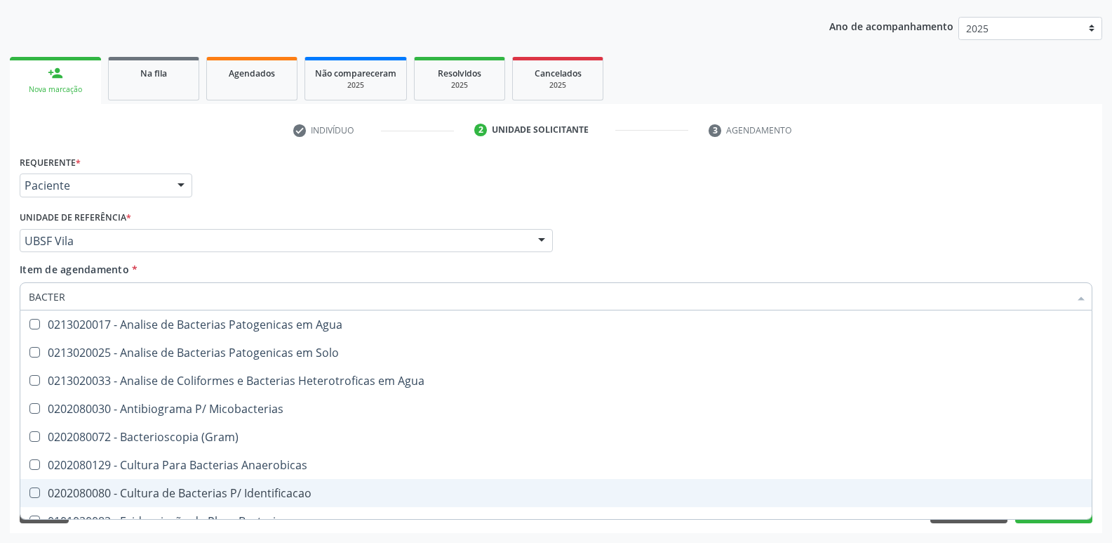
click at [293, 493] on div "0202080080 - Cultura de Bacterias P/ Identificacao" at bounding box center [556, 492] width 1055 height 11
checkbox Identificacao "true"
type input "BAC"
checkbox Identificacao "false"
checkbox Bacteriana\) "true"
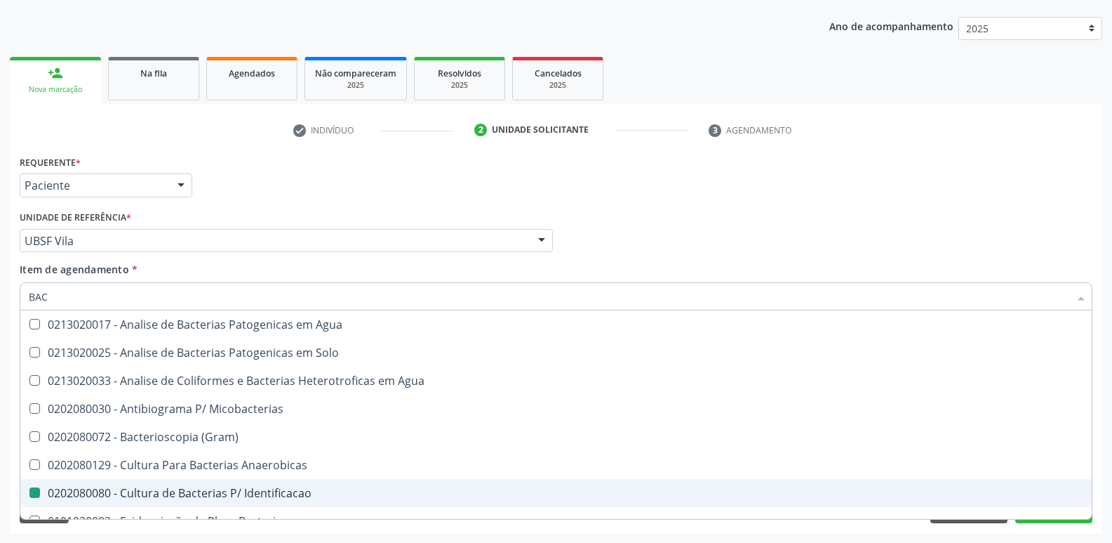
type input "BA"
checkbox Bacteriana\) "false"
type input "B"
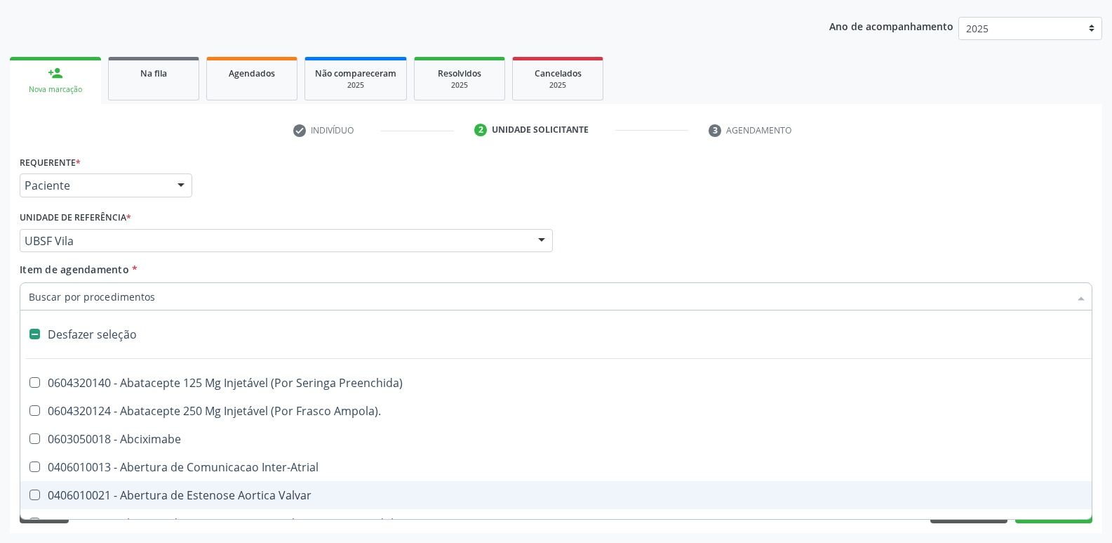
type input "L"
checkbox Pulmonares "true"
checkbox Urina "false"
checkbox Polietileno "true"
type input "LA"
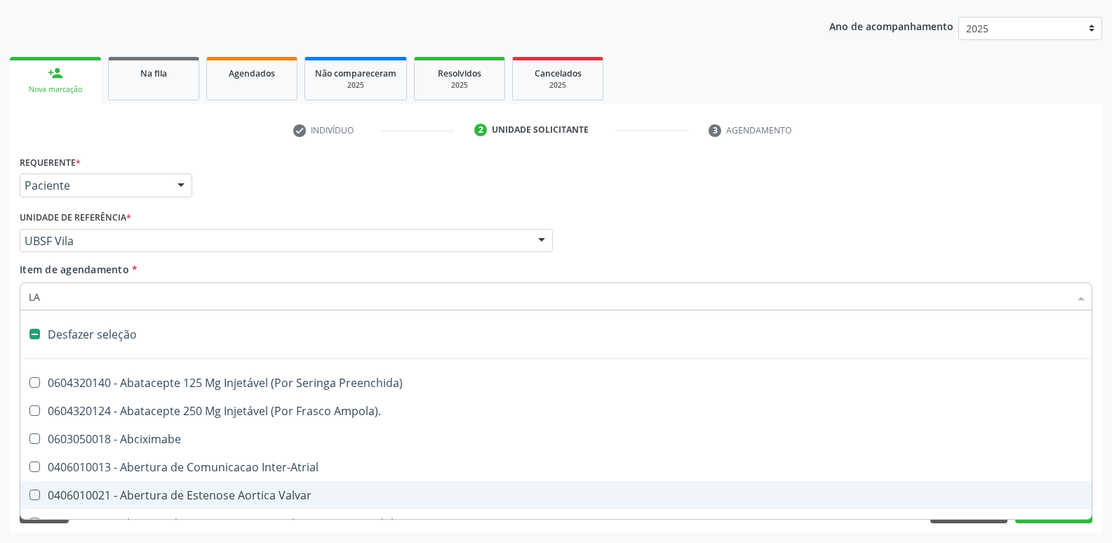
checkbox Pulmonares "false"
checkbox Muscular "true"
checkbox Polietileno "false"
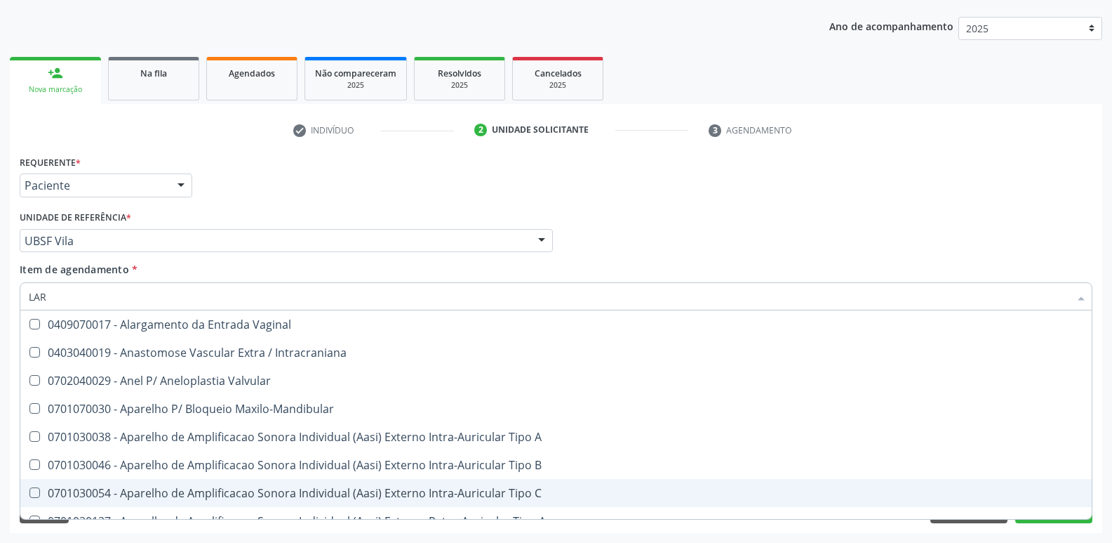
type input "LARV"
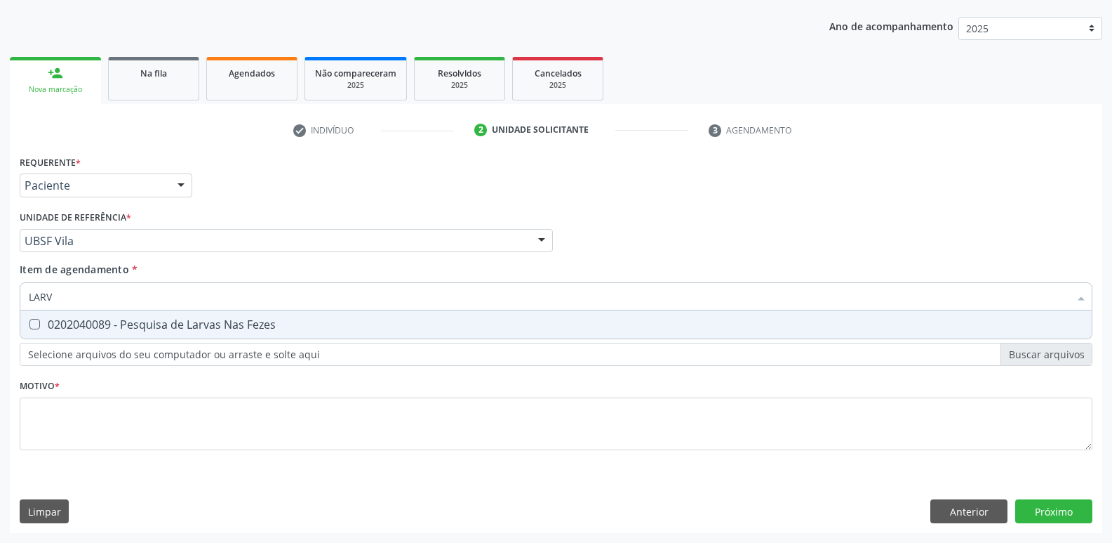
click at [309, 324] on div "0202040089 - Pesquisa de Larvas Nas Fezes" at bounding box center [556, 324] width 1055 height 11
checkbox Fezes "true"
type input "LAR"
checkbox Fezes "false"
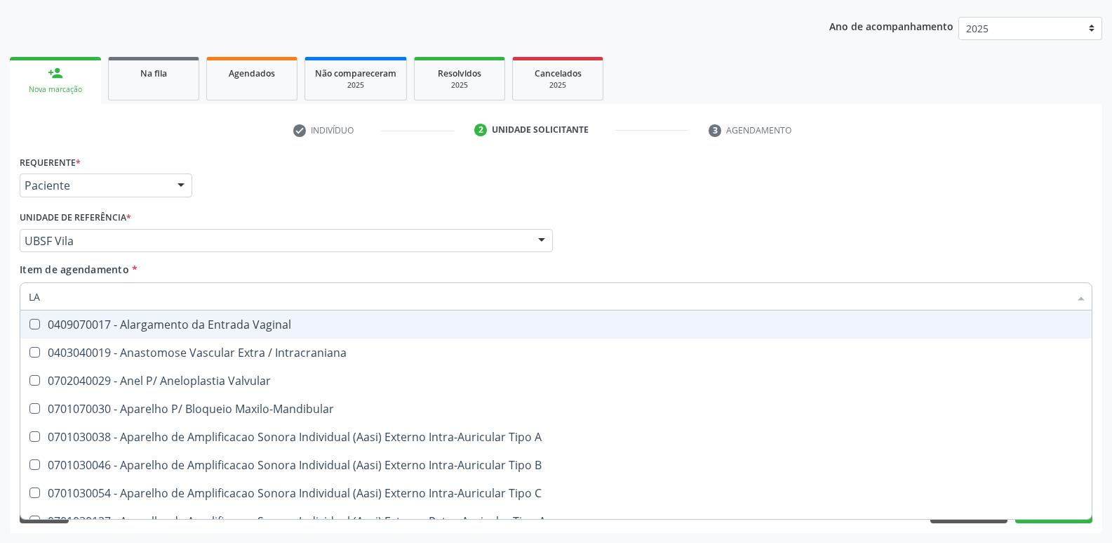
type input "L"
type input "GL"
checkbox Total "true"
checkbox Primario "true"
checkbox Biliares "false"
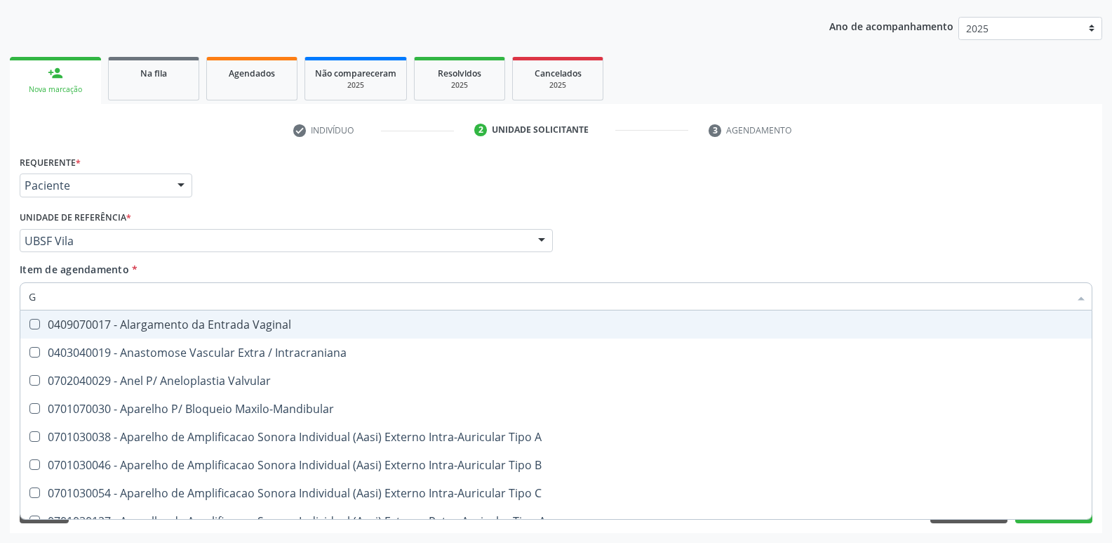
checkbox Unilateral "false"
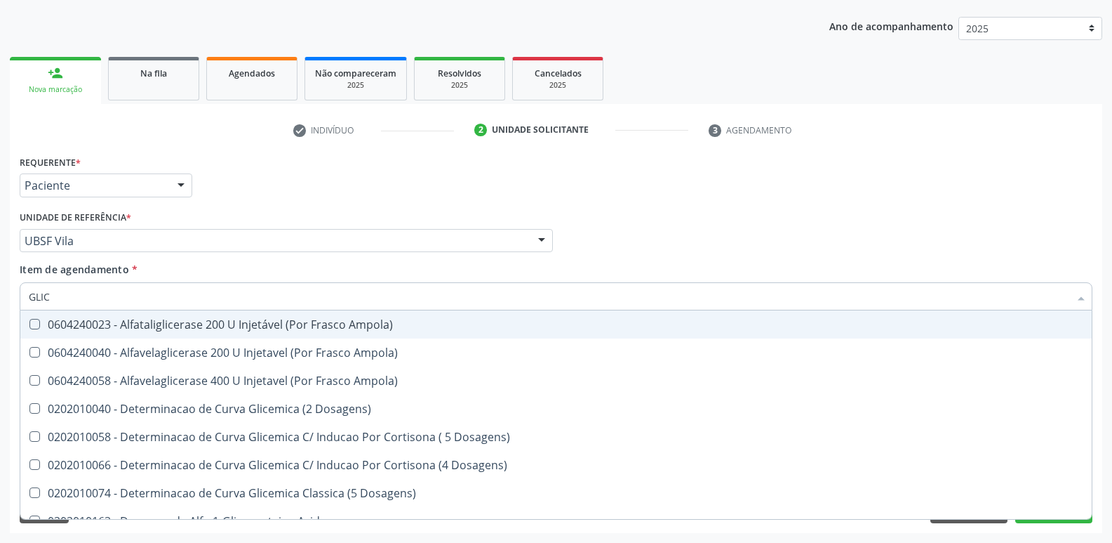
type input "GLICO"
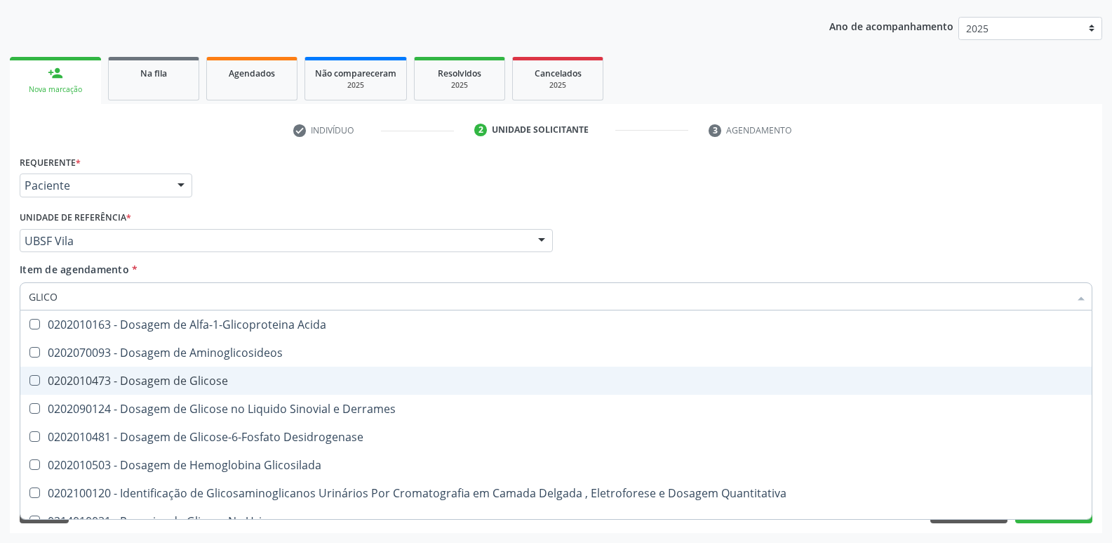
click at [219, 368] on span "0202010473 - Dosagem de Glicose" at bounding box center [556, 380] width 1072 height 28
checkbox Glicose "true"
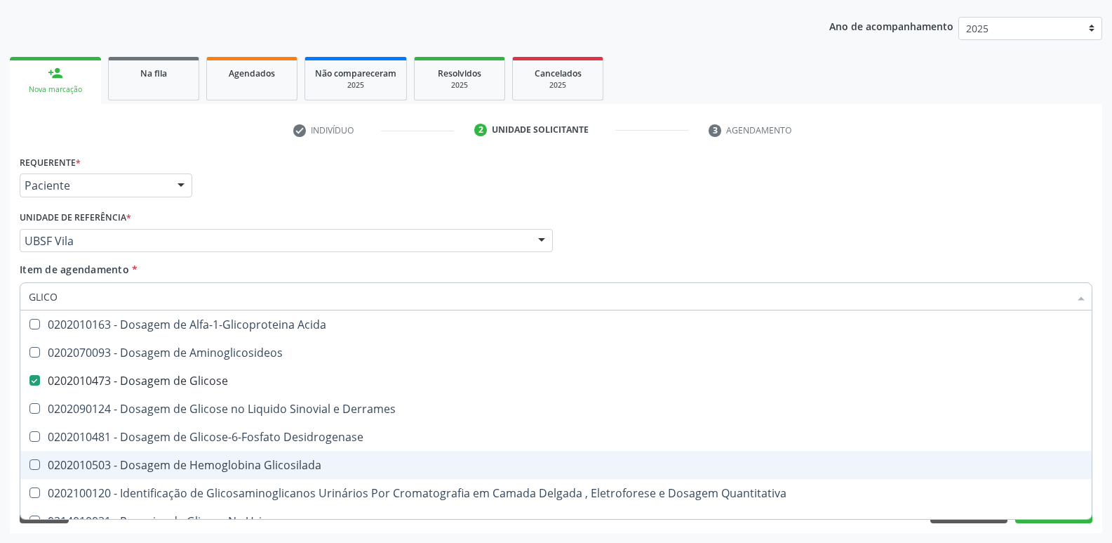
click at [272, 470] on div "0202010503 - Dosagem de Hemoglobina Glicosilada" at bounding box center [556, 464] width 1055 height 11
checkbox Glicosilada "true"
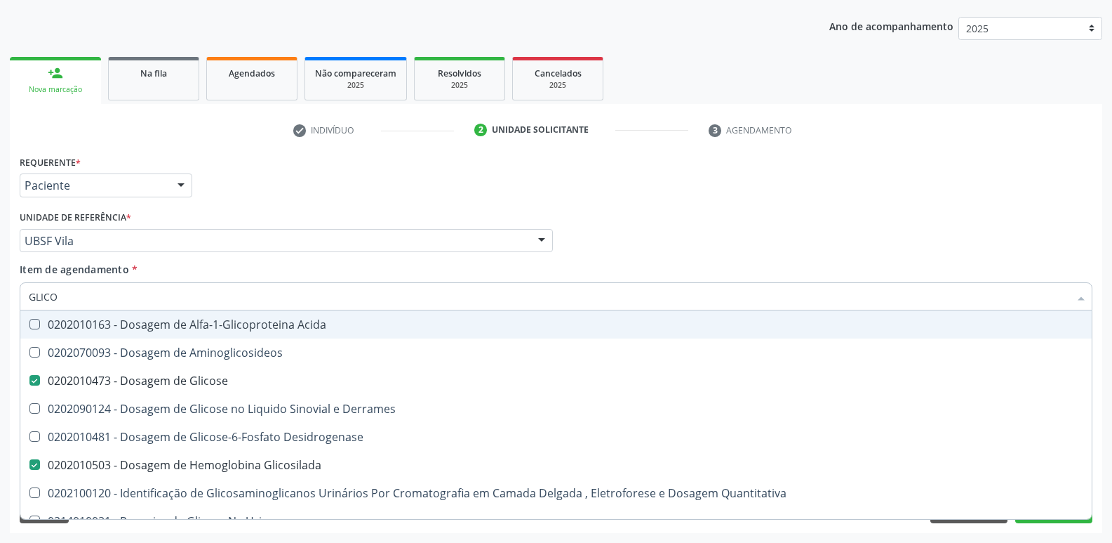
click at [397, 215] on div "Unidade de referência * UBSF Vila UBSF Ligeiro II UBSF Saulo Leal [PERSON_NAME]…" at bounding box center [286, 229] width 533 height 45
checkbox Aminoglicosideos "true"
checkbox Derrames "true"
checkbox Desidrogenase "true"
checkbox Quantitativa "true"
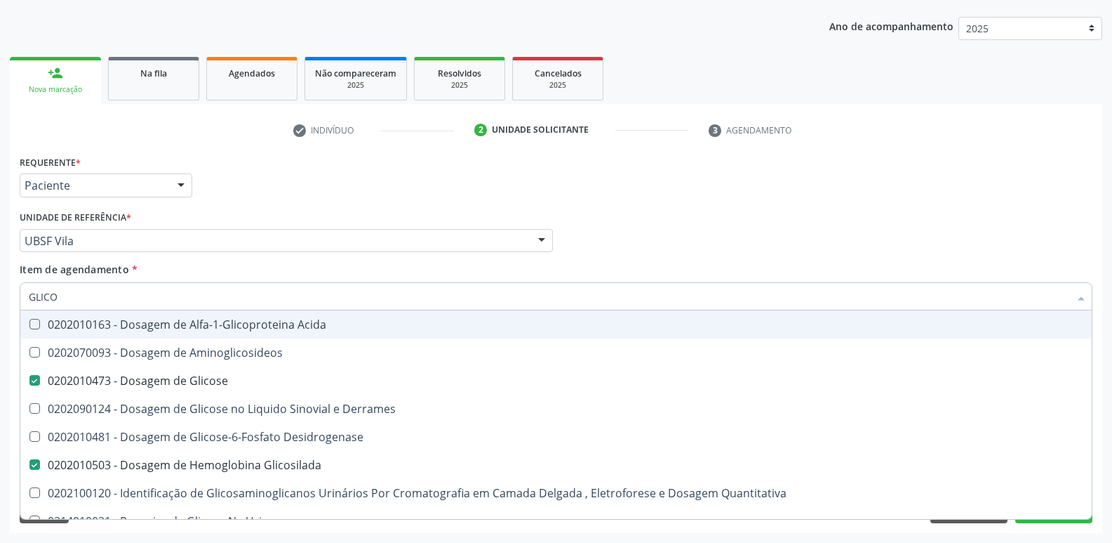
checkbox Urina "true"
checkbox Glicose "true"
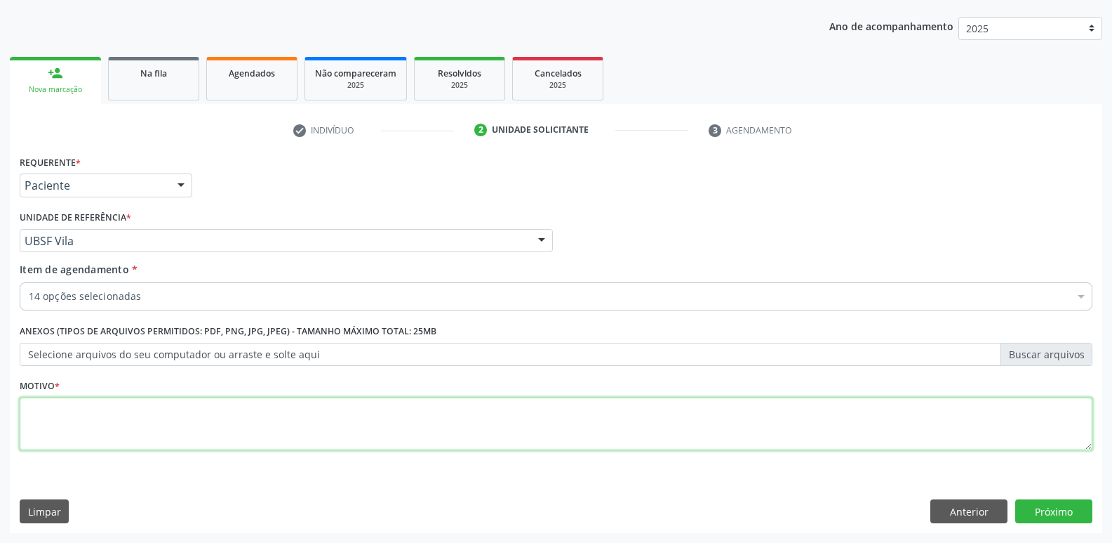
click at [149, 415] on textarea at bounding box center [556, 423] width 1073 height 53
paste textarea "AVALIAÇÃO"
type textarea "AVALIAÇÃO"
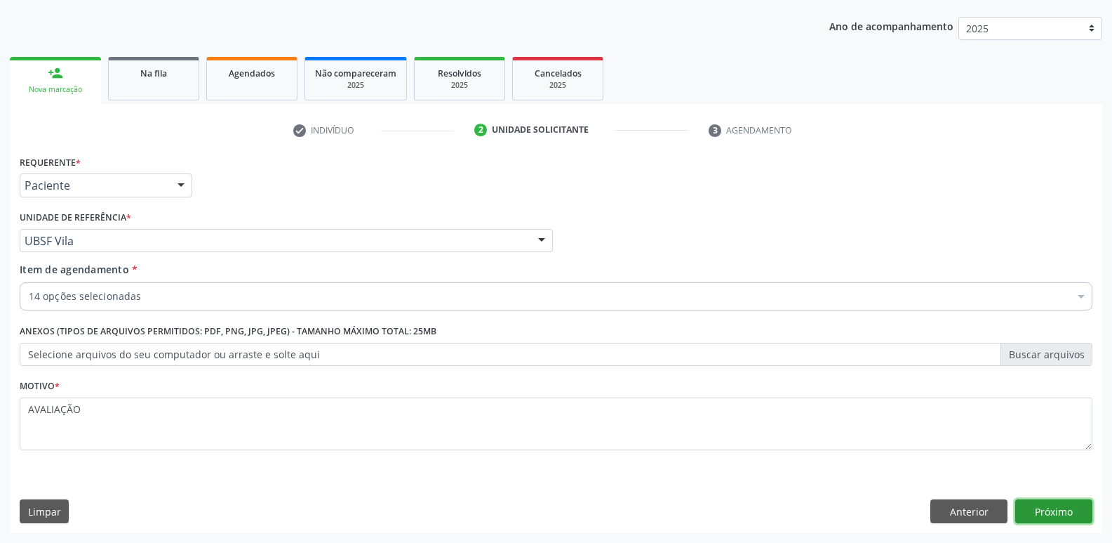
click at [1073, 506] on button "Próximo" at bounding box center [1054, 511] width 77 height 24
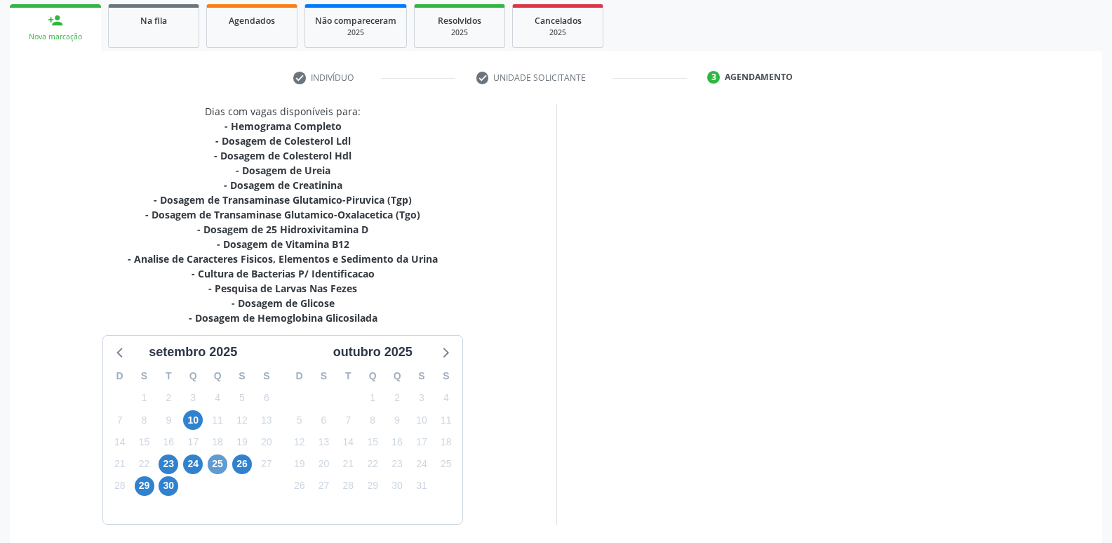
scroll to position [260, 0]
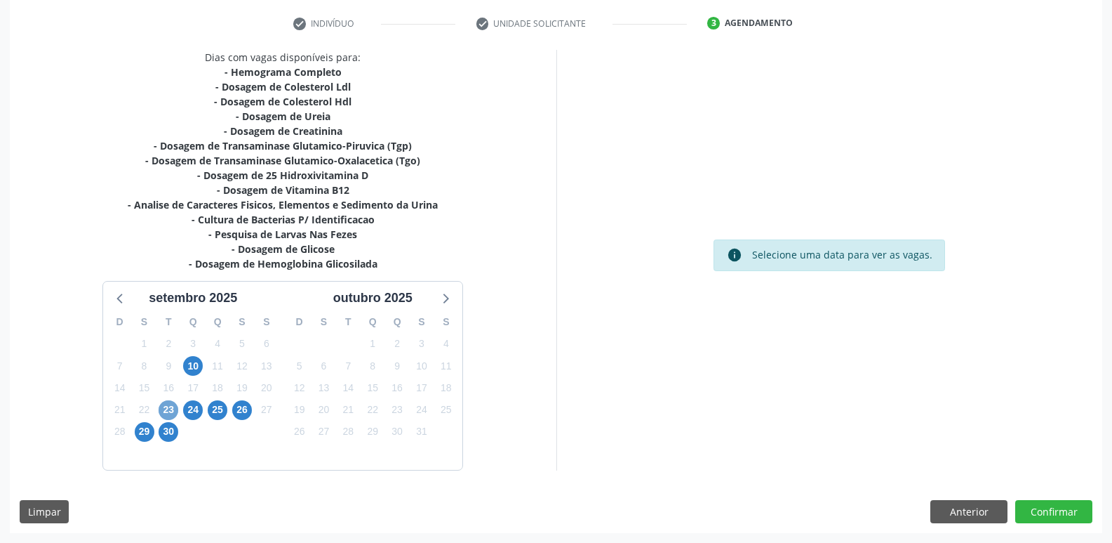
click at [165, 412] on span "23" at bounding box center [169, 410] width 20 height 20
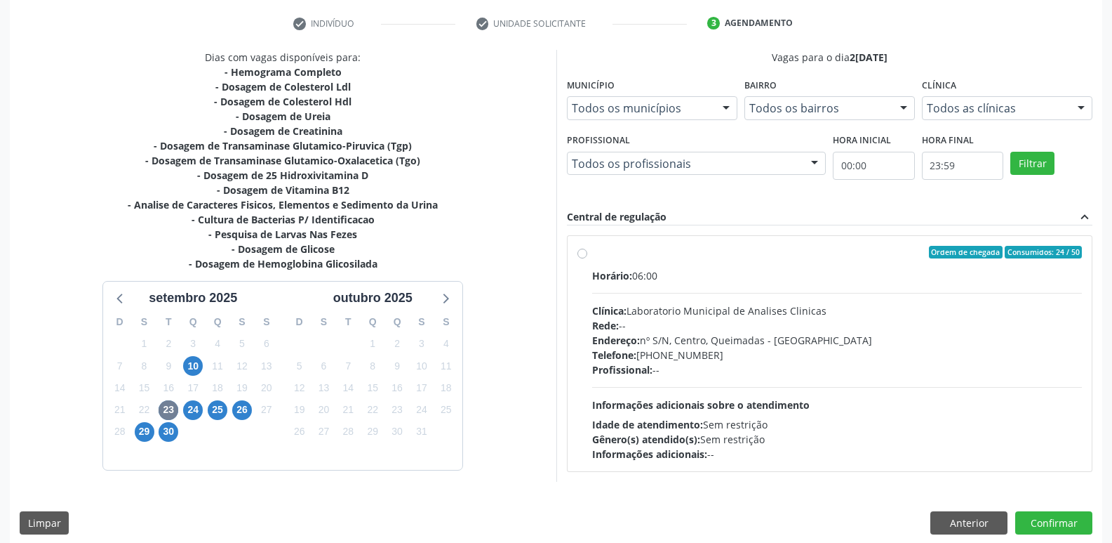
click at [862, 467] on div "Ordem de chegada Consumidos: 24 / 50 Horário: 06:00 Clínica: Laboratorio Munici…" at bounding box center [830, 353] width 525 height 235
radio input "true"
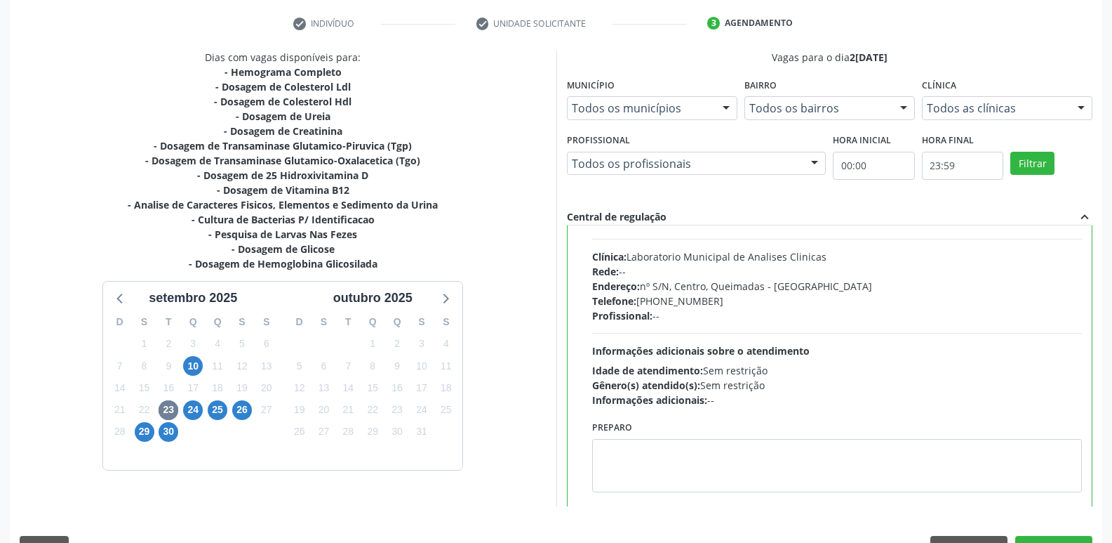
scroll to position [69, 0]
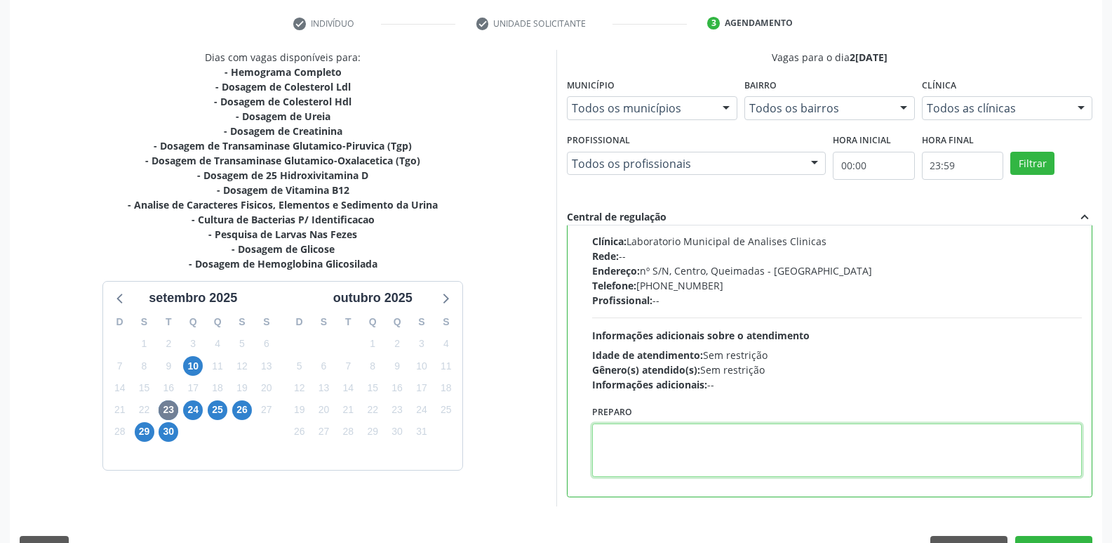
click at [777, 434] on textarea at bounding box center [837, 449] width 491 height 53
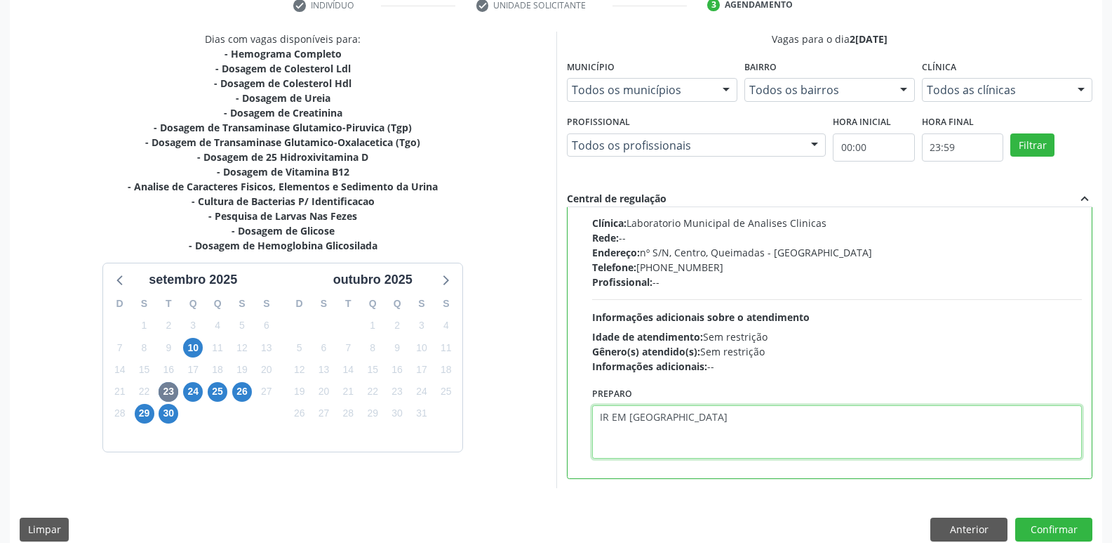
scroll to position [296, 0]
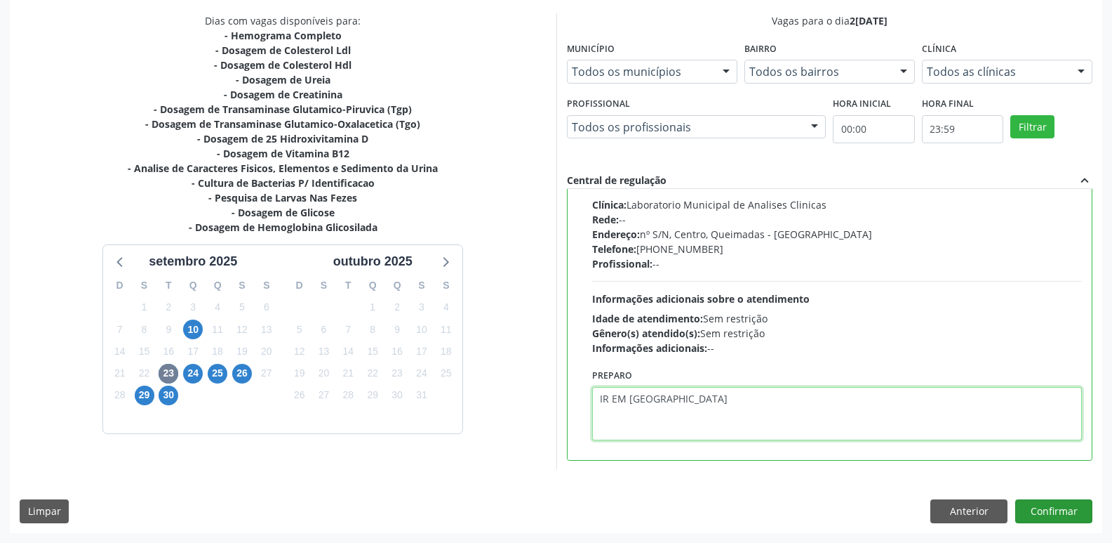
type textarea "IR EM [GEOGRAPHIC_DATA]"
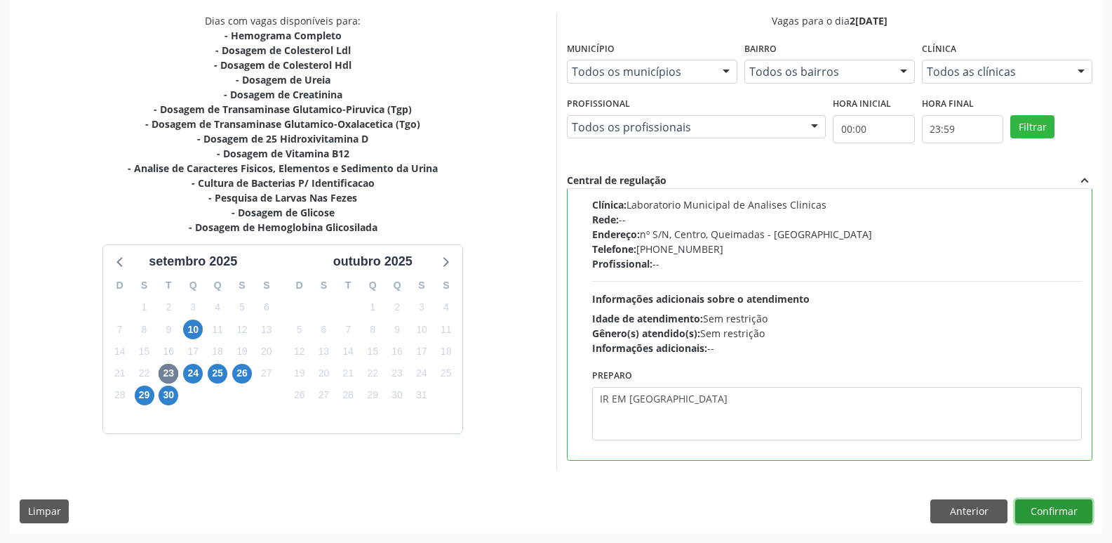
click at [1059, 507] on button "Confirmar" at bounding box center [1054, 511] width 77 height 24
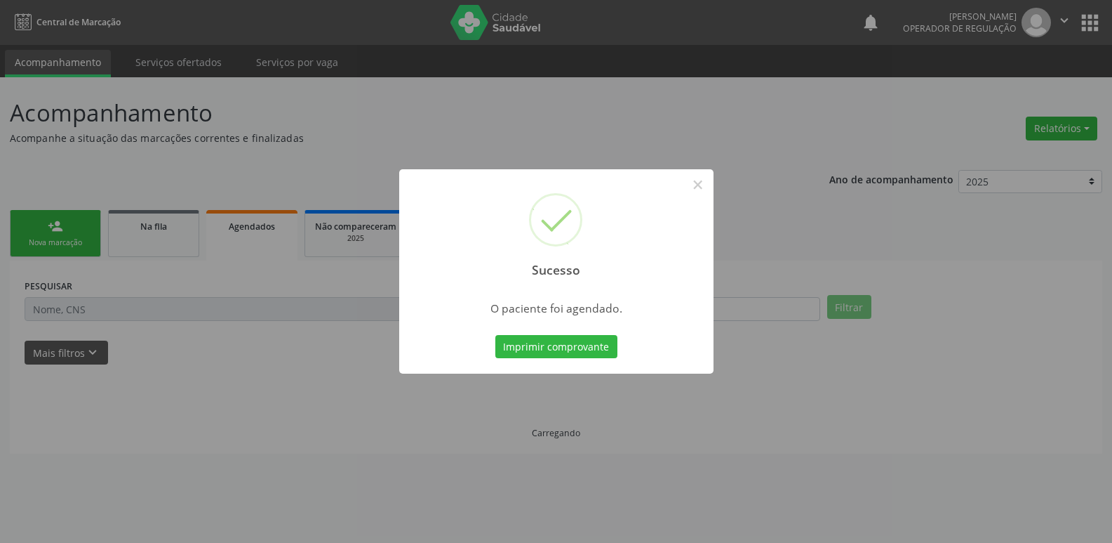
scroll to position [0, 0]
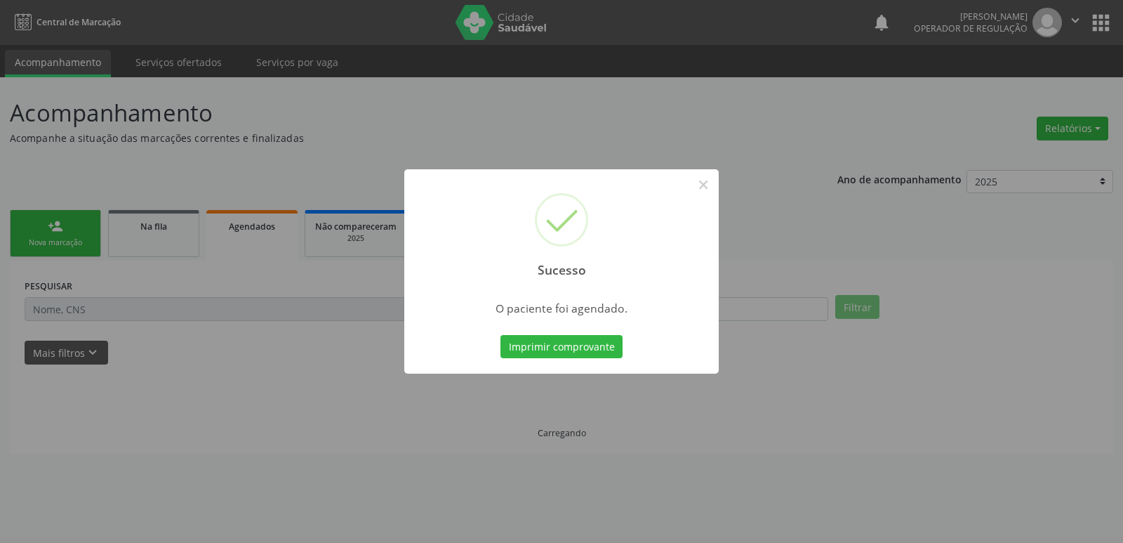
click at [500, 335] on button "Imprimir comprovante" at bounding box center [561, 347] width 122 height 24
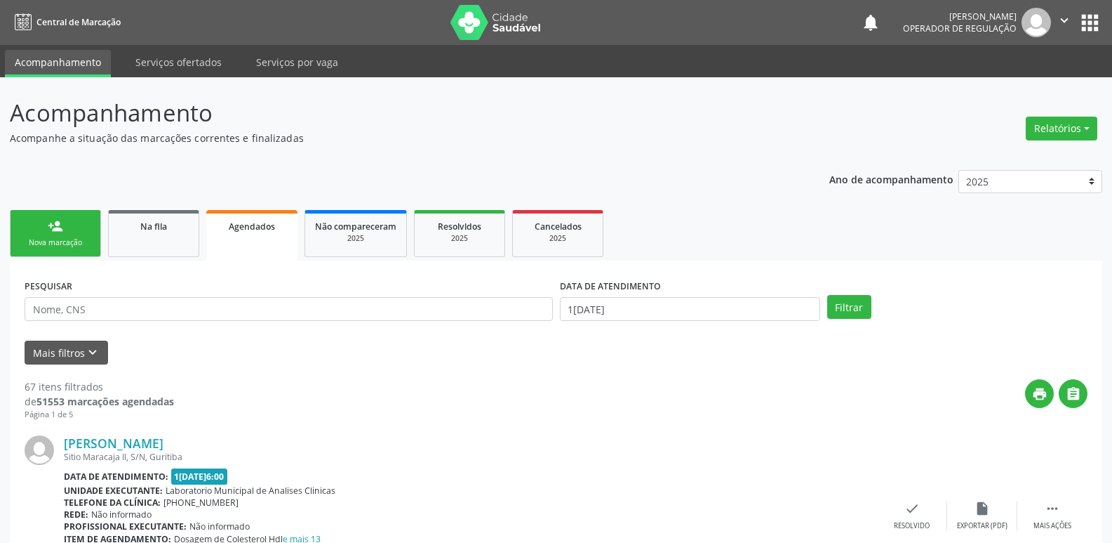
click at [90, 239] on div "Nova marcação" at bounding box center [55, 242] width 70 height 11
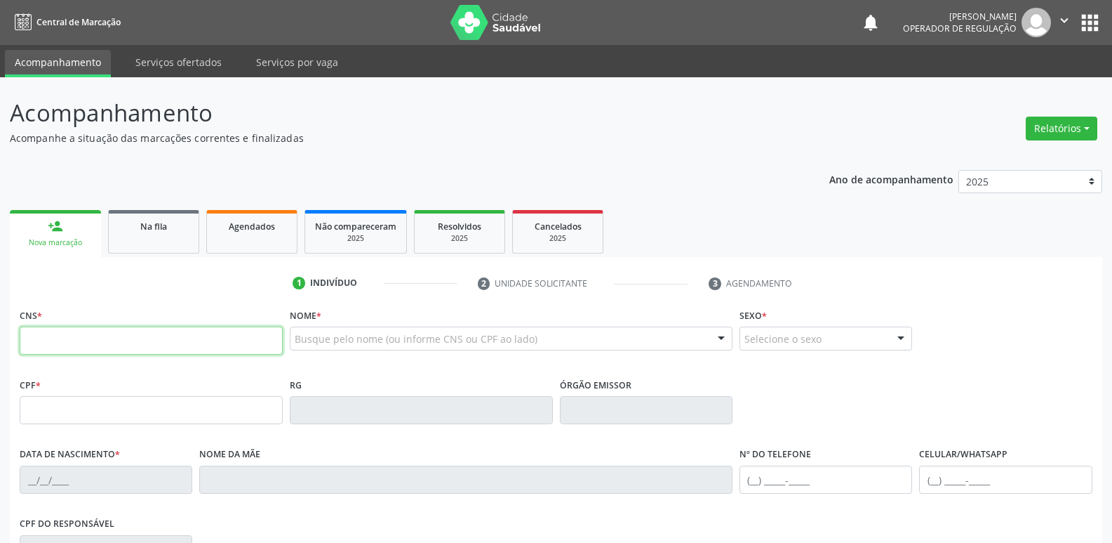
drag, startPoint x: 117, startPoint y: 338, endPoint x: 120, endPoint y: 319, distance: 18.6
click at [118, 334] on input "text" at bounding box center [151, 340] width 263 height 28
type input "706 5033 7986 9693"
type input "1[DATE]"
type input "[PERSON_NAME]"
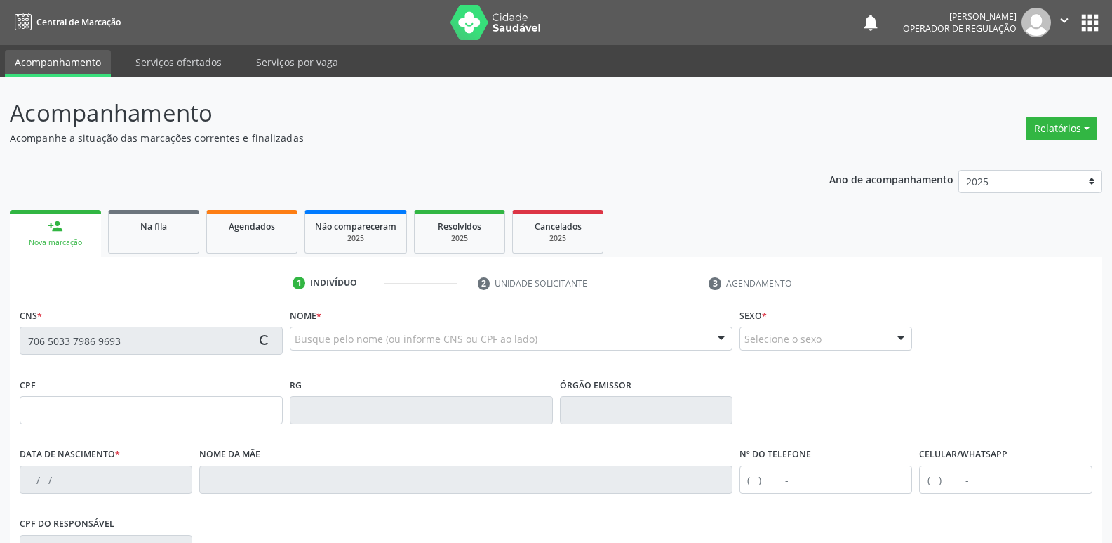
type input "[PHONE_NUMBER]"
type input "133.077.544-91"
type input "12"
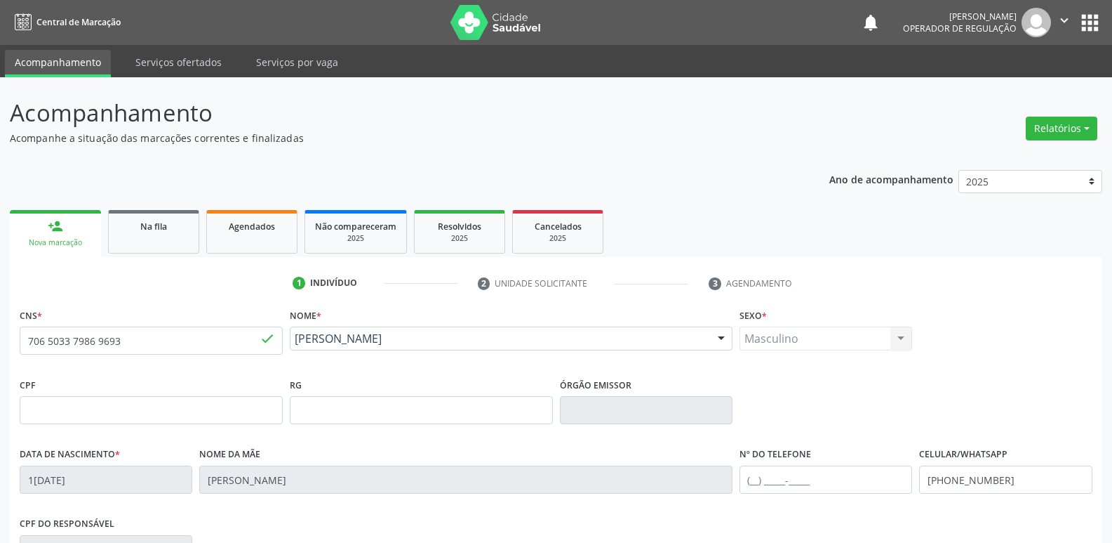
scroll to position [218, 0]
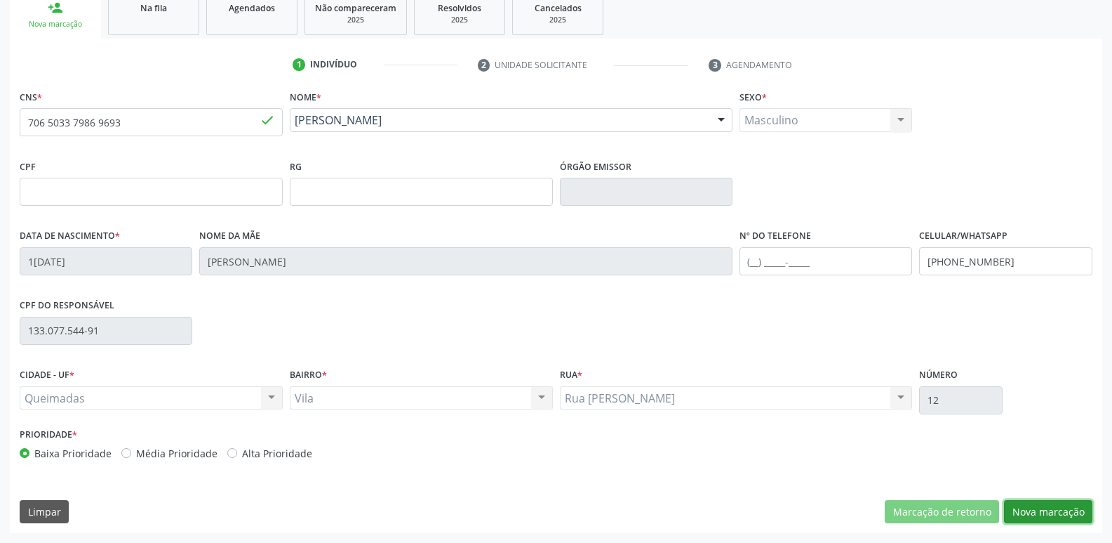
click at [1046, 506] on button "Nova marcação" at bounding box center [1048, 512] width 88 height 24
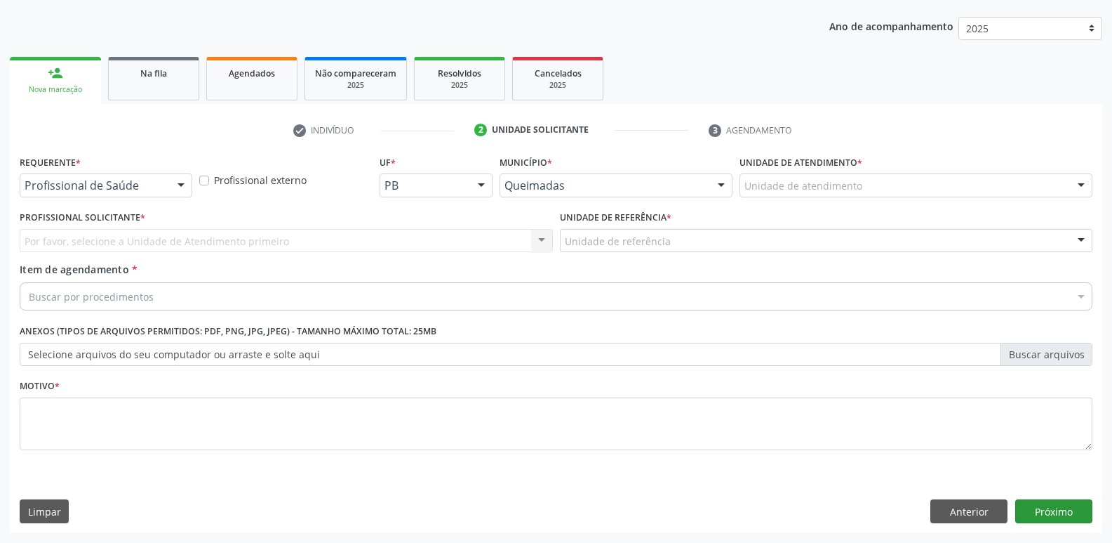
scroll to position [153, 0]
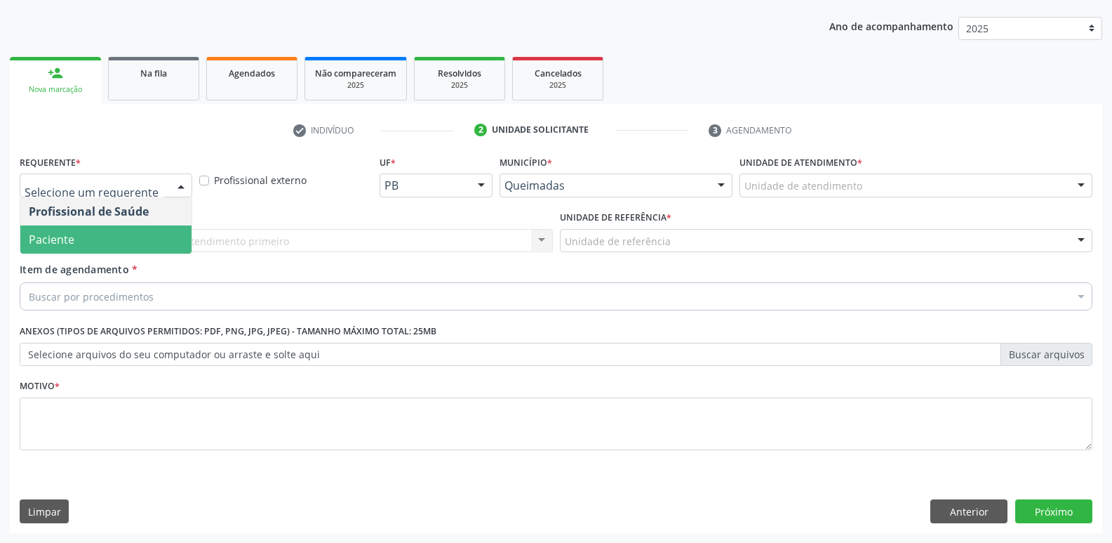
click at [85, 233] on span "Paciente" at bounding box center [105, 239] width 171 height 28
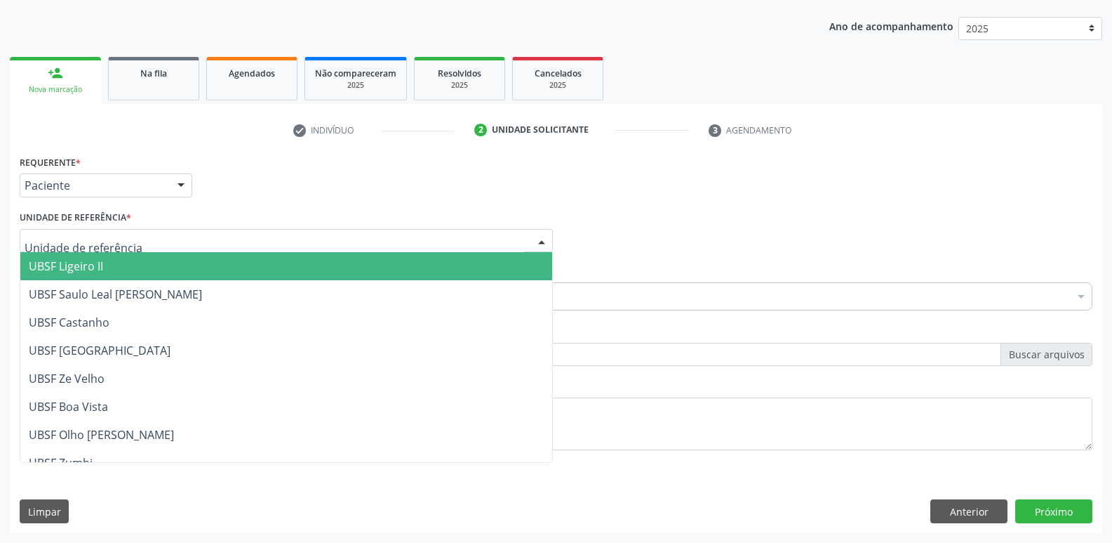
type input "V"
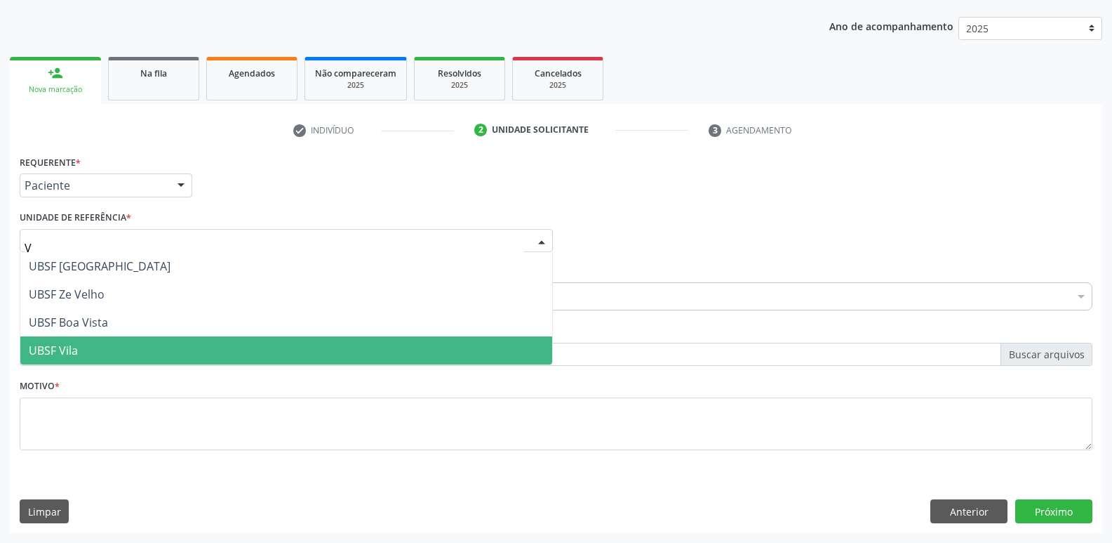
click at [69, 346] on span "UBSF Vila" at bounding box center [53, 350] width 49 height 15
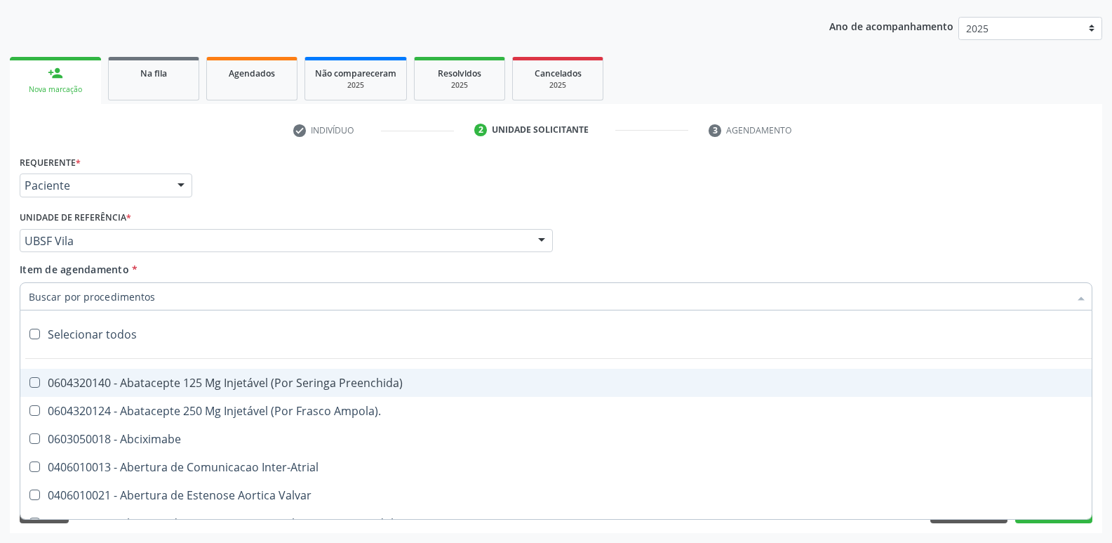
type input "H"
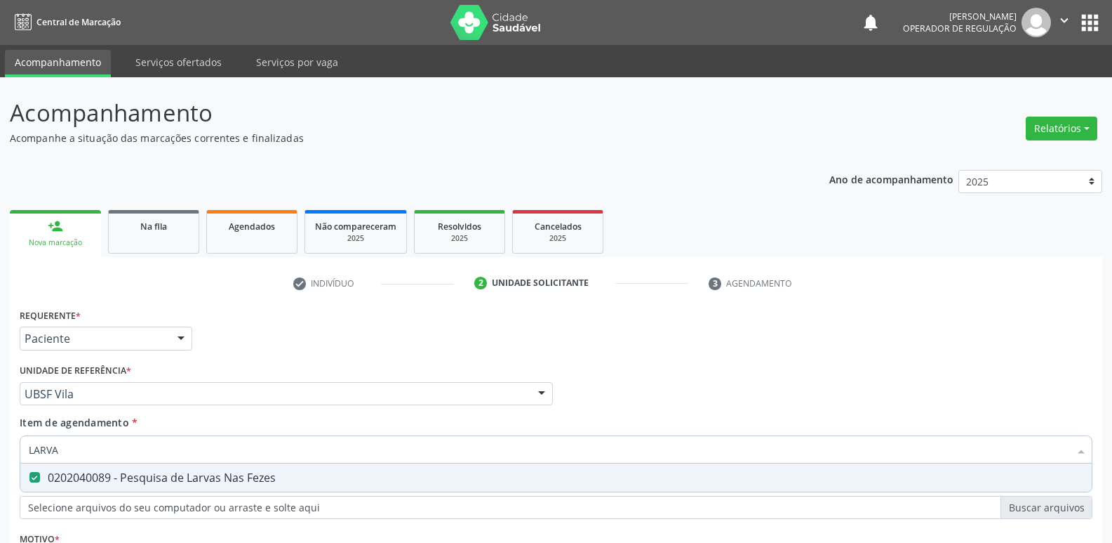
scroll to position [153, 0]
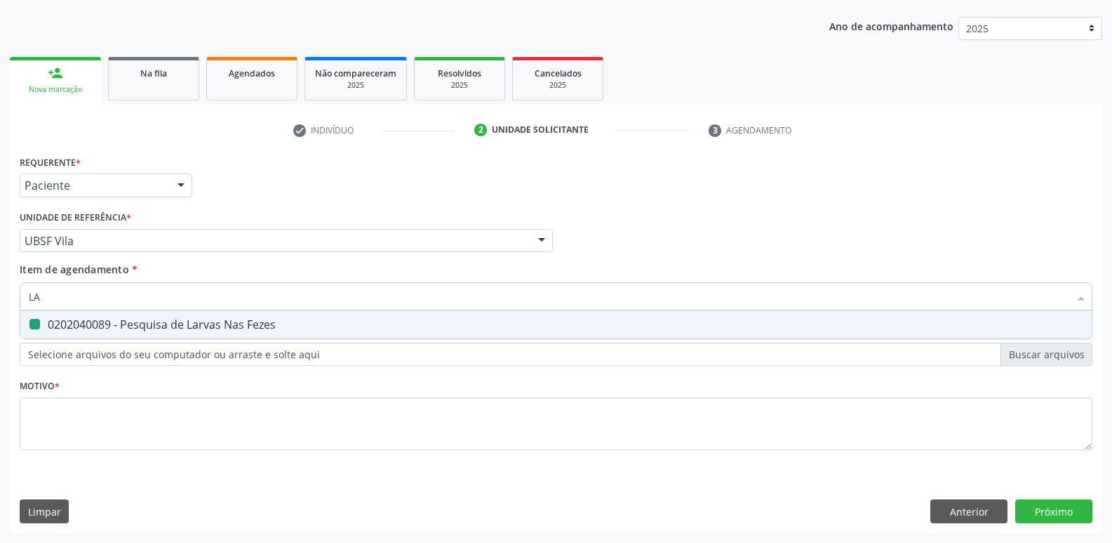
type input "L"
checkbox Fezes "false"
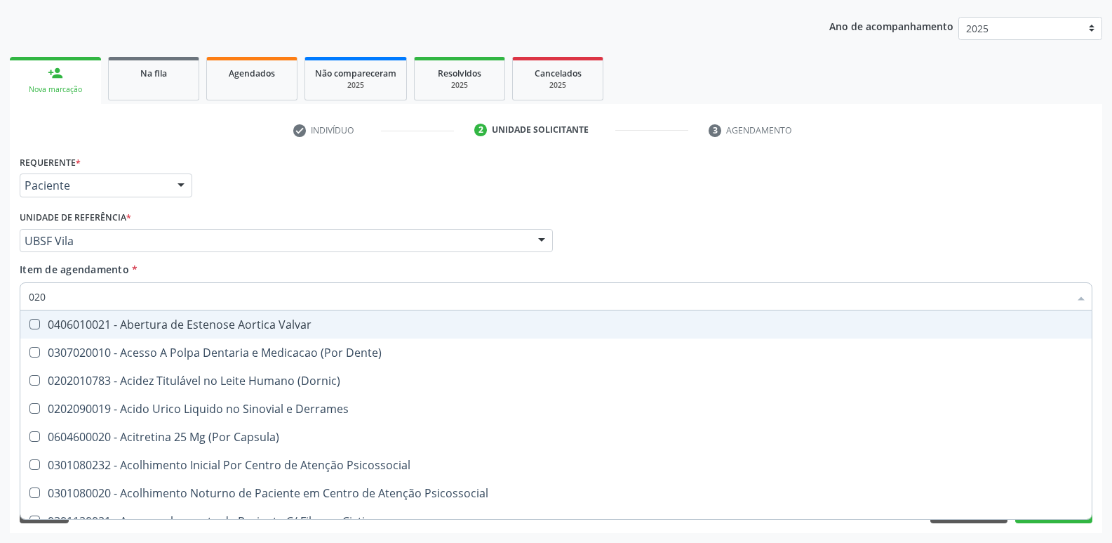
type input "0202"
checkbox Septostomia "true"
checkbox Sanitário "true"
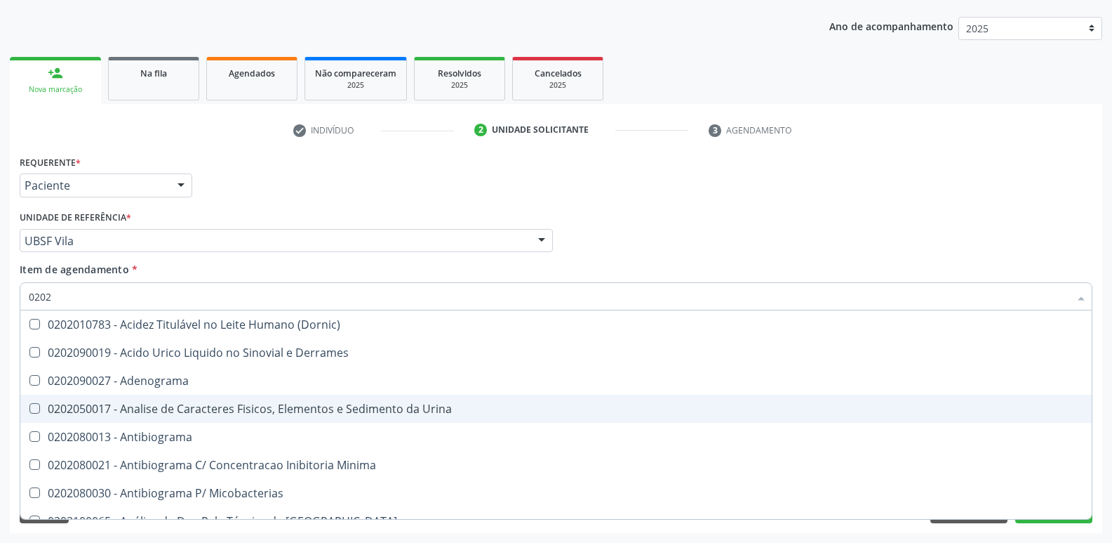
click at [203, 407] on div "0202050017 - Analise de Caracteres Fisicos, Elementos e Sedimento da Urina" at bounding box center [556, 408] width 1055 height 11
checkbox Urina "true"
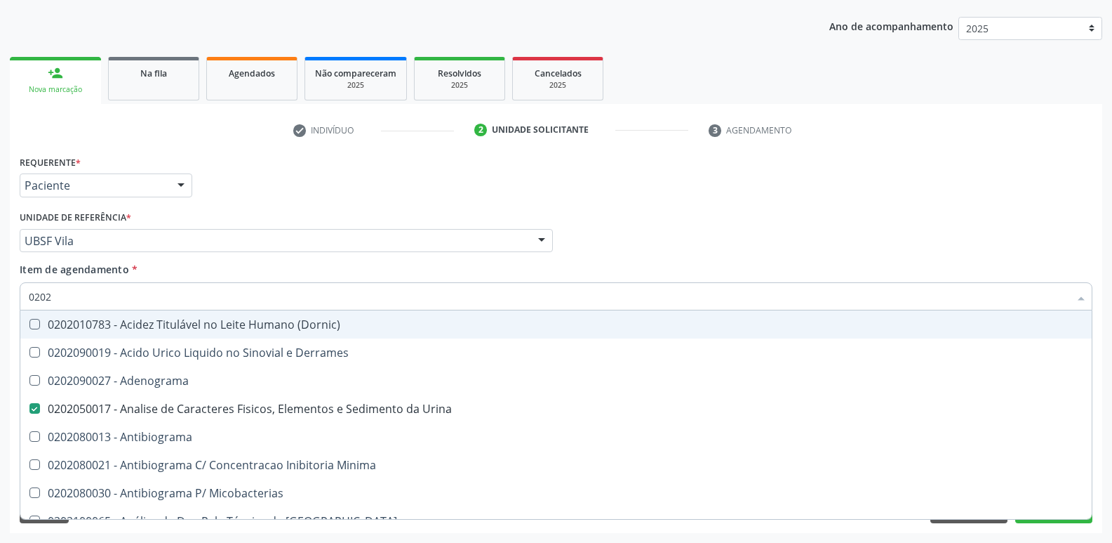
click at [264, 212] on div "Unidade de referência * UBSF Vila UBSF Ligeiro II UBSF Saulo Leal Ernesto de Me…" at bounding box center [286, 229] width 533 height 45
checkbox Derrames "true"
checkbox Adenograma "true"
checkbox Completo "false"
checkbox Fezes "false"
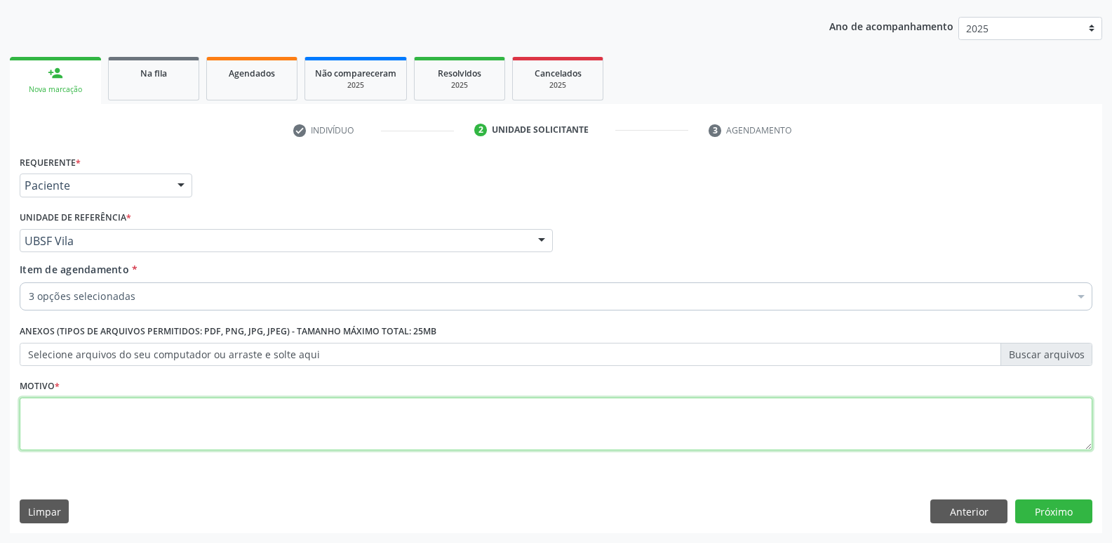
click at [140, 417] on textarea at bounding box center [556, 423] width 1073 height 53
paste textarea "AVALIAÇÃO"
type textarea "AVALIAÇÃO"
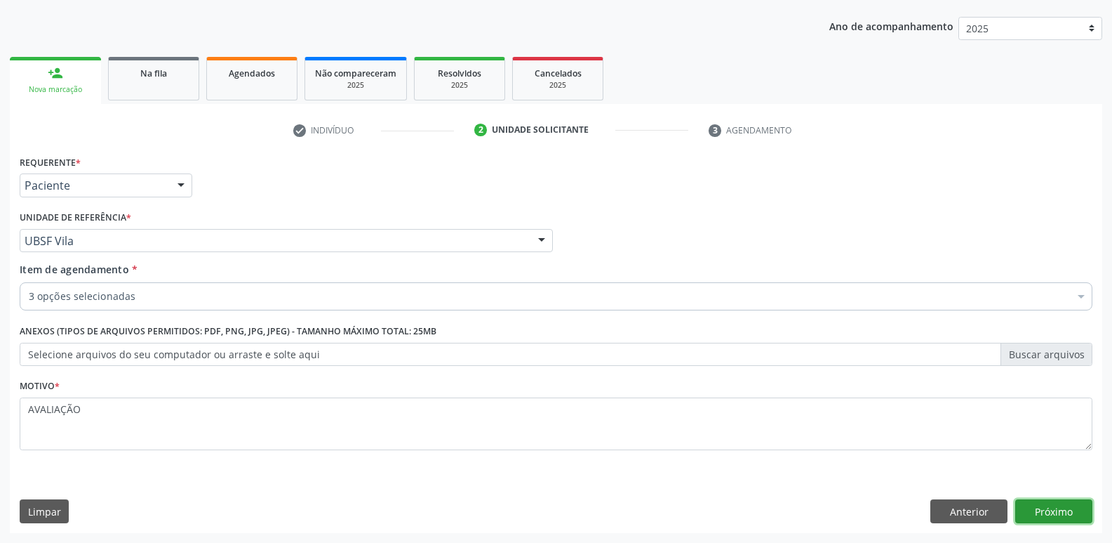
click at [1044, 503] on button "Próximo" at bounding box center [1054, 511] width 77 height 24
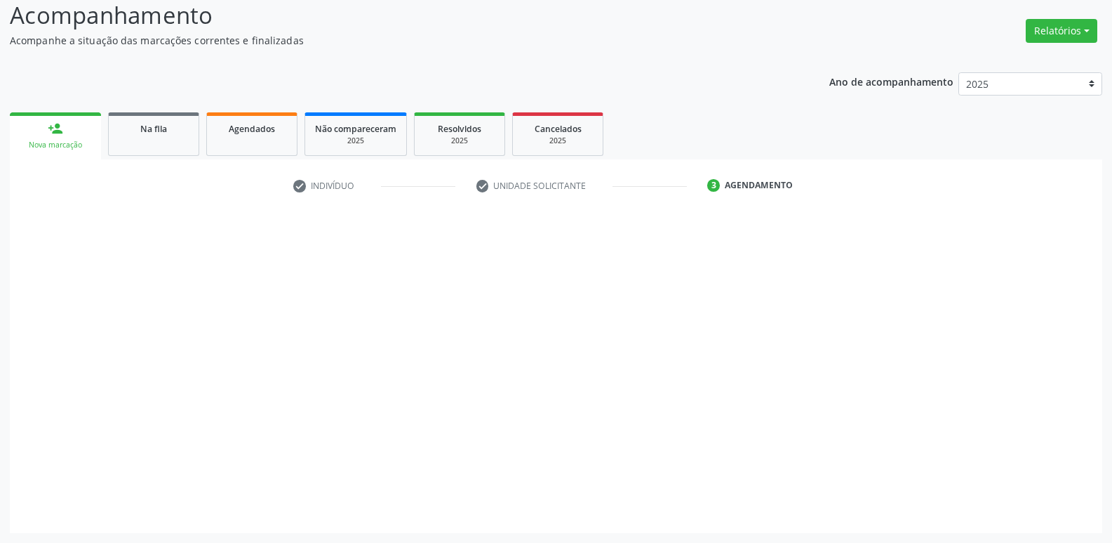
scroll to position [98, 0]
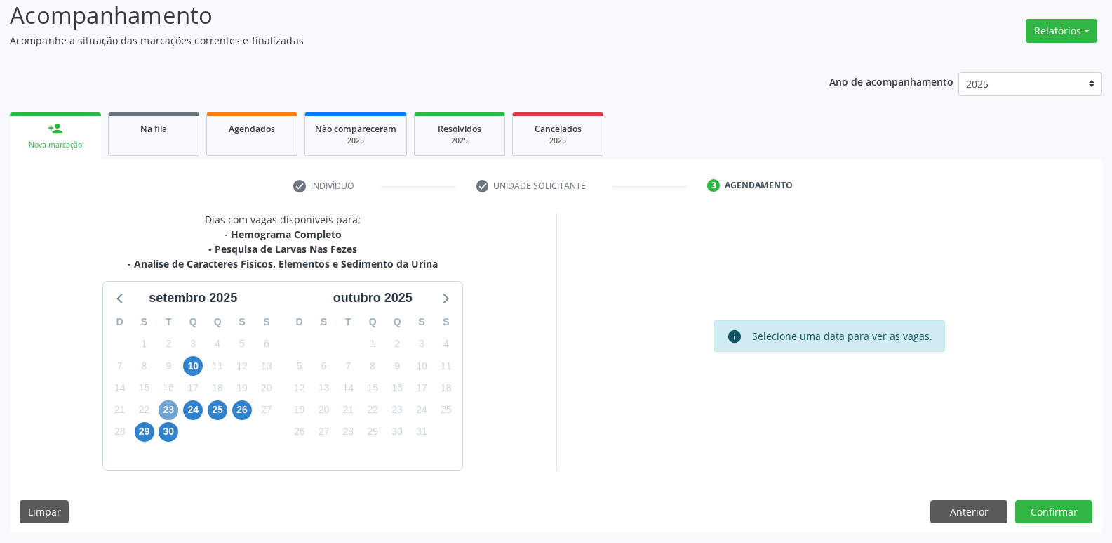
click at [166, 406] on span "23" at bounding box center [169, 410] width 20 height 20
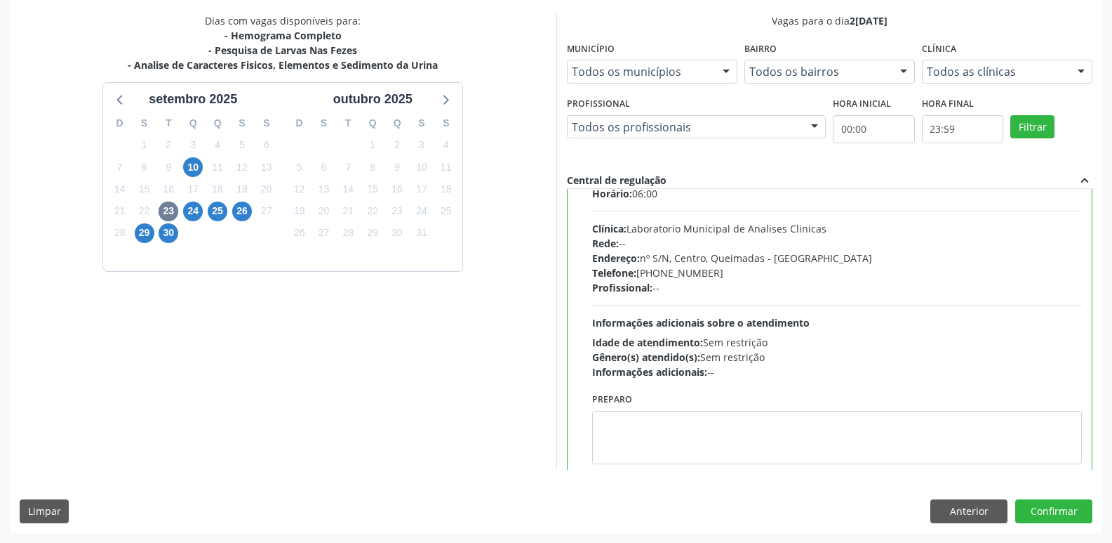
scroll to position [69, 0]
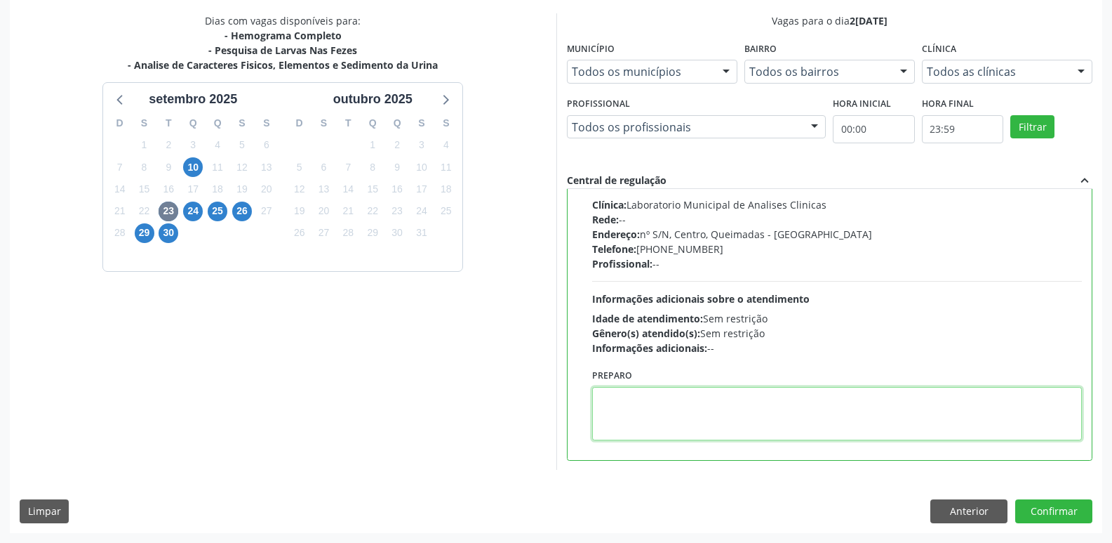
drag, startPoint x: 758, startPoint y: 388, endPoint x: 746, endPoint y: 392, distance: 12.7
click at [755, 389] on textarea at bounding box center [837, 413] width 491 height 53
type textarea "IR EM [GEOGRAPHIC_DATA]"
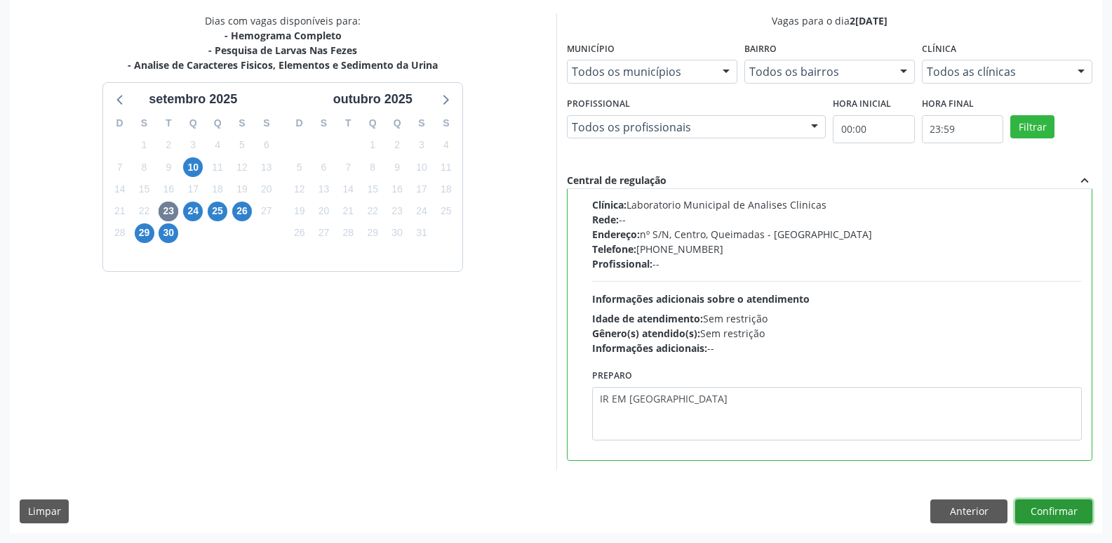
click at [1066, 504] on button "Confirmar" at bounding box center [1054, 511] width 77 height 24
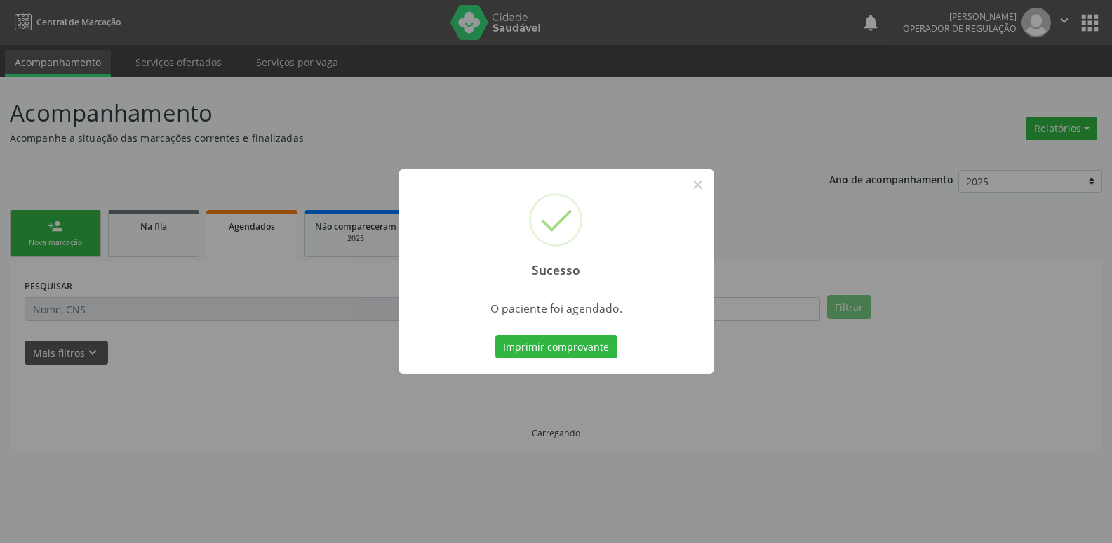
scroll to position [0, 0]
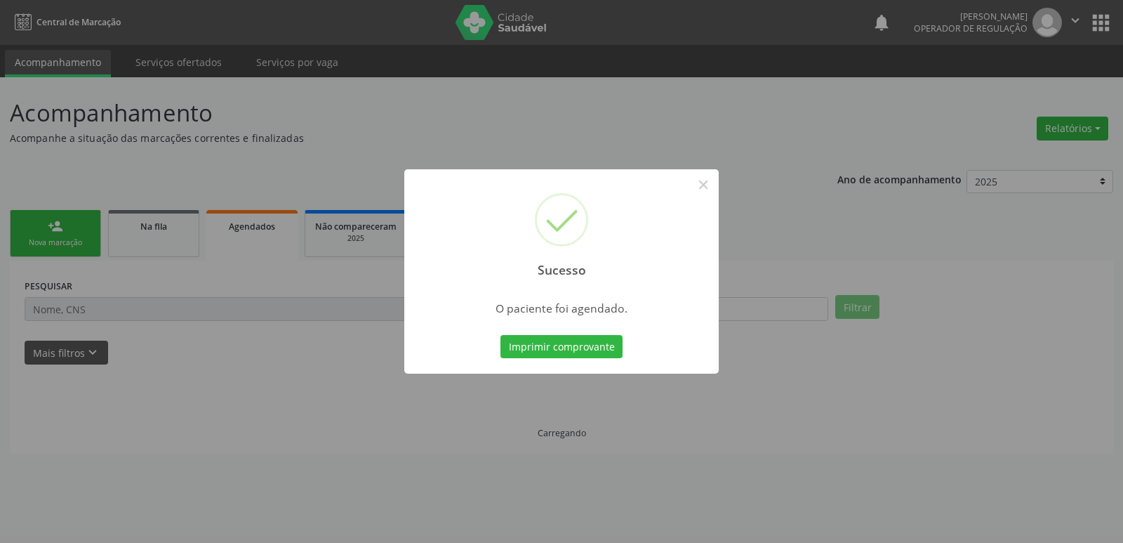
click at [500, 335] on button "Imprimir comprovante" at bounding box center [561, 347] width 122 height 24
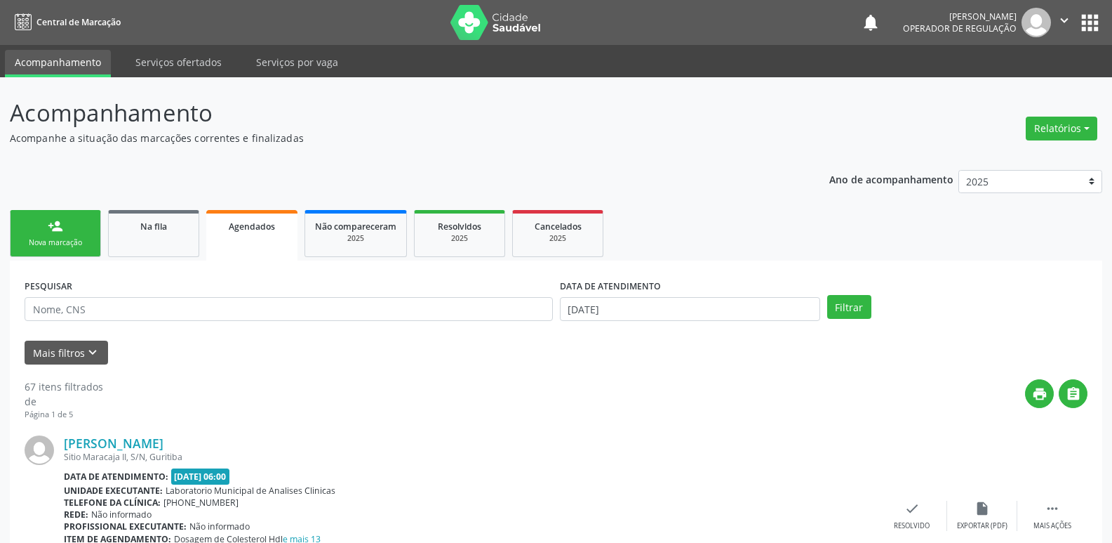
click at [84, 236] on link "person_add Nova marcação" at bounding box center [55, 233] width 91 height 47
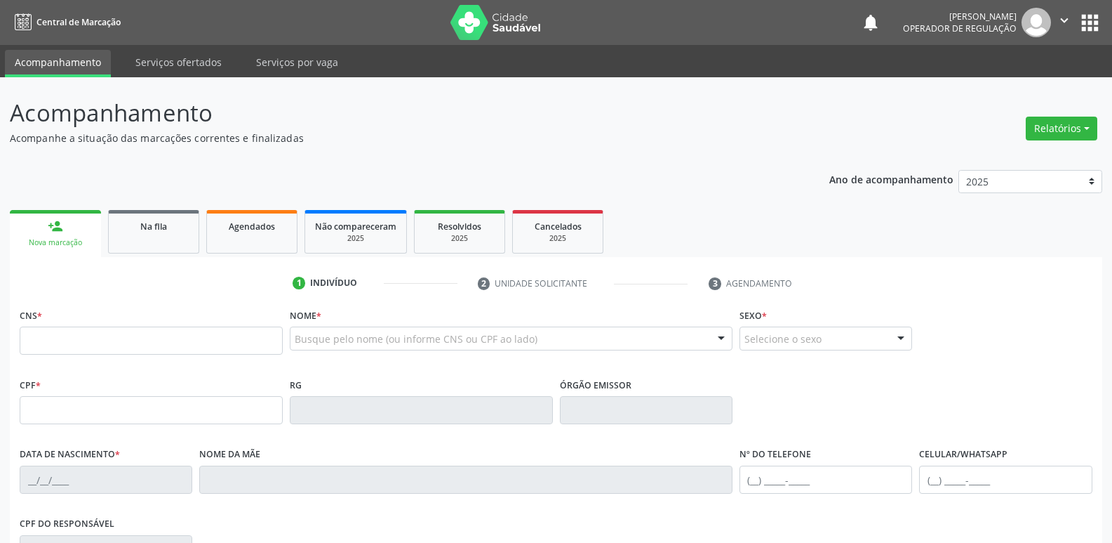
click at [74, 324] on div "CNS *" at bounding box center [151, 330] width 263 height 50
click at [74, 344] on input "text" at bounding box center [151, 340] width 263 height 28
type input "705 0046 1654 1553"
type input "071.987.214-60"
type input "06/07/1986"
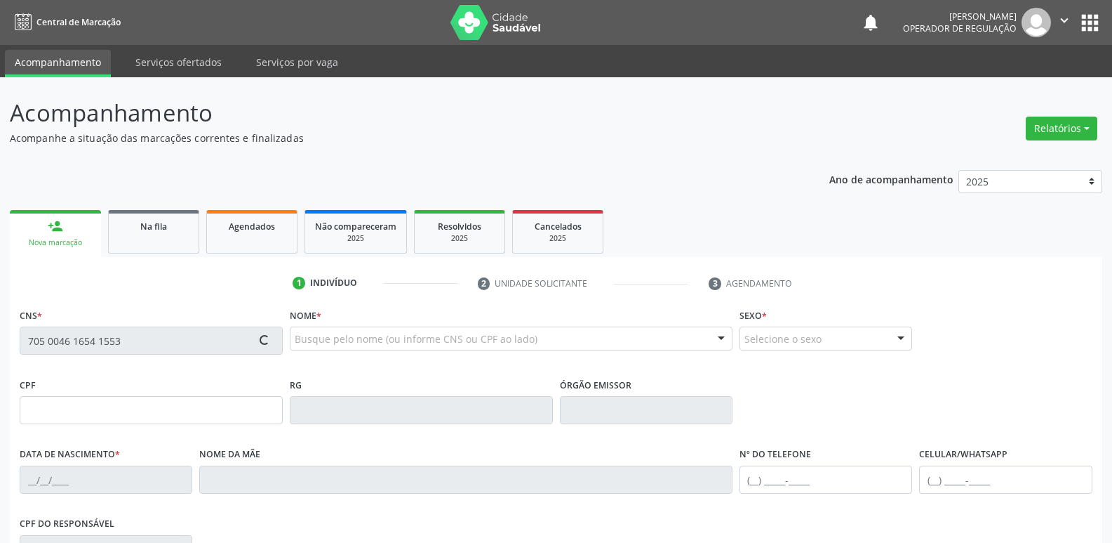
type input "Maria Aparecida Ramos Macedo"
type input "[PHONE_NUMBER]"
type input "12"
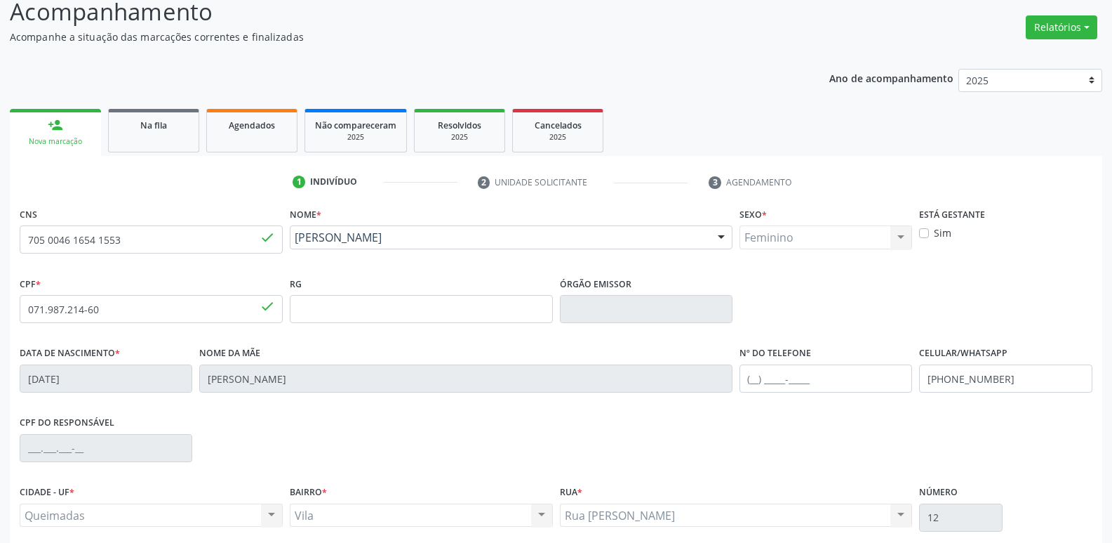
scroll to position [218, 0]
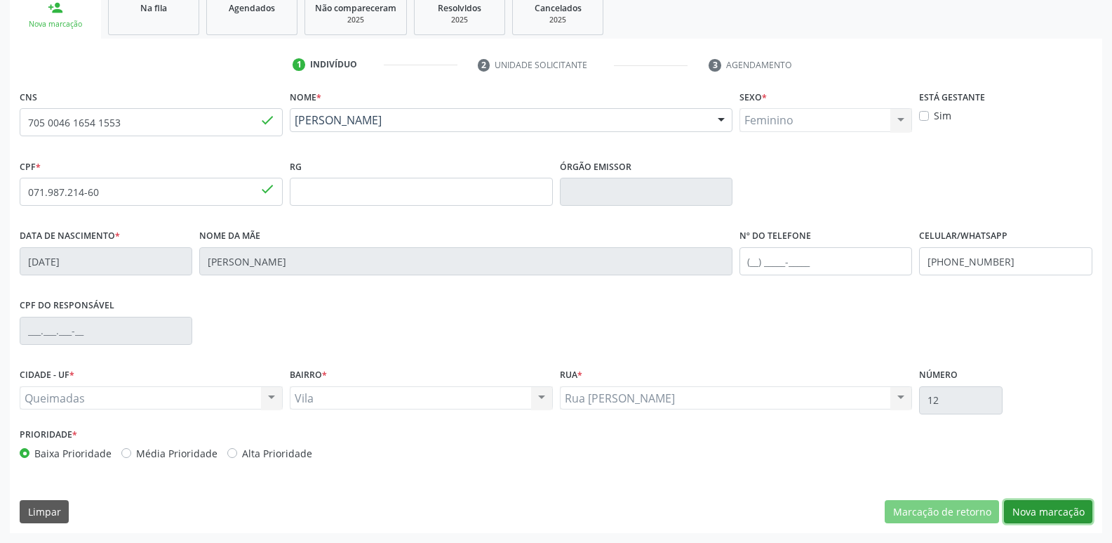
click at [1066, 505] on button "Nova marcação" at bounding box center [1048, 512] width 88 height 24
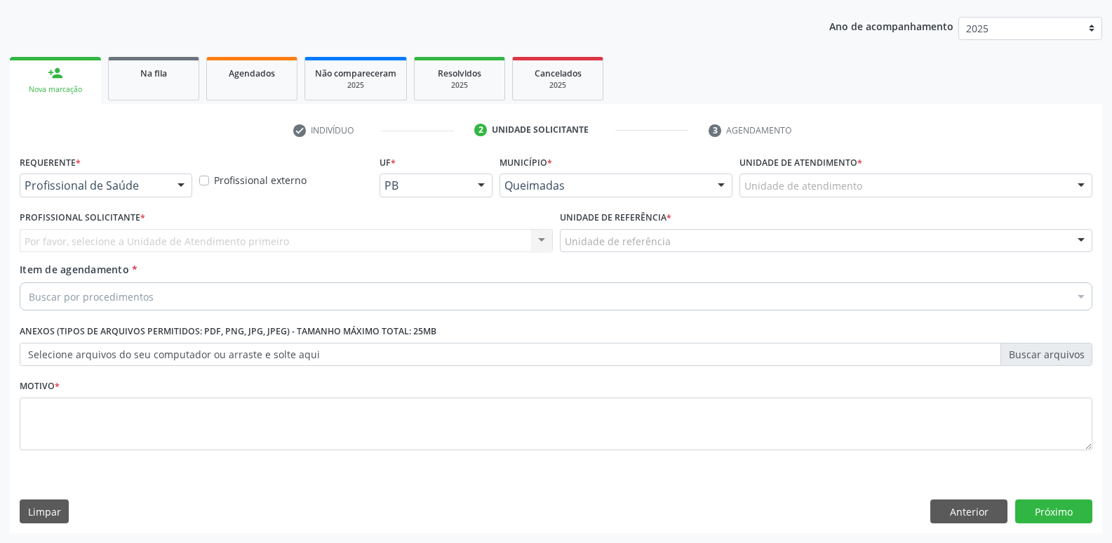
scroll to position [153, 0]
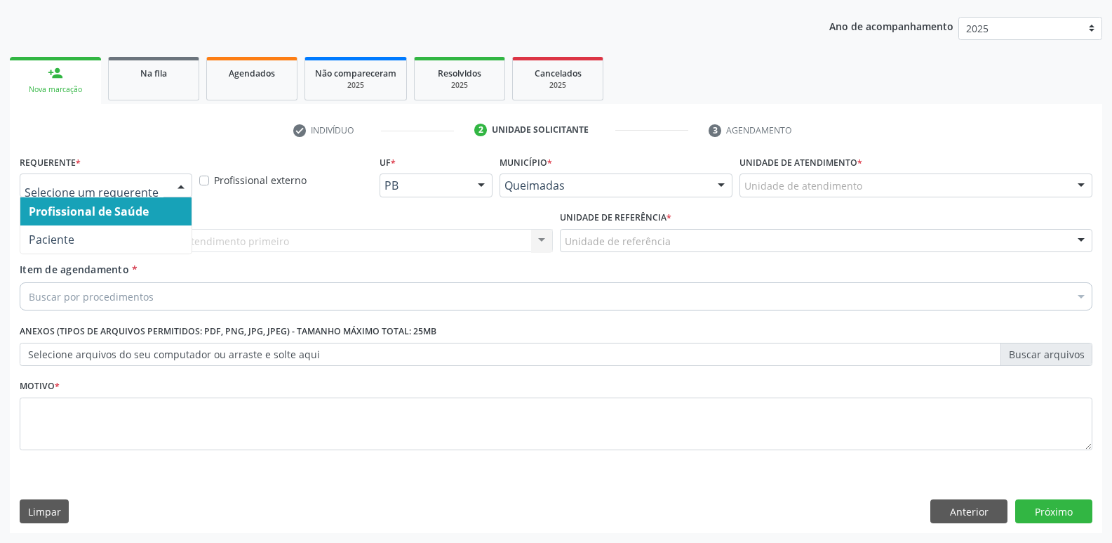
drag, startPoint x: 128, startPoint y: 181, endPoint x: 108, endPoint y: 241, distance: 62.8
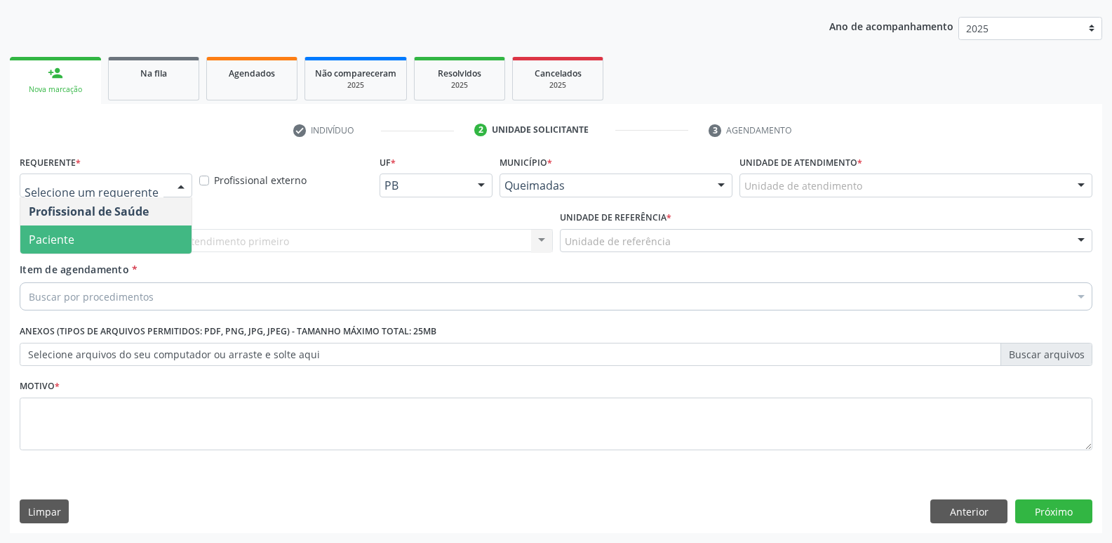
drag, startPoint x: 104, startPoint y: 246, endPoint x: 128, endPoint y: 232, distance: 28.0
click at [107, 244] on span "Paciente" at bounding box center [105, 239] width 171 height 28
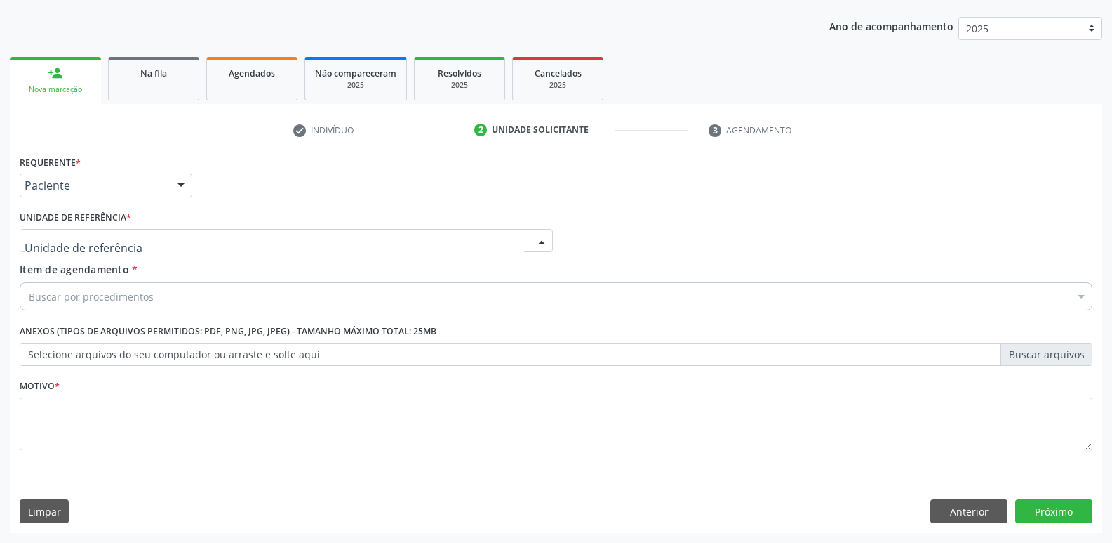
click at [132, 238] on div at bounding box center [286, 241] width 533 height 24
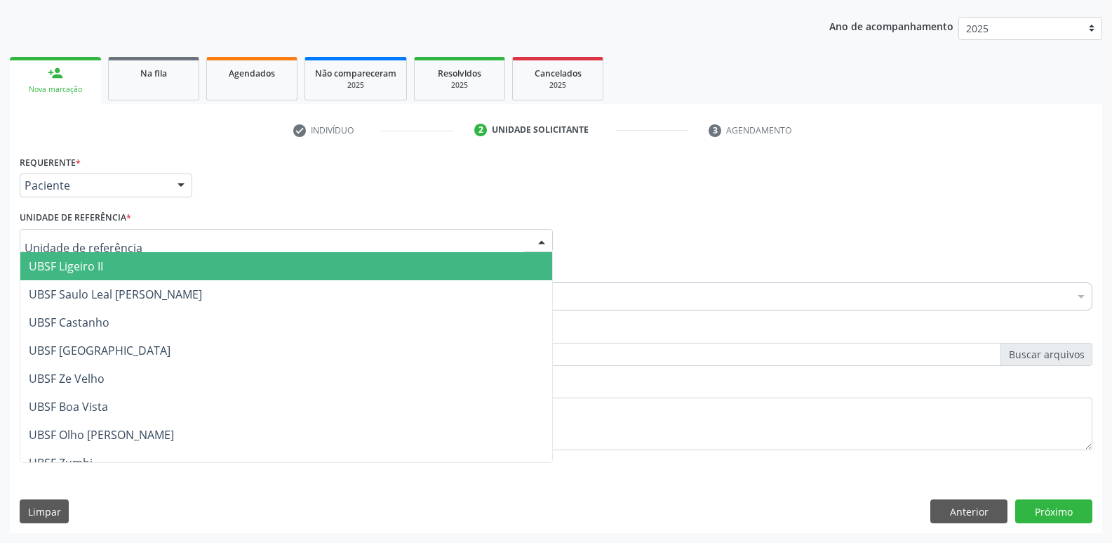
type input "V"
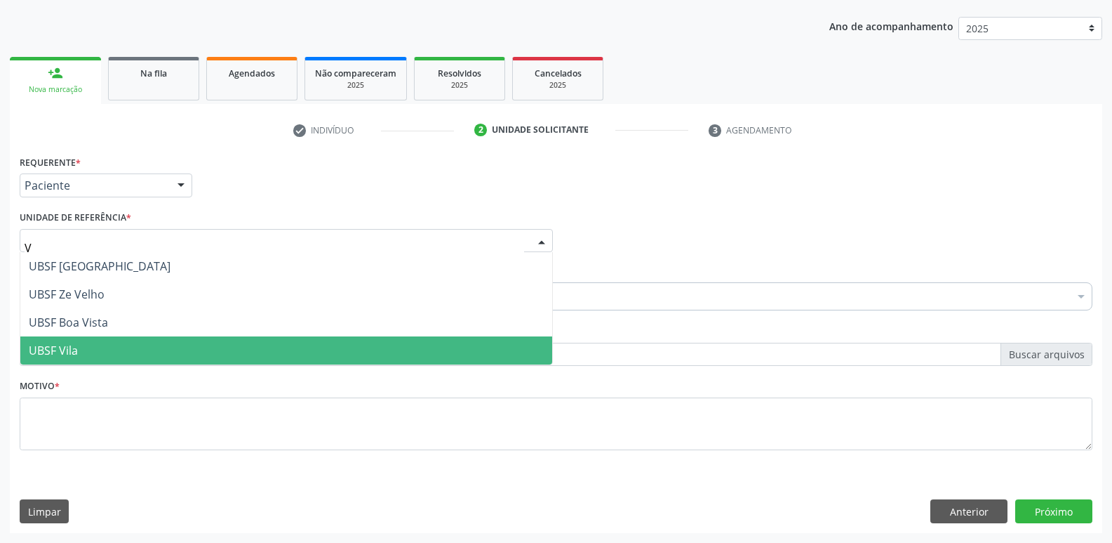
click at [84, 343] on span "UBSF Vila" at bounding box center [286, 350] width 532 height 28
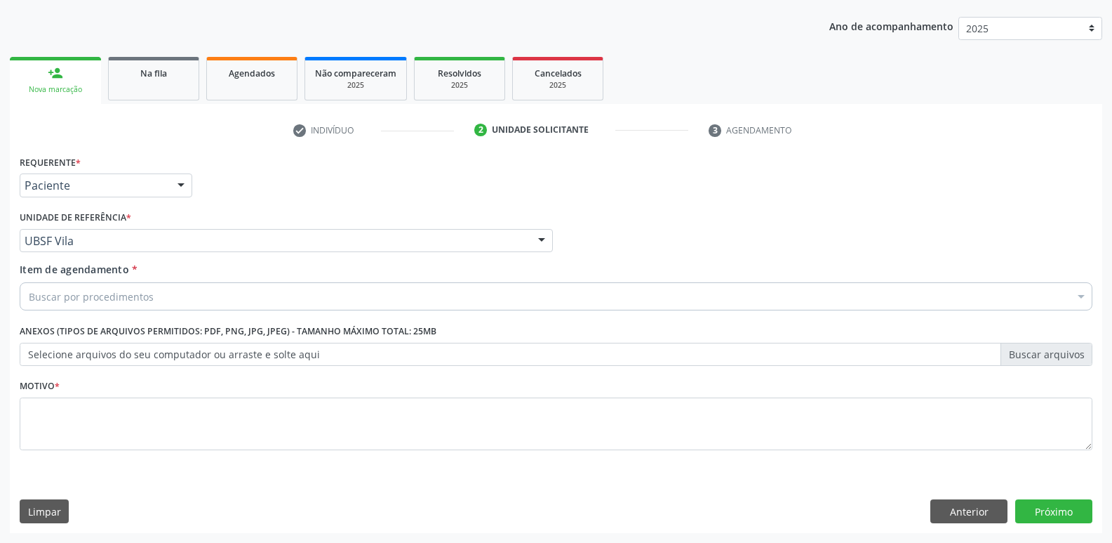
click at [114, 321] on label "Anexos (Tipos de arquivos permitidos: PDF, PNG, JPG, JPEG) - Tamanho máximo tot…" at bounding box center [228, 332] width 417 height 22
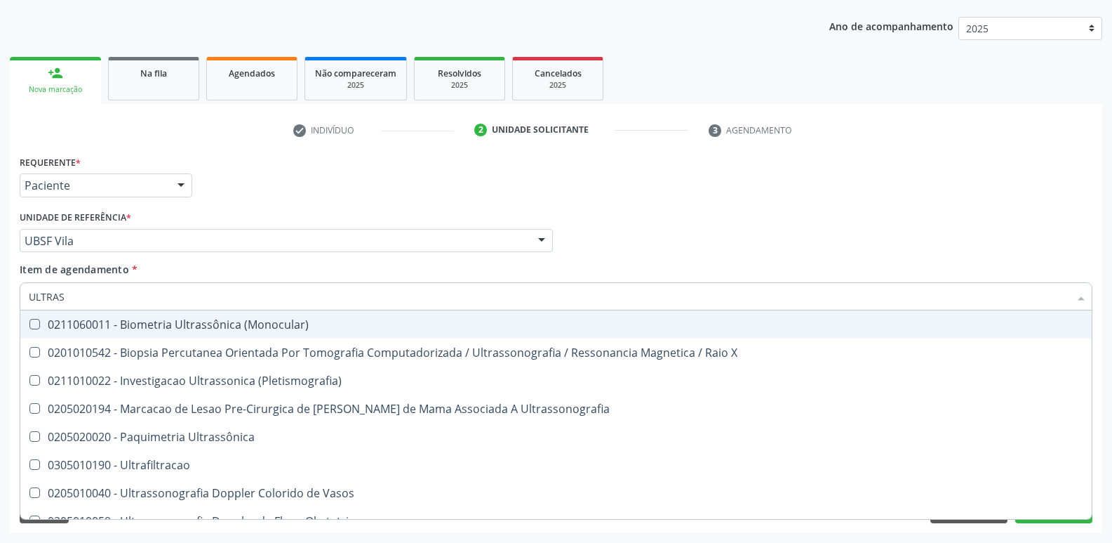
type input "ULTRASS"
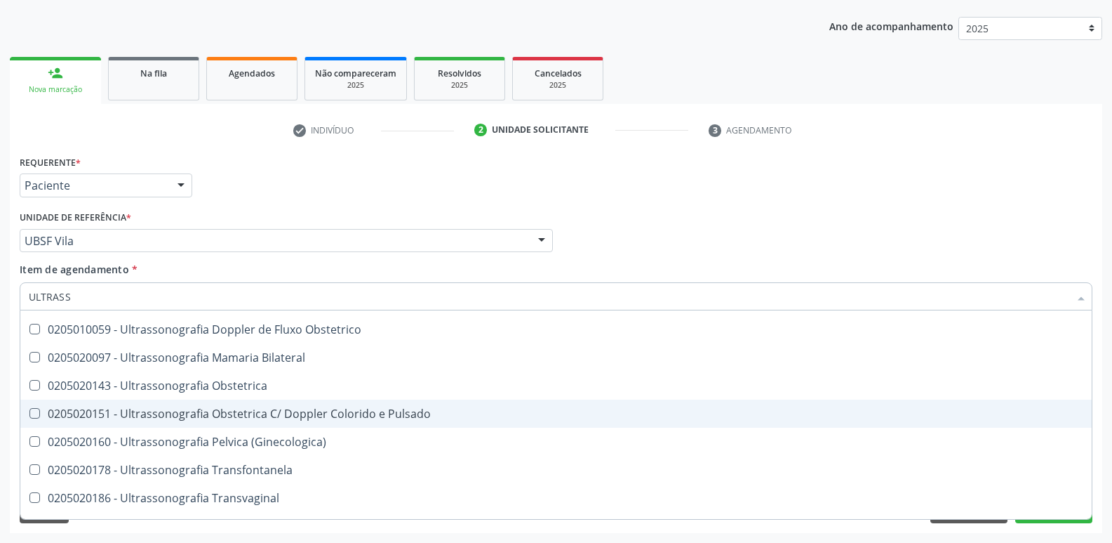
scroll to position [140, 0]
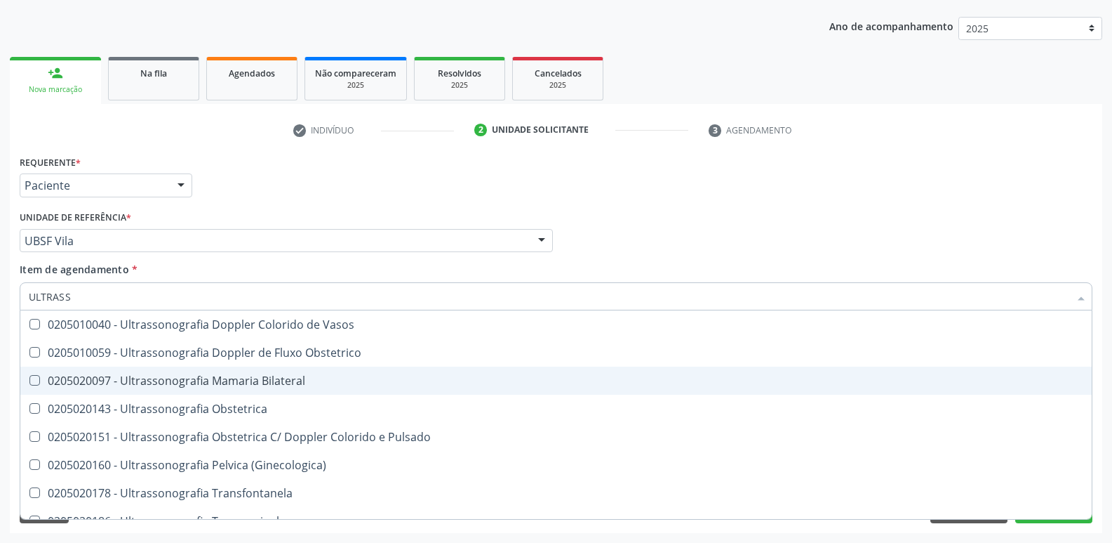
click at [274, 380] on div "0205020097 - Ultrassonografia Mamaria Bilateral" at bounding box center [556, 380] width 1055 height 11
checkbox Bilateral "true"
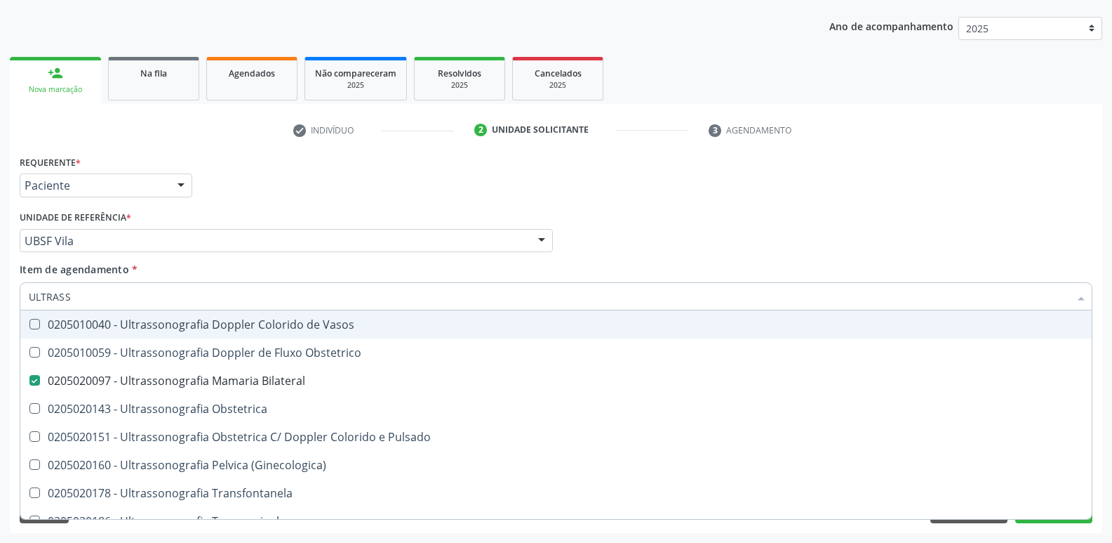
click at [364, 180] on div "Requerente * Paciente Profissional de Saúde Paciente Nenhum resultado encontrad…" at bounding box center [556, 179] width 1080 height 55
checkbox X "true"
checkbox Bilateral "false"
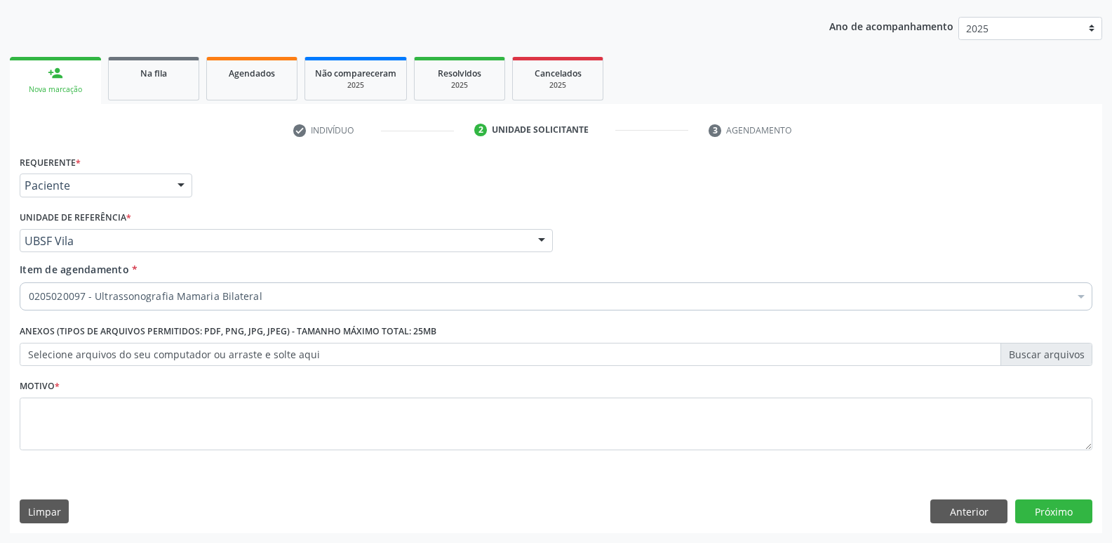
scroll to position [0, 0]
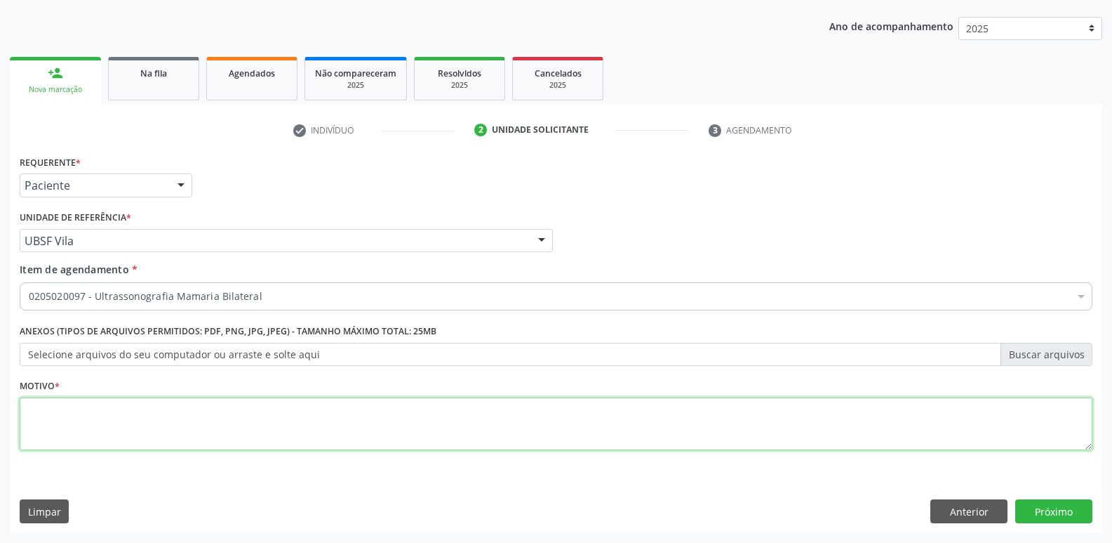
drag, startPoint x: 192, startPoint y: 440, endPoint x: 187, endPoint y: 433, distance: 8.6
click at [190, 439] on textarea at bounding box center [556, 423] width 1073 height 53
paste textarea "AVALIAÇÃO"
type textarea "AVALIAÇÃO"
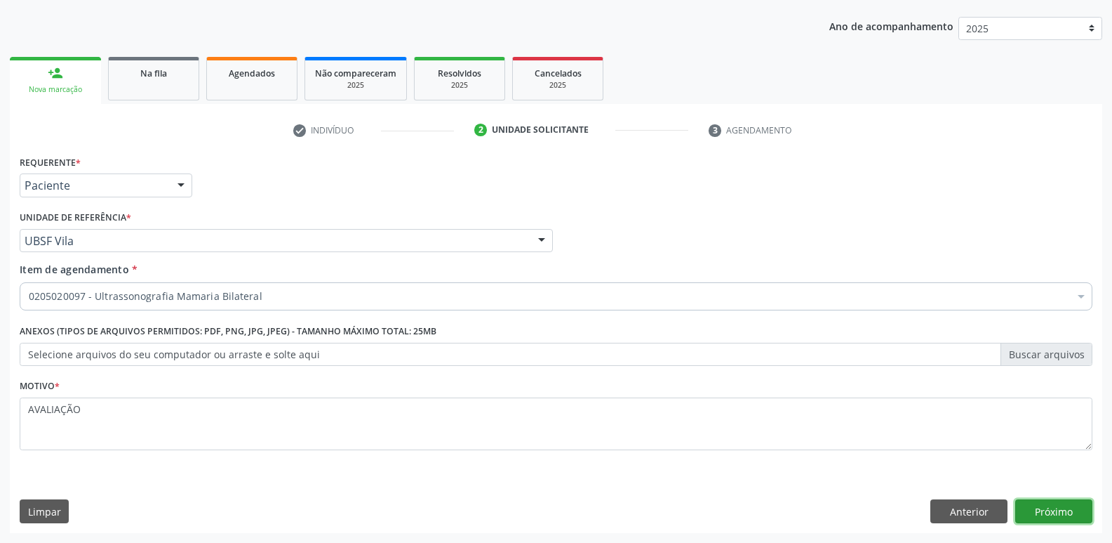
click at [1030, 514] on button "Próximo" at bounding box center [1054, 511] width 77 height 24
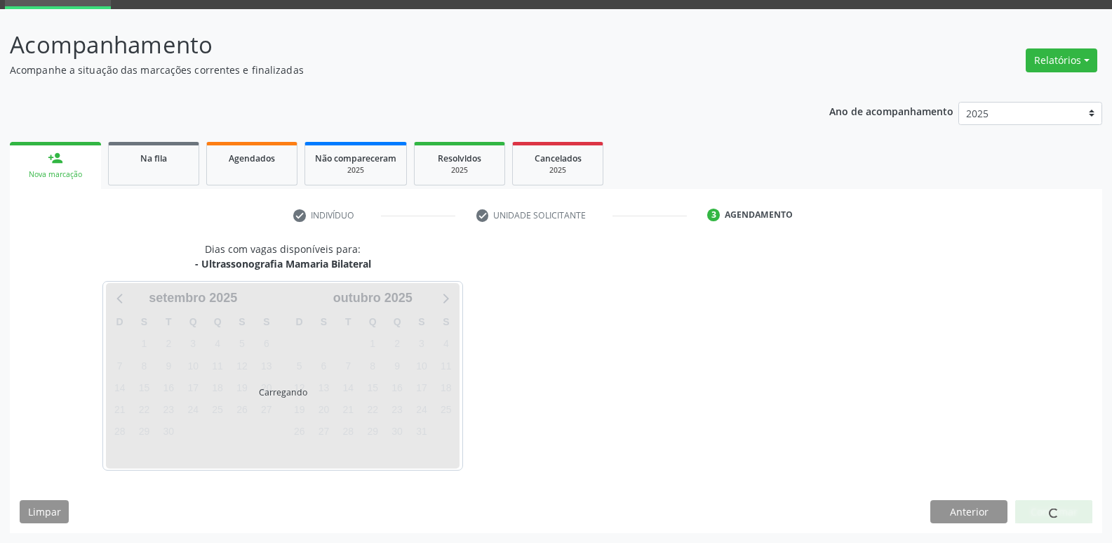
scroll to position [68, 0]
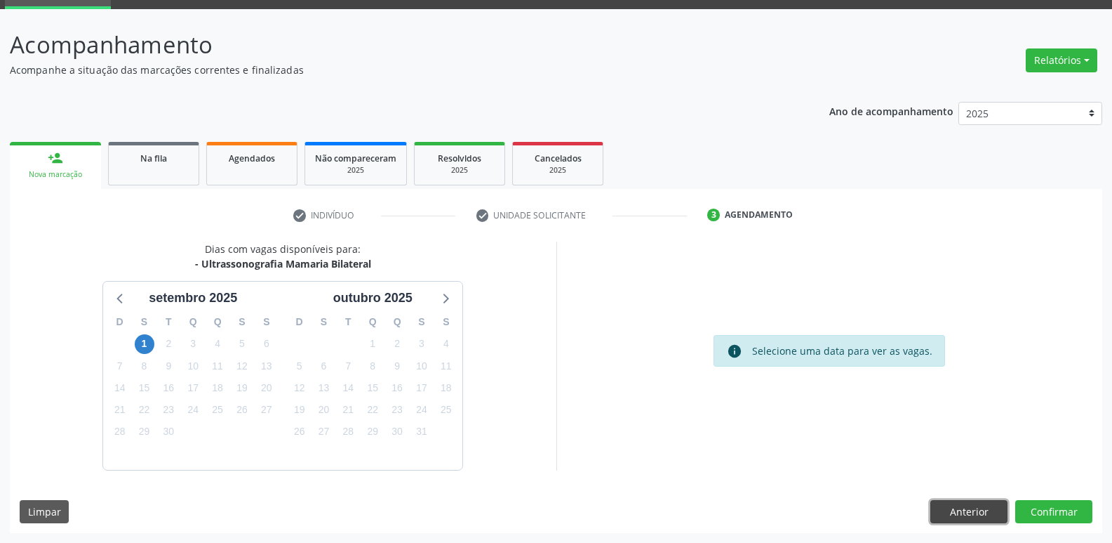
click at [955, 506] on button "Anterior" at bounding box center [969, 512] width 77 height 24
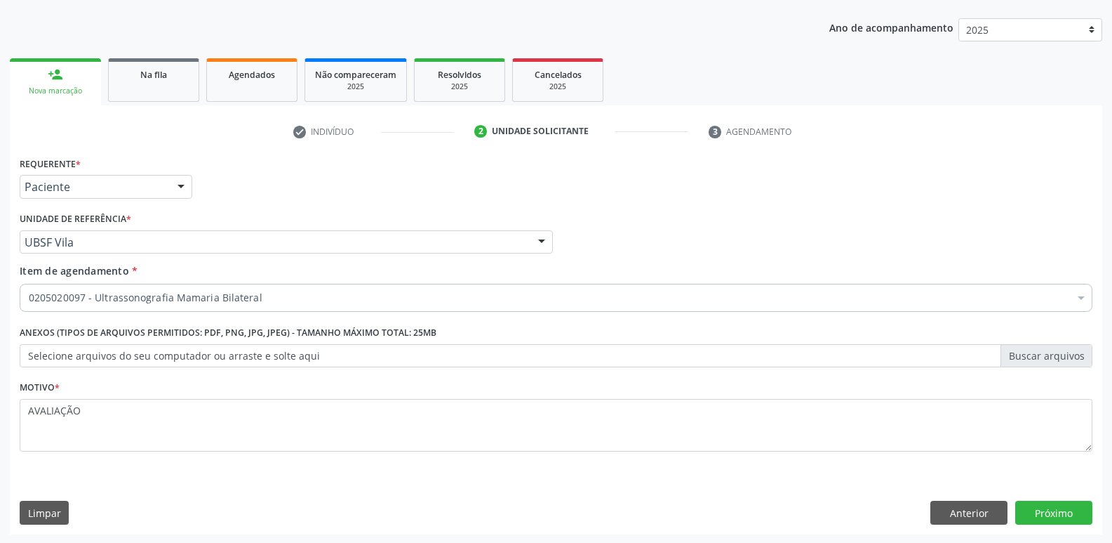
scroll to position [153, 0]
